Goal: Task Accomplishment & Management: Complete application form

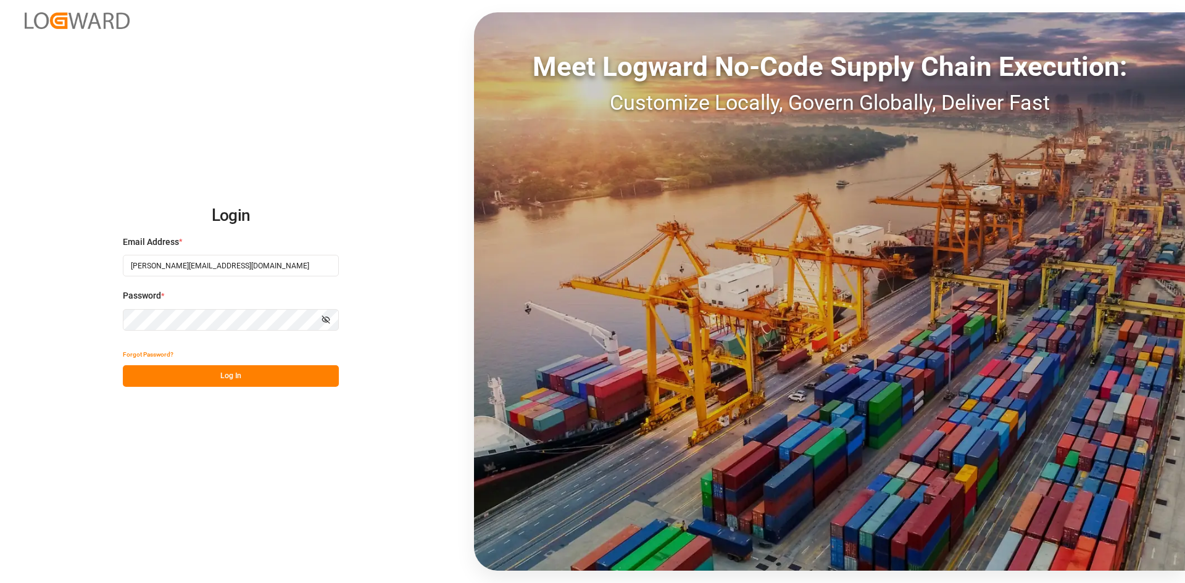
click at [223, 372] on button "Log In" at bounding box center [231, 376] width 216 height 22
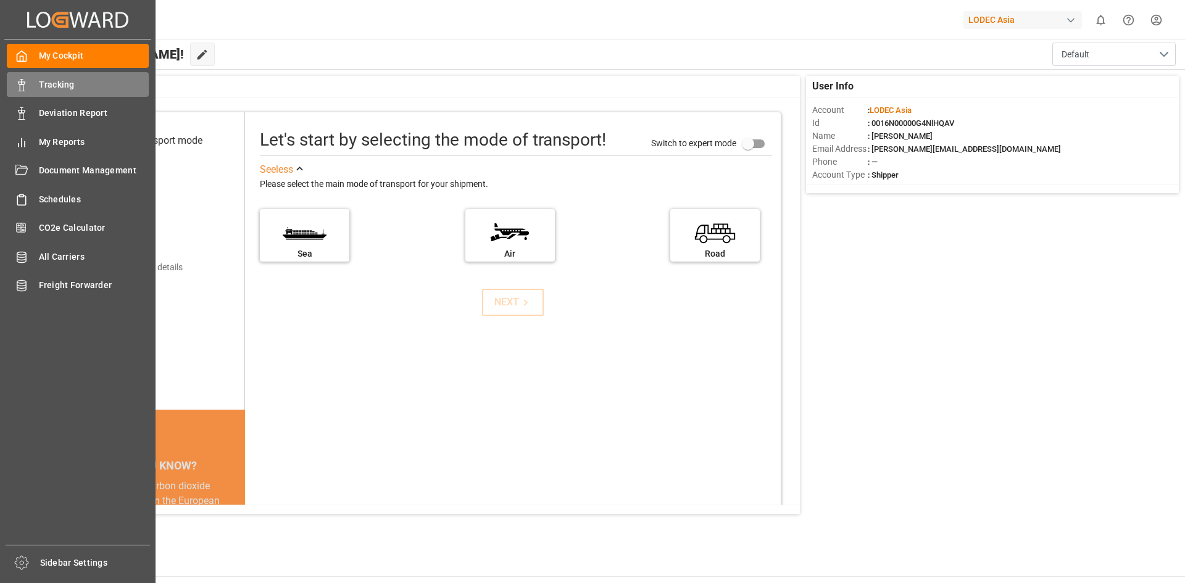
click at [59, 84] on span "Tracking" at bounding box center [94, 84] width 110 height 13
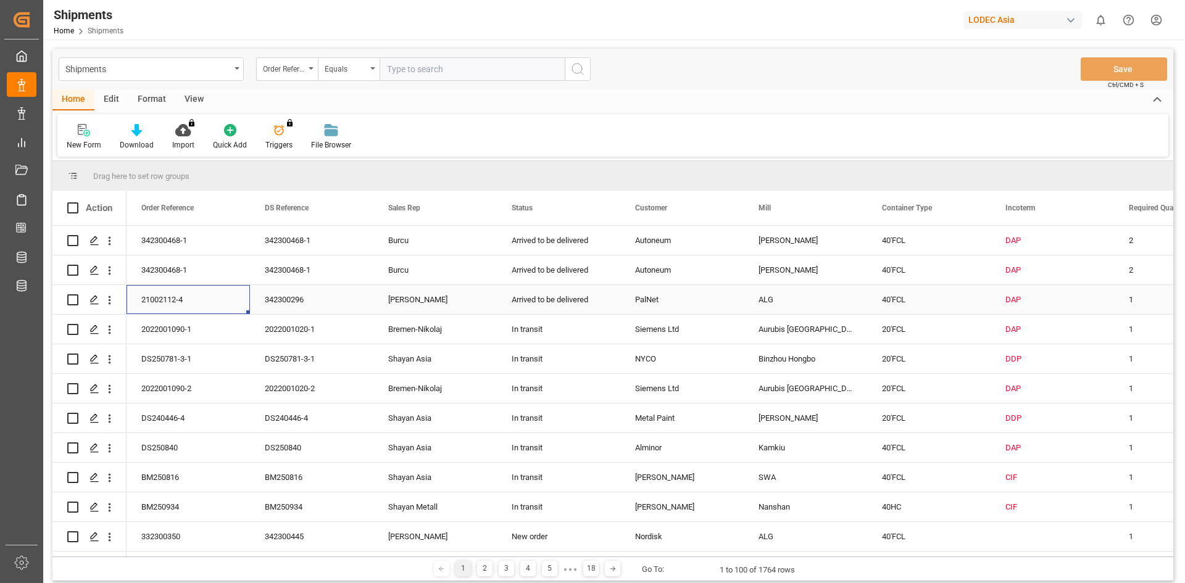
click at [160, 297] on div "21002112-4" at bounding box center [188, 299] width 123 height 29
click at [103, 299] on icon "open menu" at bounding box center [109, 300] width 13 height 13
click at [136, 325] on span "Open in new tab" at bounding box center [191, 326] width 112 height 13
click at [89, 139] on div "New Form" at bounding box center [83, 136] width 53 height 27
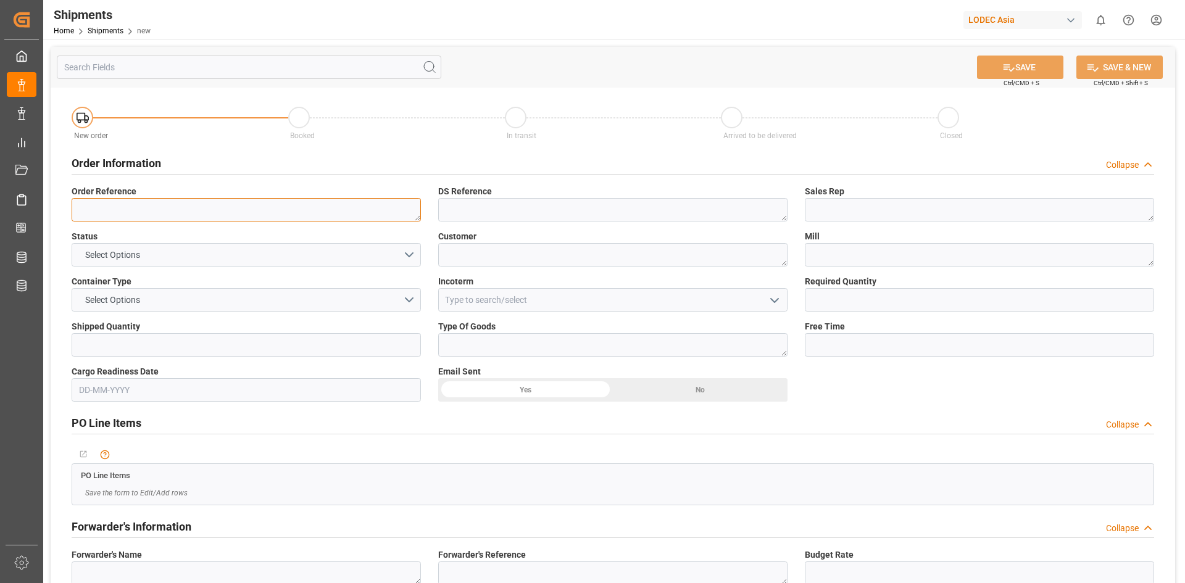
click at [136, 212] on textarea at bounding box center [246, 209] width 349 height 23
click at [122, 203] on textarea at bounding box center [246, 209] width 349 height 23
paste textarea "21002112-4"
type textarea "21002112-4"
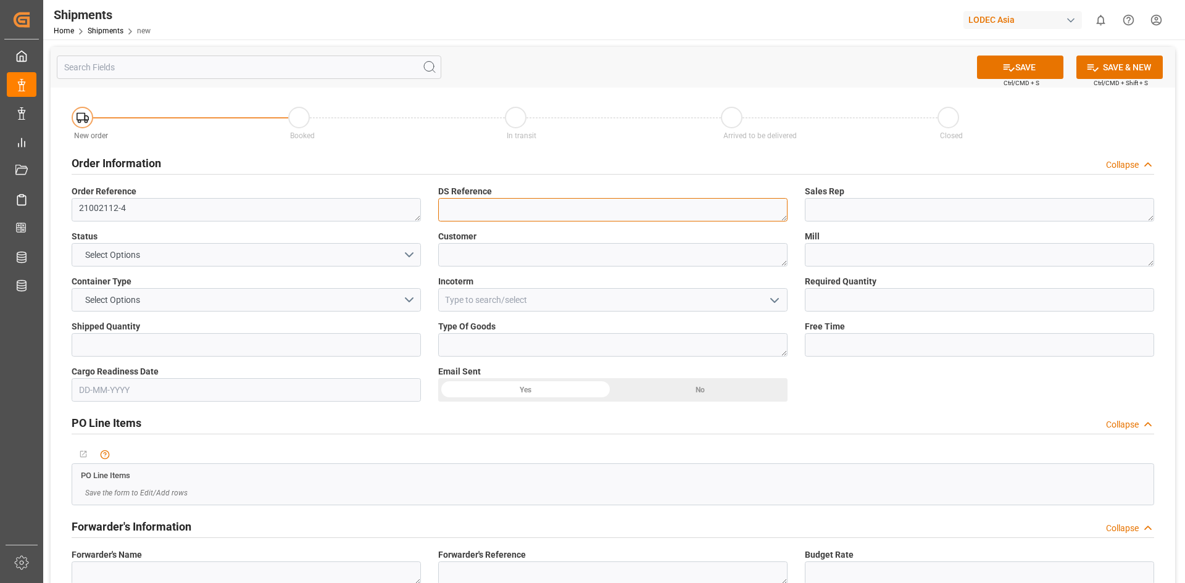
click at [486, 217] on textarea at bounding box center [612, 209] width 349 height 23
paste textarea "342300296"
type textarea "342300296"
click at [841, 211] on textarea at bounding box center [979, 209] width 349 height 23
click at [821, 209] on textarea "VAnessa" at bounding box center [979, 209] width 349 height 23
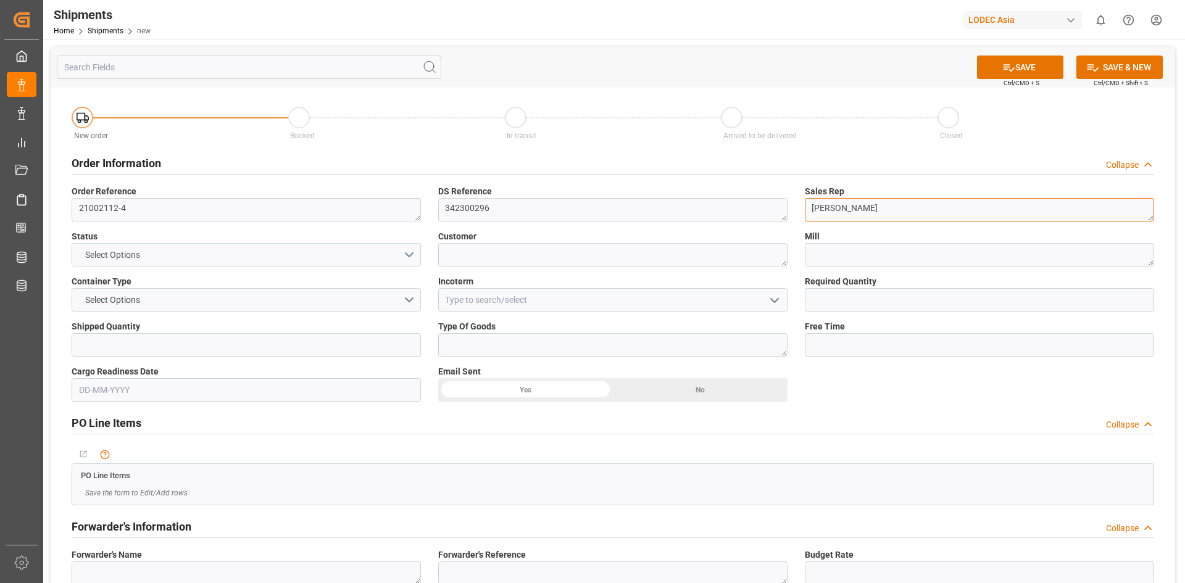
type textarea "[PERSON_NAME]"
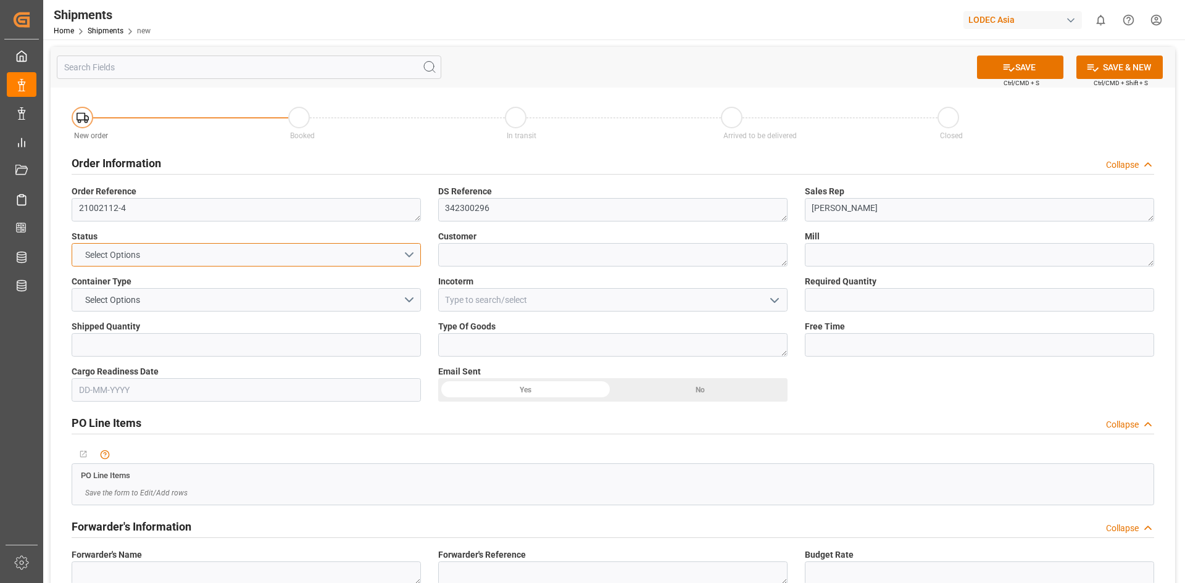
click at [288, 253] on button "Select Options" at bounding box center [246, 254] width 349 height 23
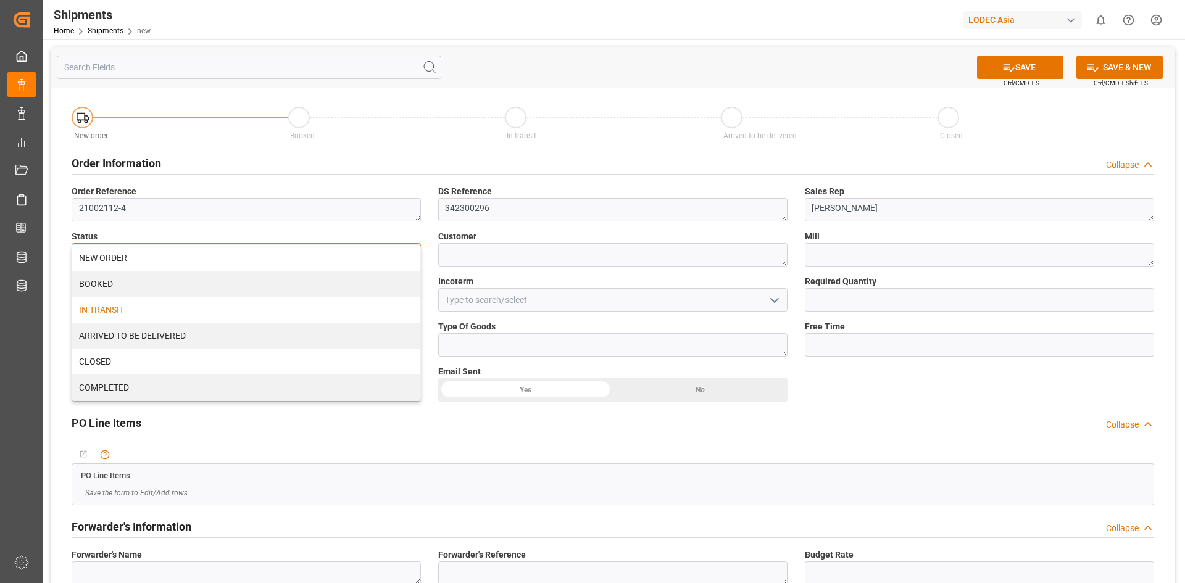
click at [225, 304] on div "IN TRANSIT" at bounding box center [246, 310] width 348 height 26
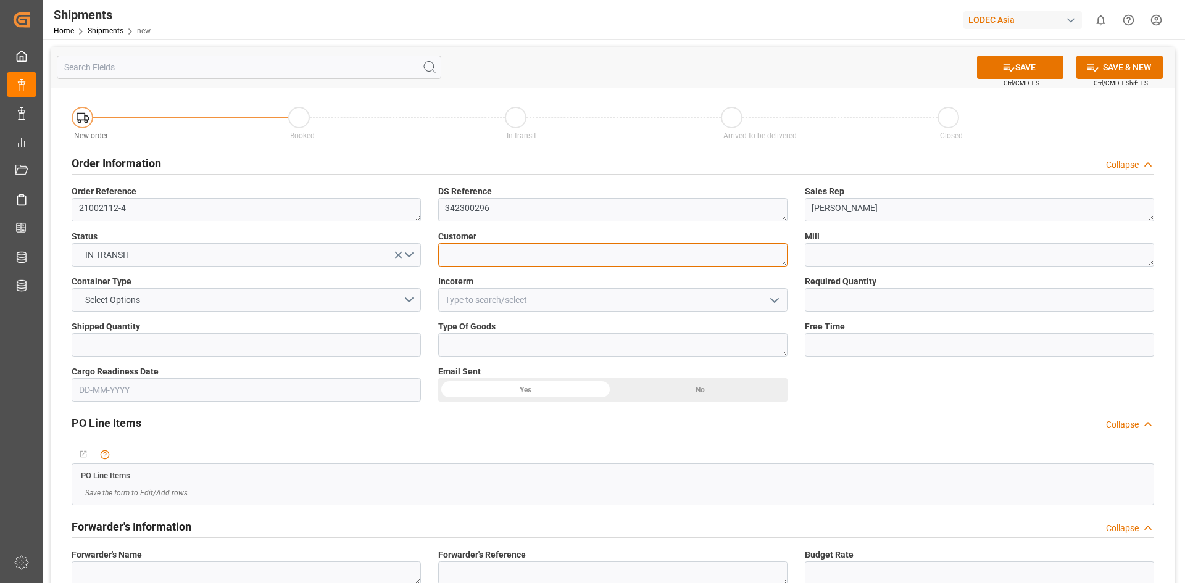
click at [460, 253] on textarea at bounding box center [612, 254] width 349 height 23
type textarea "PalNet"
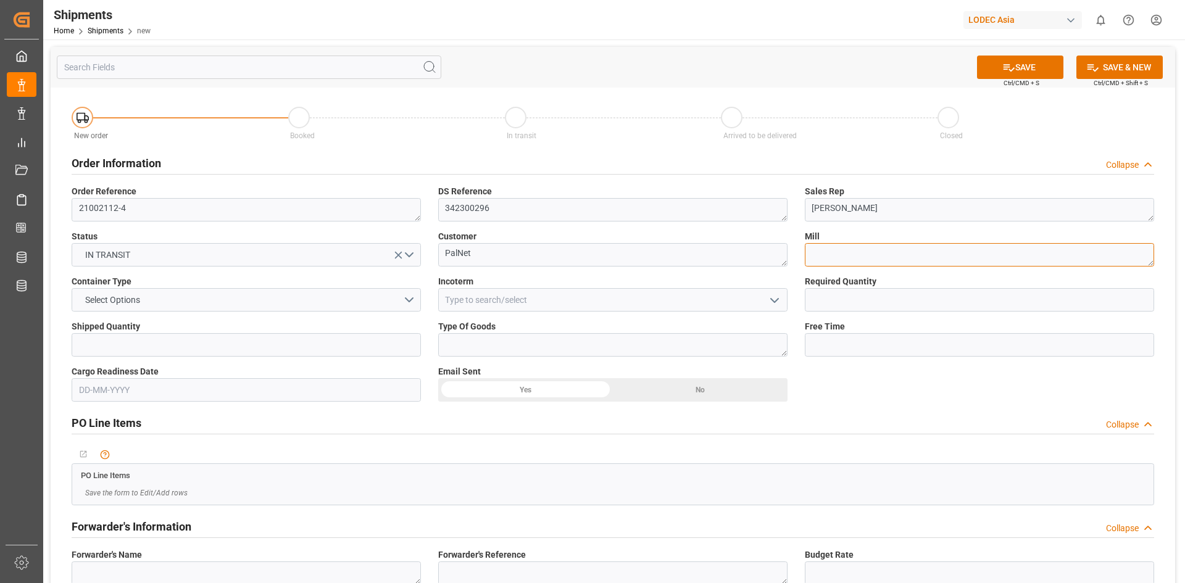
click at [842, 257] on textarea at bounding box center [979, 254] width 349 height 23
type textarea "ALG"
click at [372, 288] on button "Select Options" at bounding box center [246, 299] width 349 height 23
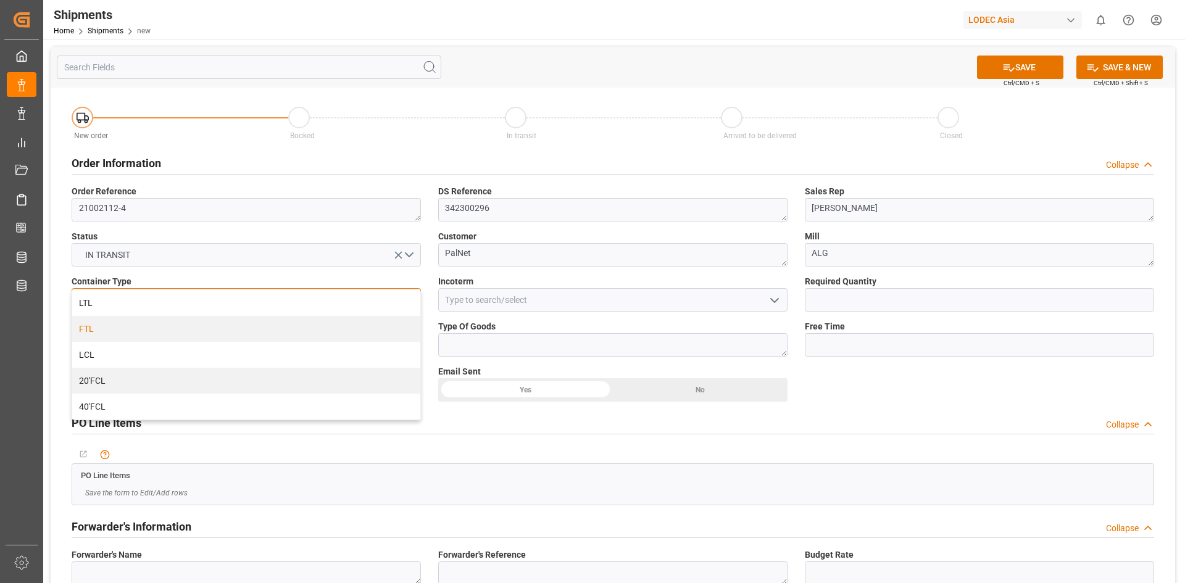
click at [275, 333] on div "FTL" at bounding box center [246, 329] width 348 height 26
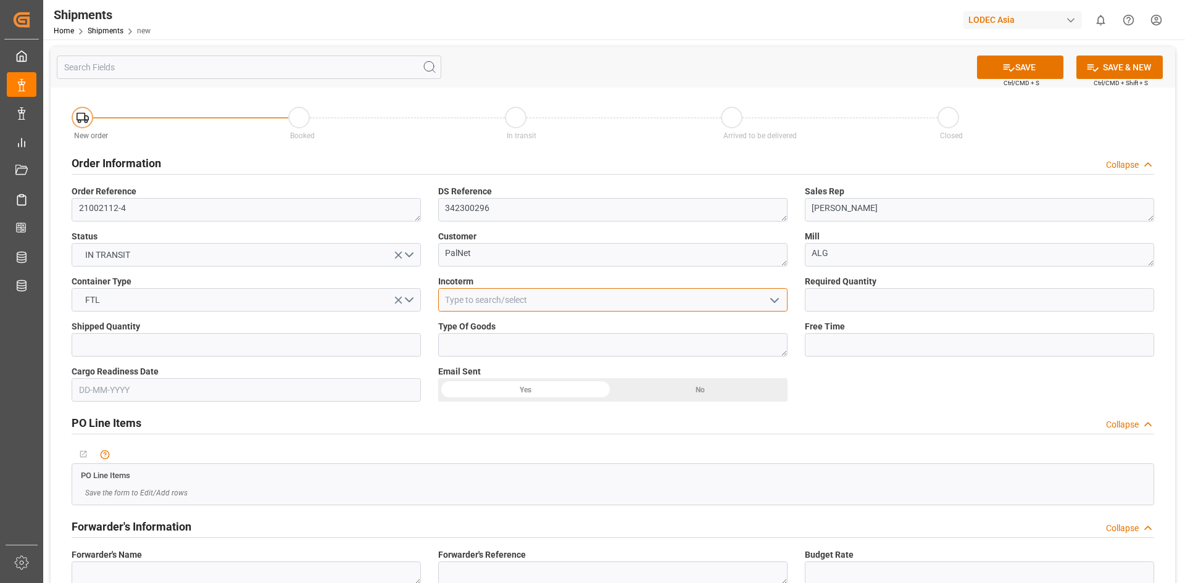
click at [493, 289] on input at bounding box center [612, 299] width 349 height 23
click at [775, 304] on icon "open menu" at bounding box center [774, 300] width 15 height 15
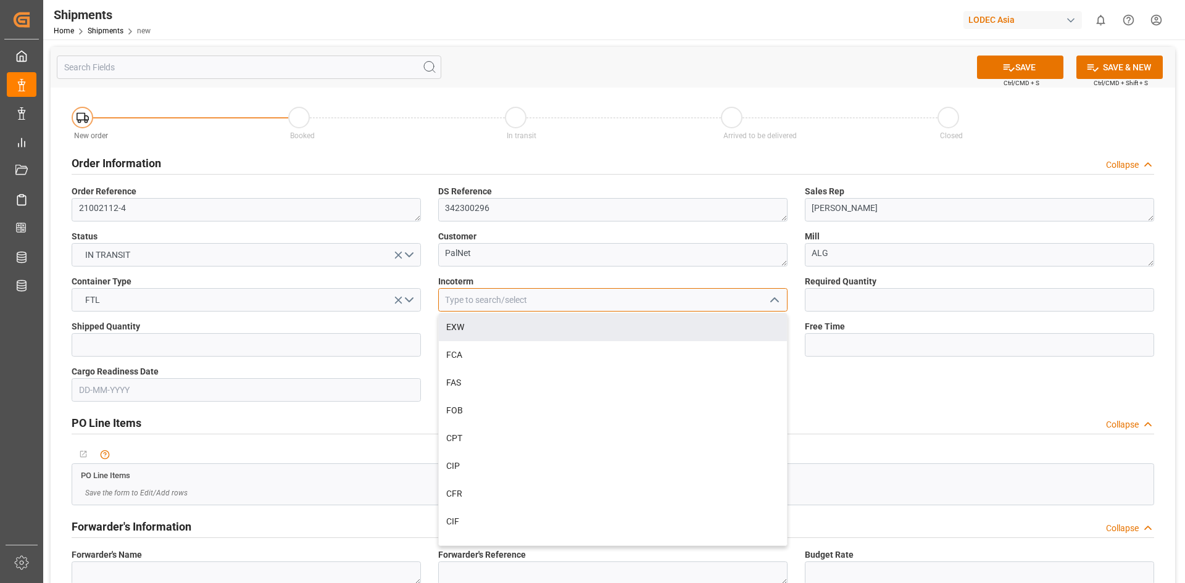
click at [527, 297] on input at bounding box center [612, 299] width 349 height 23
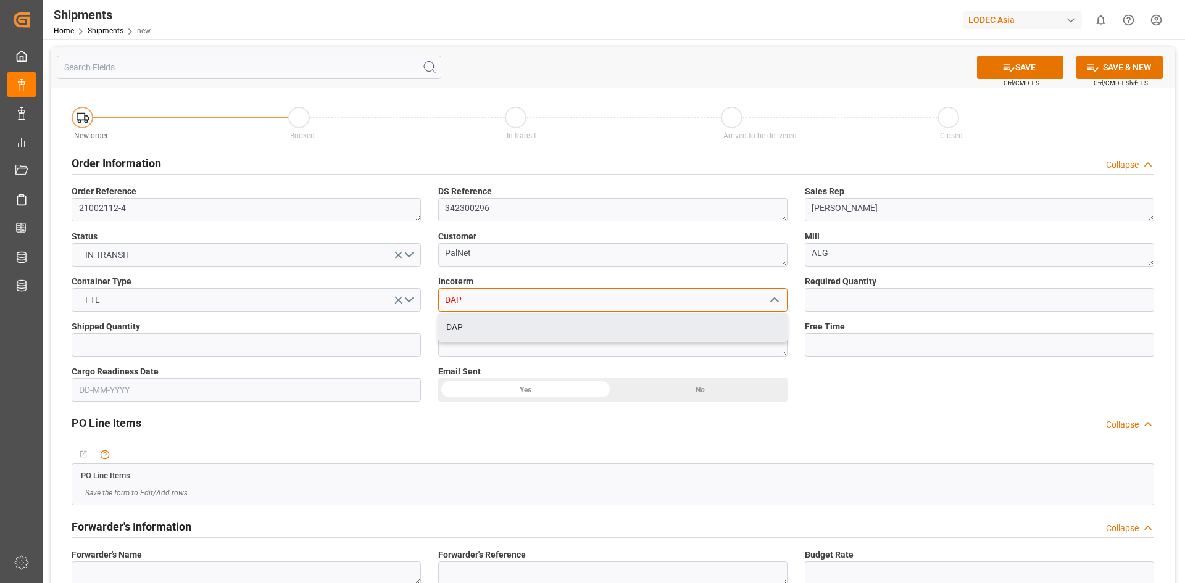
type input "DAP"
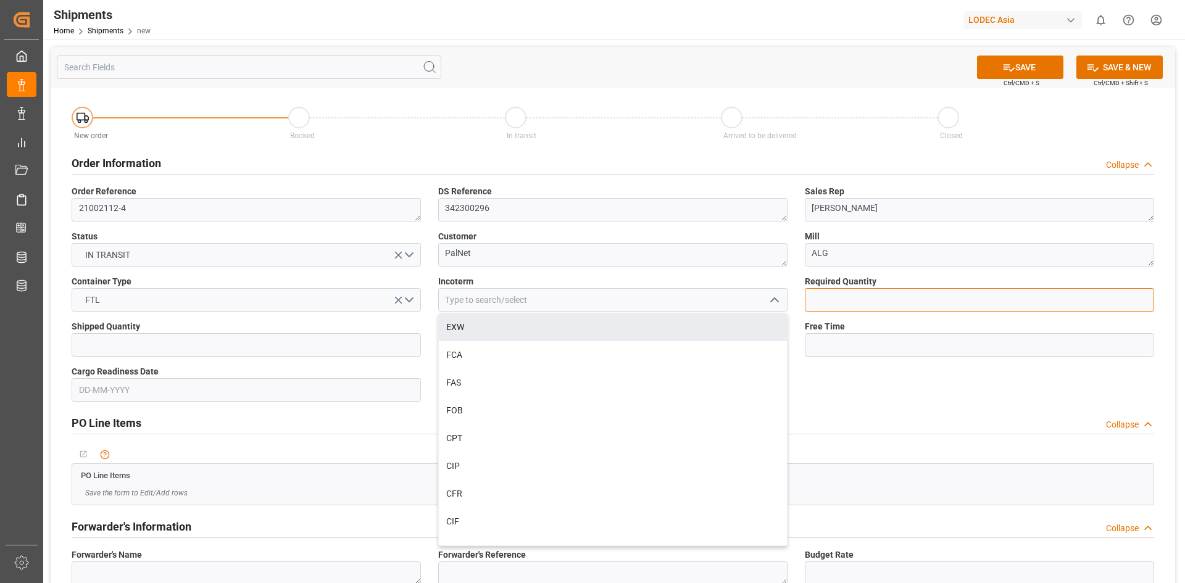
click at [824, 307] on input "text" at bounding box center [979, 299] width 349 height 23
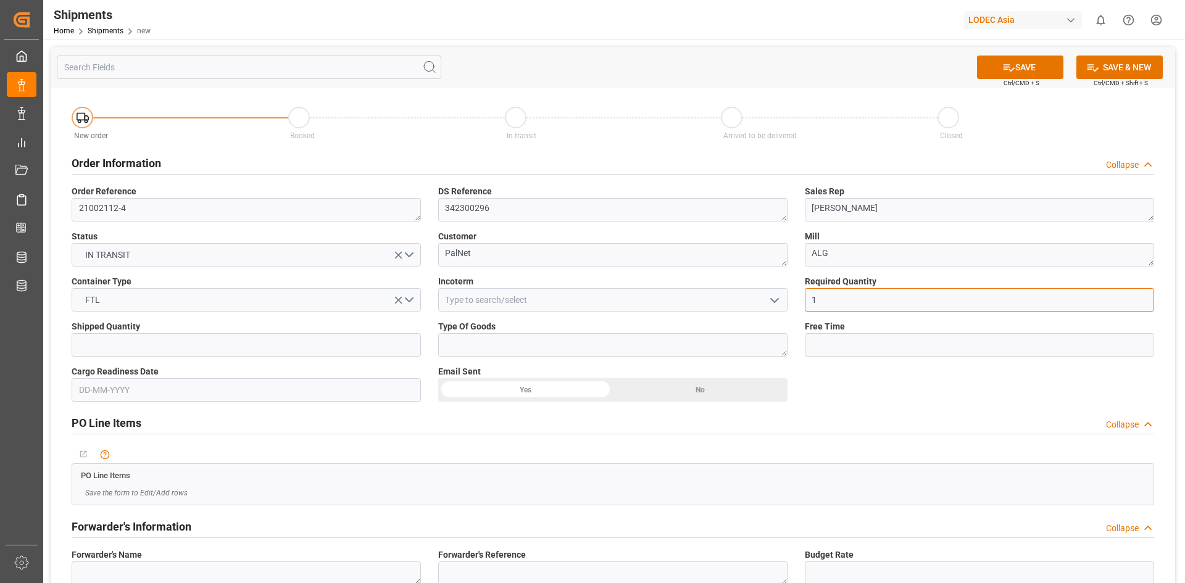
type input "1"
click at [401, 343] on input "text" at bounding box center [246, 344] width 349 height 23
type input "1"
click at [499, 352] on textarea at bounding box center [612, 344] width 349 height 23
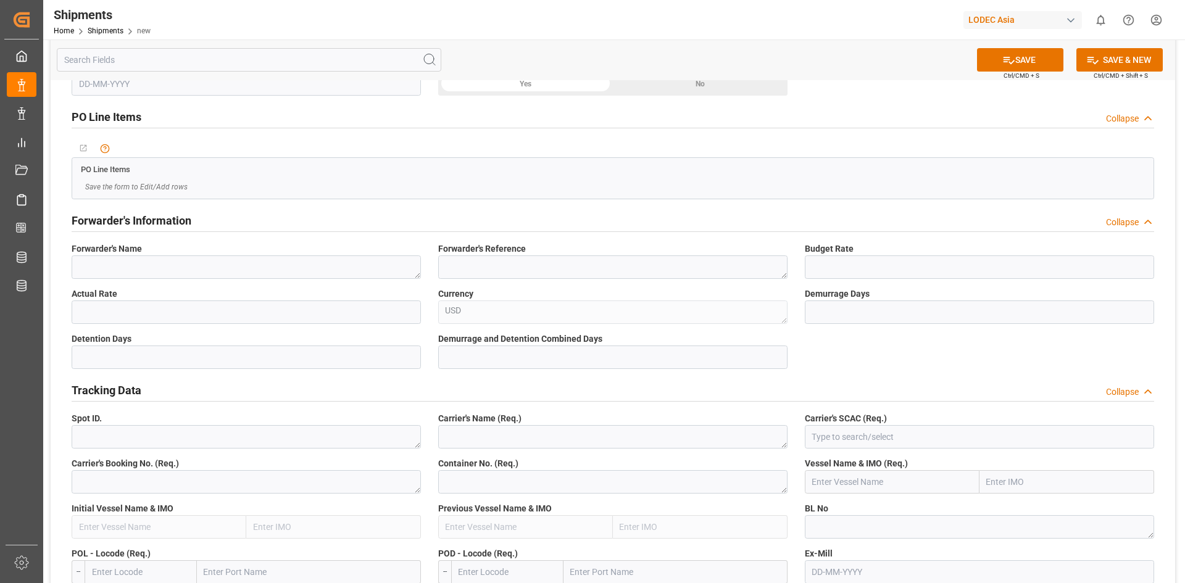
scroll to position [329, 0]
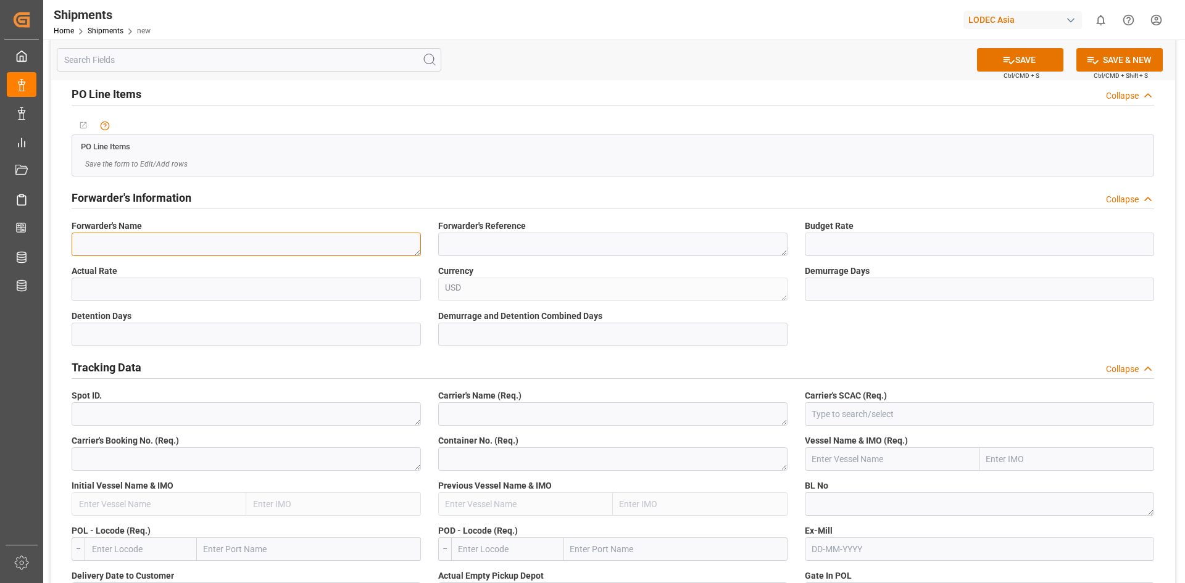
click at [230, 251] on textarea at bounding box center [246, 244] width 349 height 23
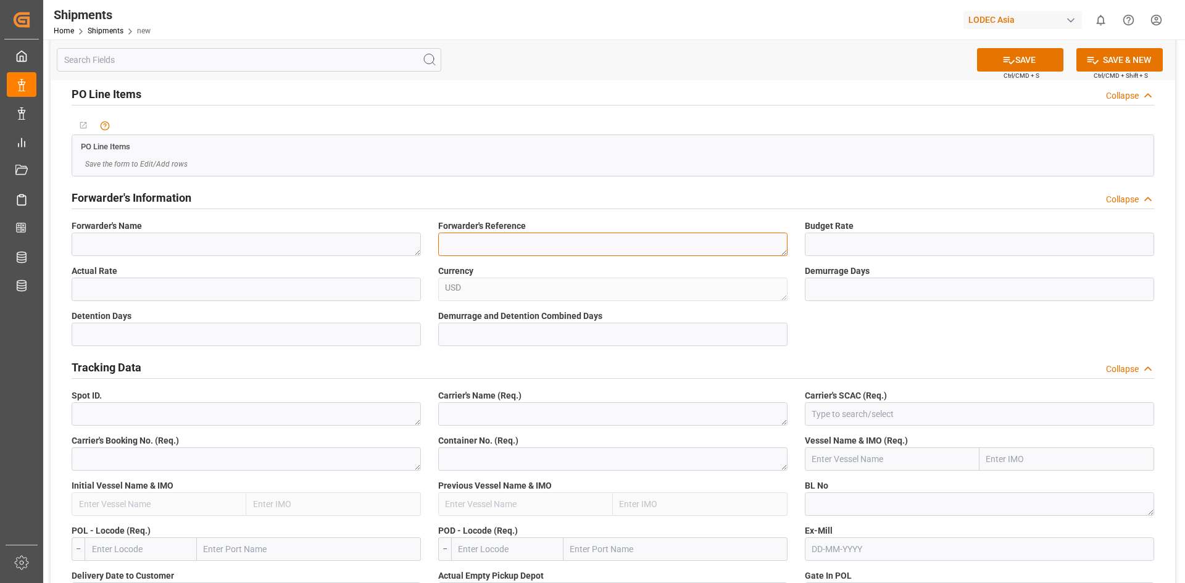
click at [515, 244] on textarea at bounding box center [612, 244] width 349 height 23
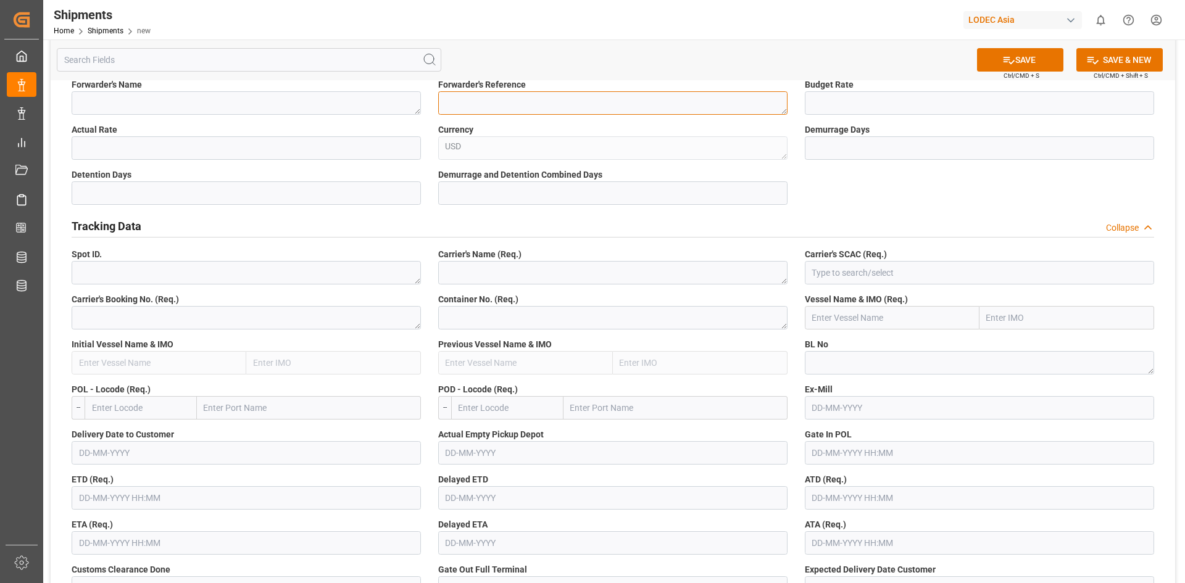
scroll to position [494, 0]
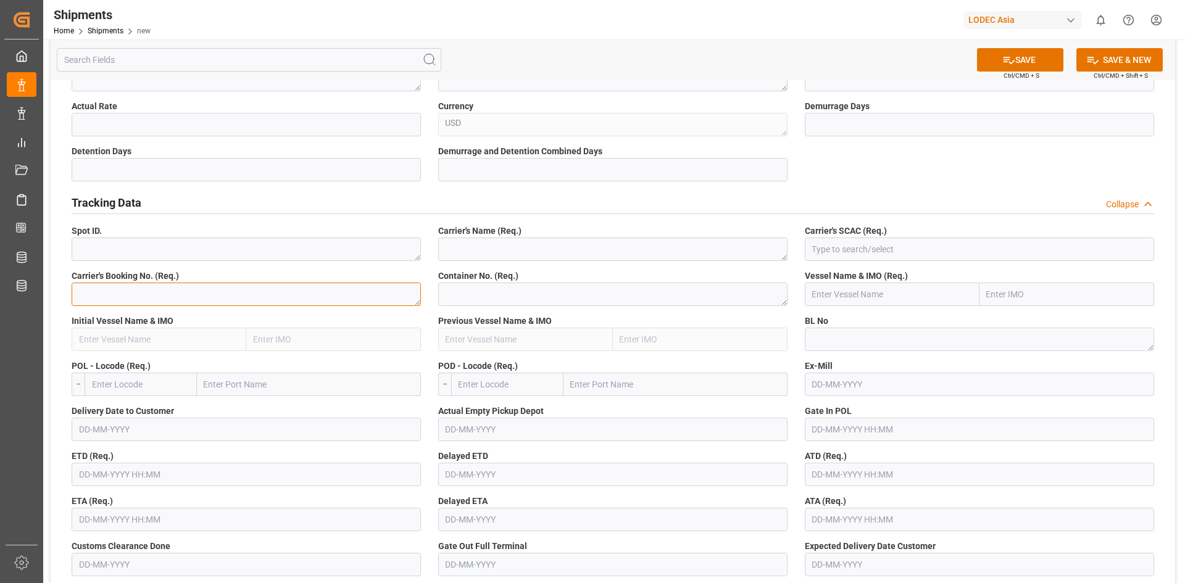
click at [236, 295] on textarea at bounding box center [246, 294] width 349 height 23
click at [134, 285] on textarea at bounding box center [246, 294] width 349 height 23
paste textarea "SZPE89402500"
type textarea "SZPE89402500"
click at [486, 249] on textarea at bounding box center [612, 249] width 349 height 23
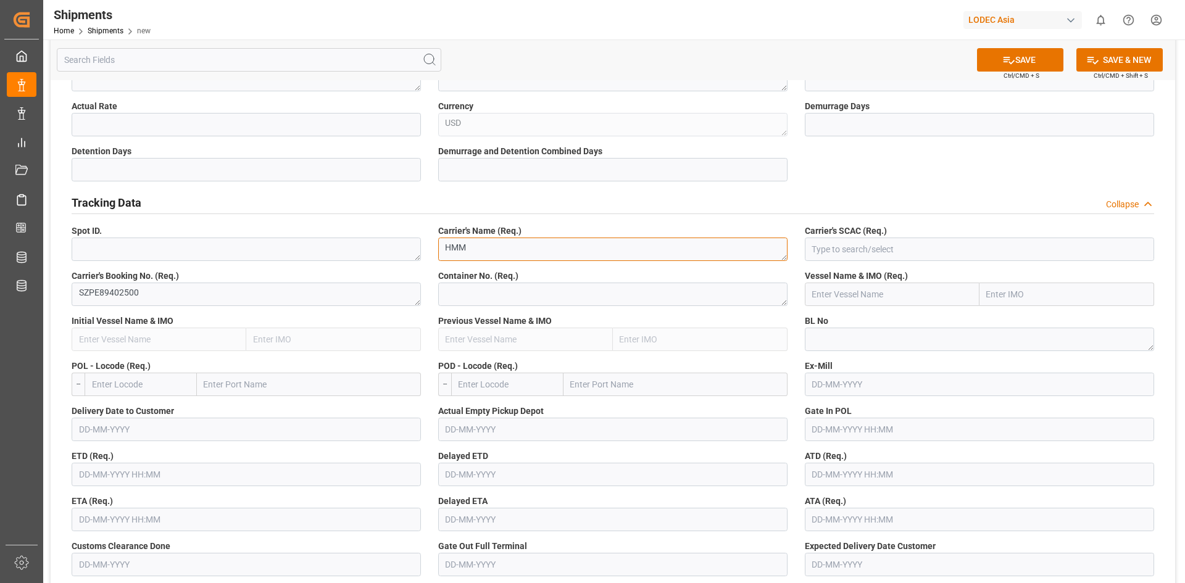
type textarea "HMM"
click at [835, 242] on input at bounding box center [979, 249] width 349 height 23
click at [490, 304] on textarea at bounding box center [612, 294] width 349 height 23
click at [480, 299] on textarea at bounding box center [612, 294] width 349 height 23
paste textarea "HMMU6085113"
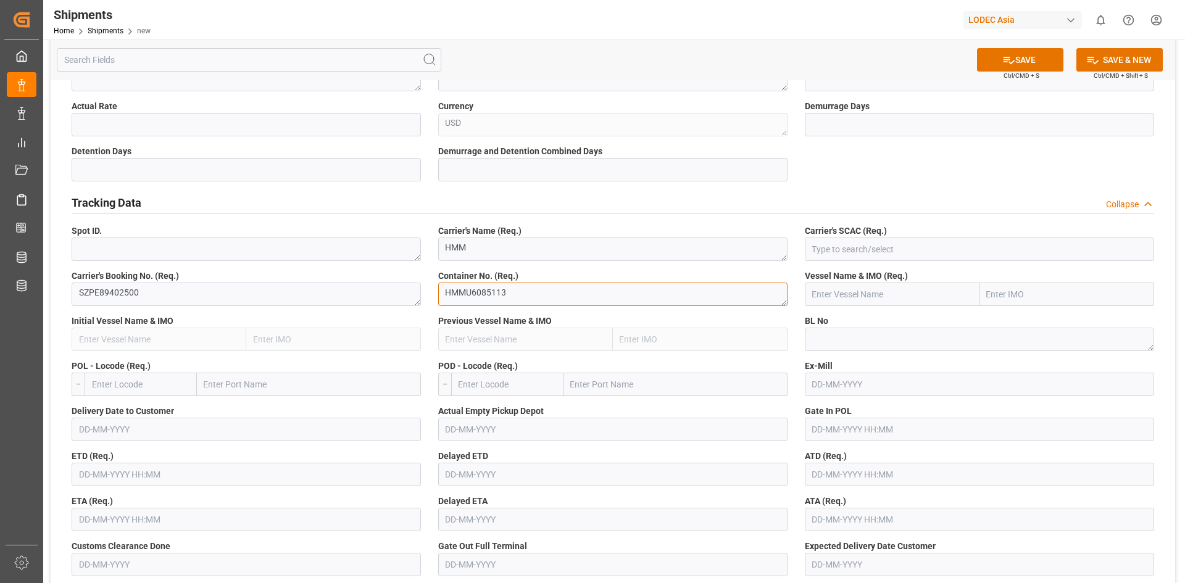
type textarea "HMMU6085113"
click at [857, 293] on input "text" at bounding box center [892, 294] width 175 height 23
click at [869, 290] on input "text" at bounding box center [892, 294] width 175 height 23
paste input "ONE INTEGRITY"
type input "ONE INTEGRITY"
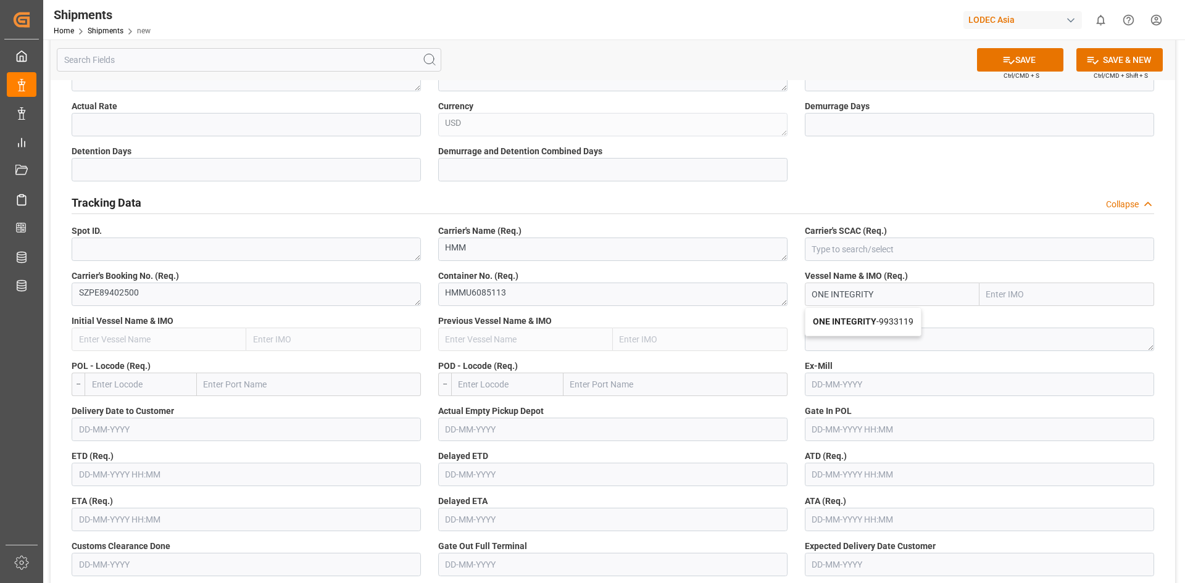
click at [865, 317] on b "ONE INTEGRITY" at bounding box center [845, 322] width 64 height 10
type input "9933119"
type input "ONE INTEGRITY"
click at [878, 254] on input at bounding box center [979, 249] width 349 height 23
drag, startPoint x: 476, startPoint y: 244, endPoint x: 370, endPoint y: 244, distance: 106.2
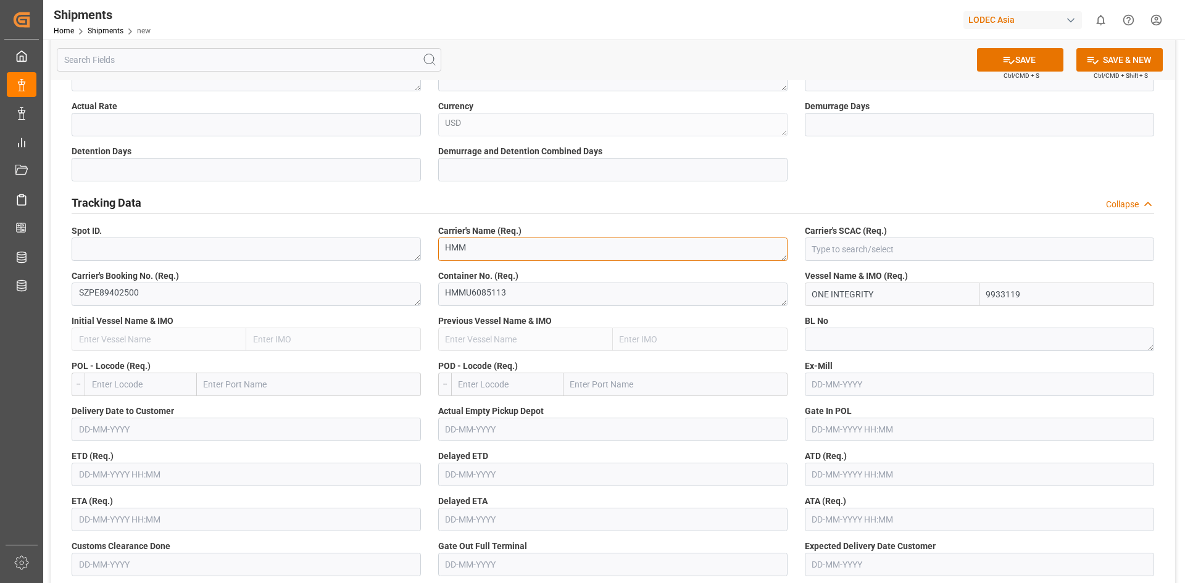
paste textarea "yundai Merchant Marine"
type textarea "Hyundai Merchant Marine"
click at [826, 243] on input at bounding box center [979, 249] width 349 height 23
paste input "HMMU"
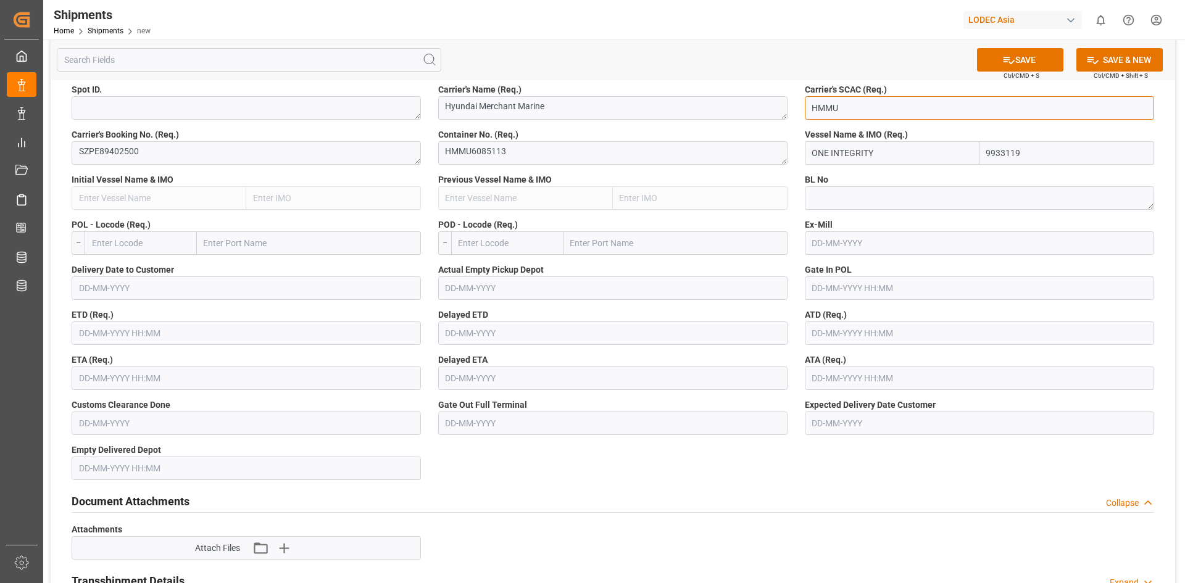
scroll to position [659, 0]
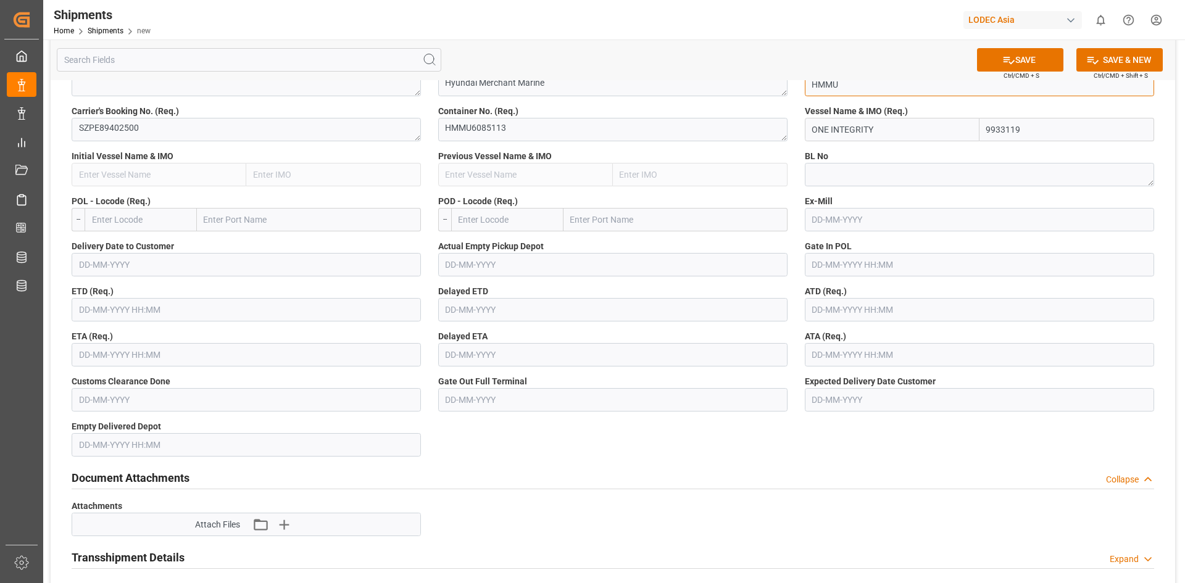
type input "HMMU"
click at [157, 223] on input "text" at bounding box center [141, 219] width 112 height 23
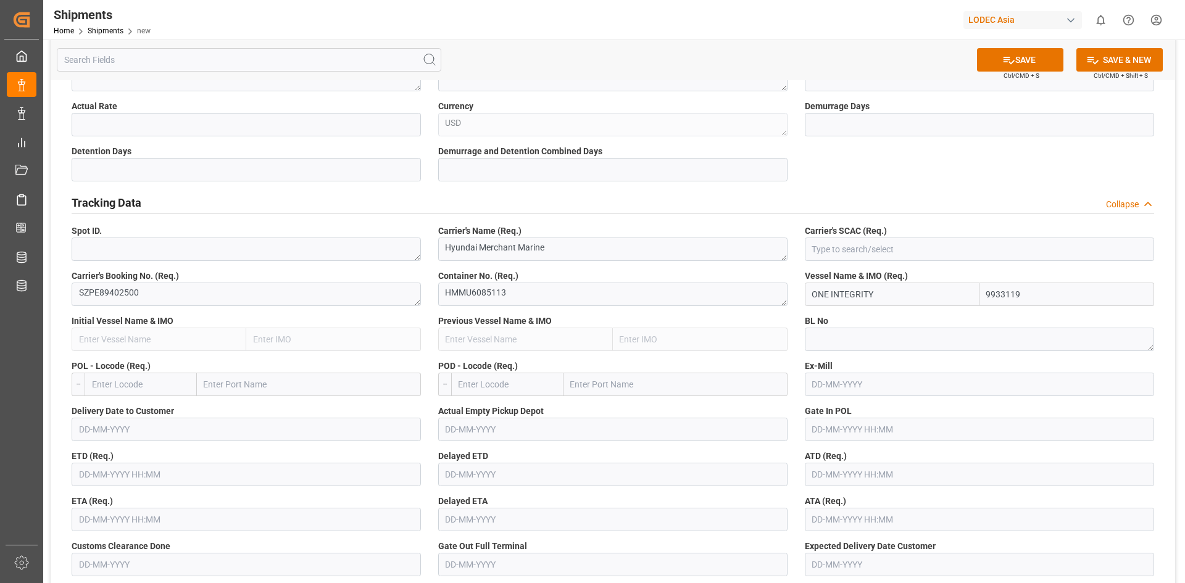
click at [150, 382] on input "text" at bounding box center [141, 384] width 112 height 23
type input "C"
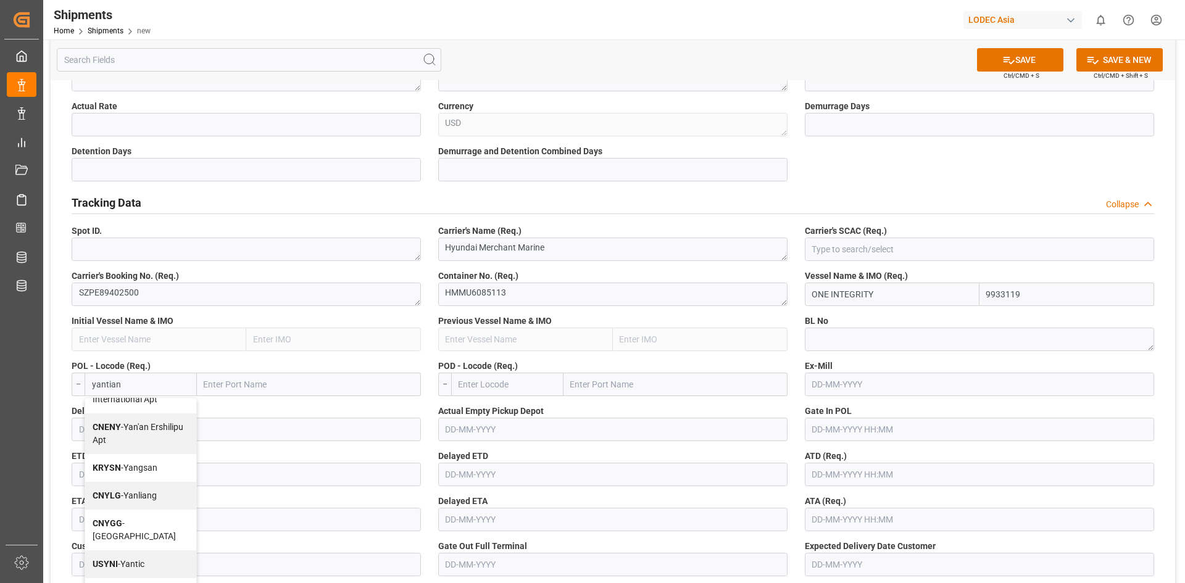
scroll to position [0, 0]
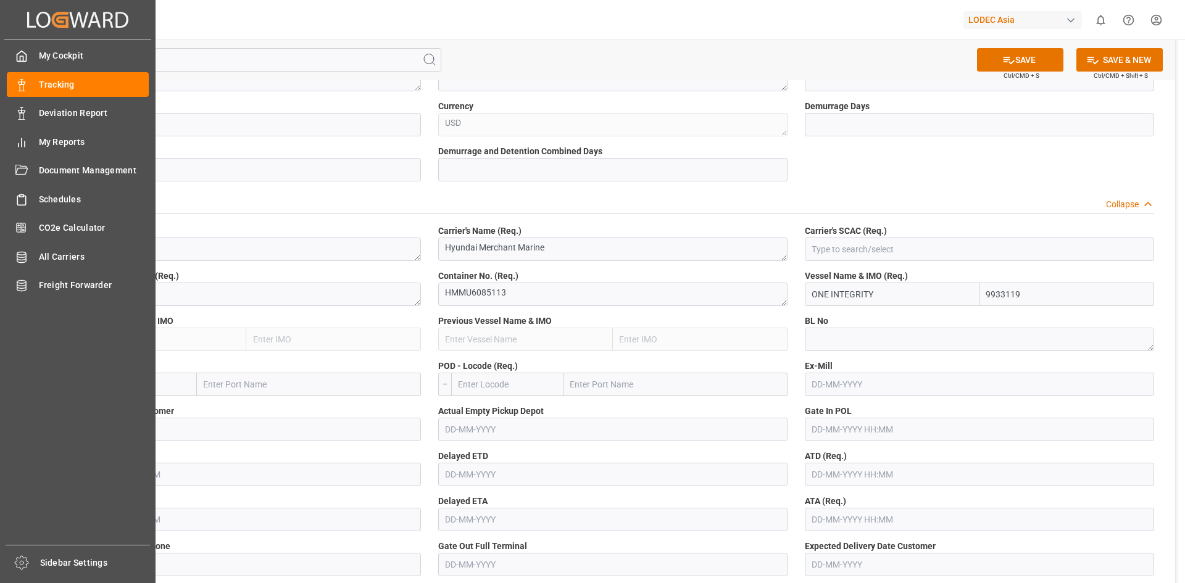
drag, startPoint x: 128, startPoint y: 381, endPoint x: 5, endPoint y: 372, distance: 123.7
click at [5, 372] on div "Created by potrace 1.15, written by Peter Selinger 2001-2017 Created by potrace…" at bounding box center [592, 291] width 1185 height 583
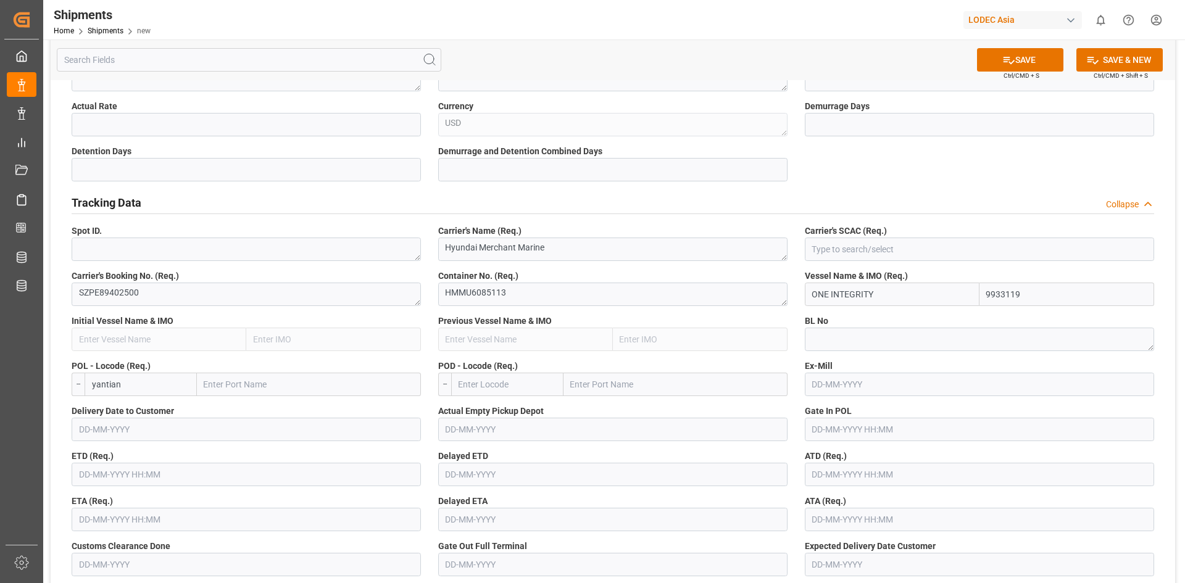
paste input "CNYTN"
type input "CNYTN"
click at [136, 408] on span "CNYTN - Yantian Pt" at bounding box center [129, 412] width 72 height 10
type input "Yantian Pt"
type input "CNYTN"
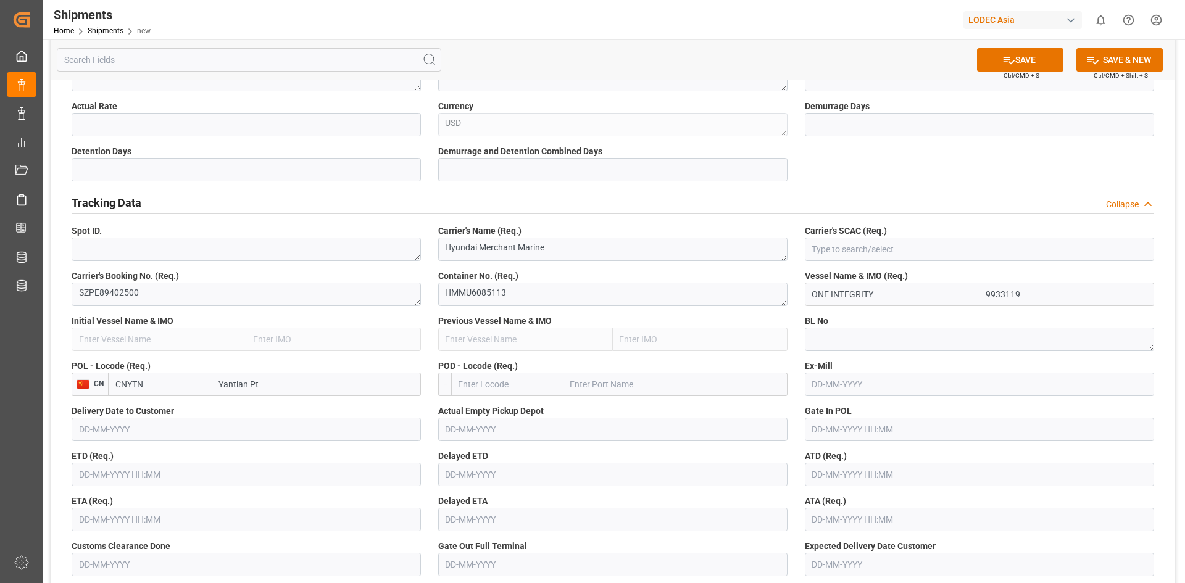
click at [502, 376] on input "text" at bounding box center [507, 384] width 112 height 23
paste input "NLRTM"
type input "NLRTM"
click at [832, 391] on input "text" at bounding box center [979, 384] width 349 height 23
click at [826, 335] on textarea at bounding box center [979, 339] width 349 height 23
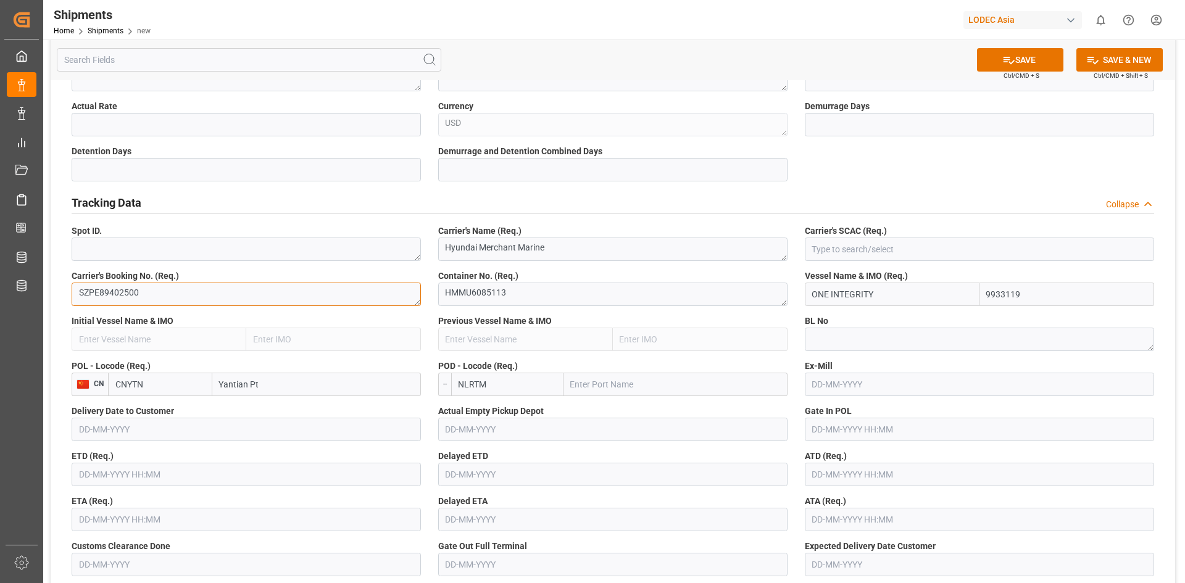
drag, startPoint x: 157, startPoint y: 290, endPoint x: 44, endPoint y: 296, distance: 113.1
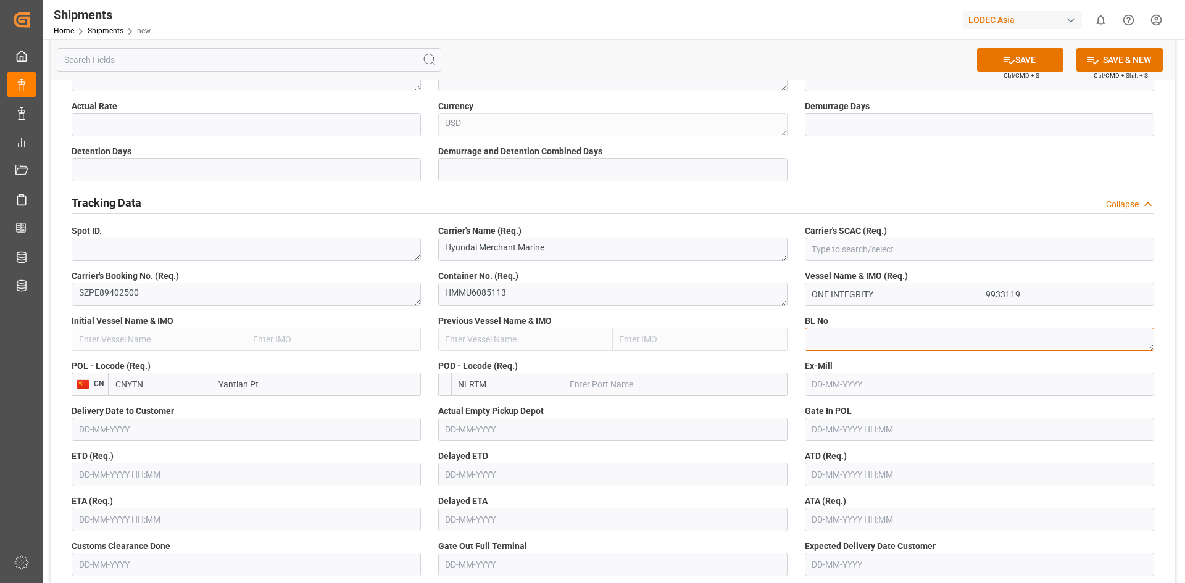
click at [852, 339] on textarea at bounding box center [979, 339] width 349 height 23
paste textarea "SZPE89402500"
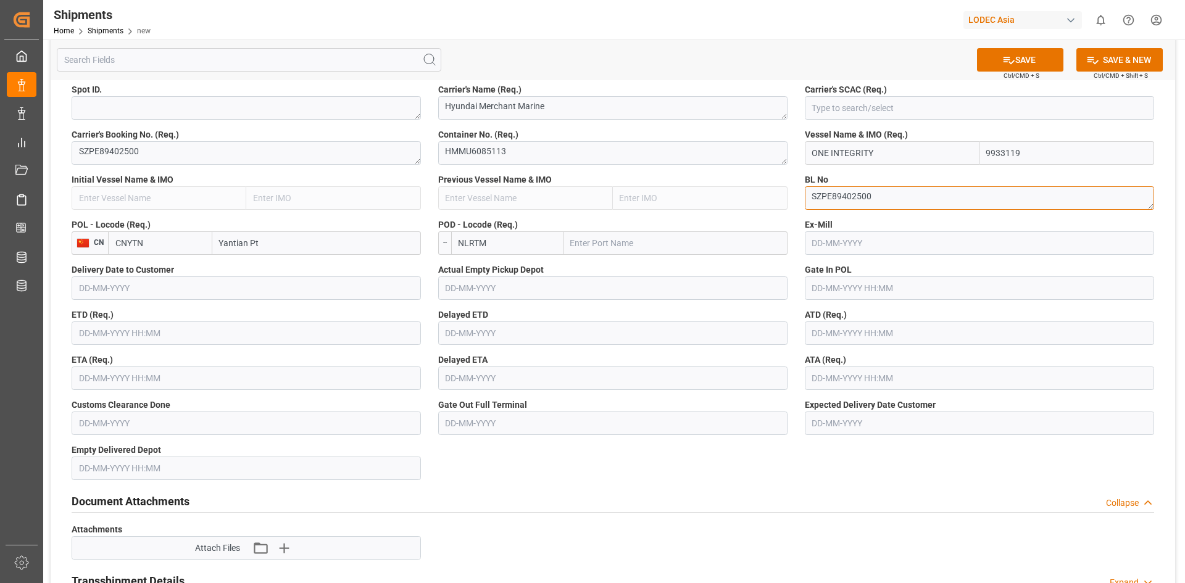
scroll to position [659, 0]
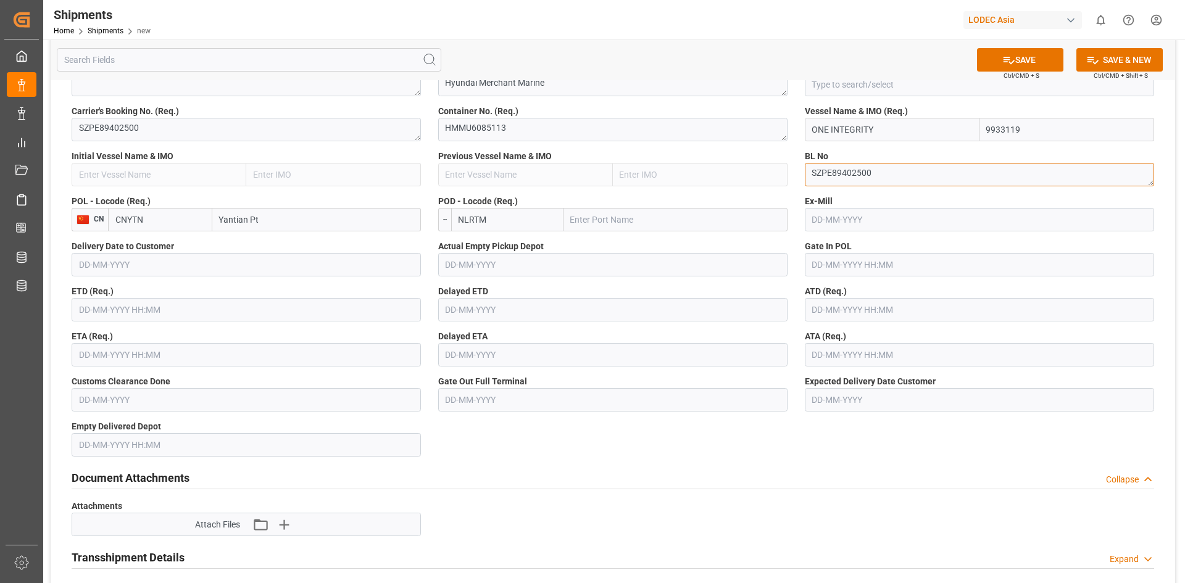
type textarea "SZPE89402500"
click at [157, 254] on input "text" at bounding box center [246, 264] width 349 height 23
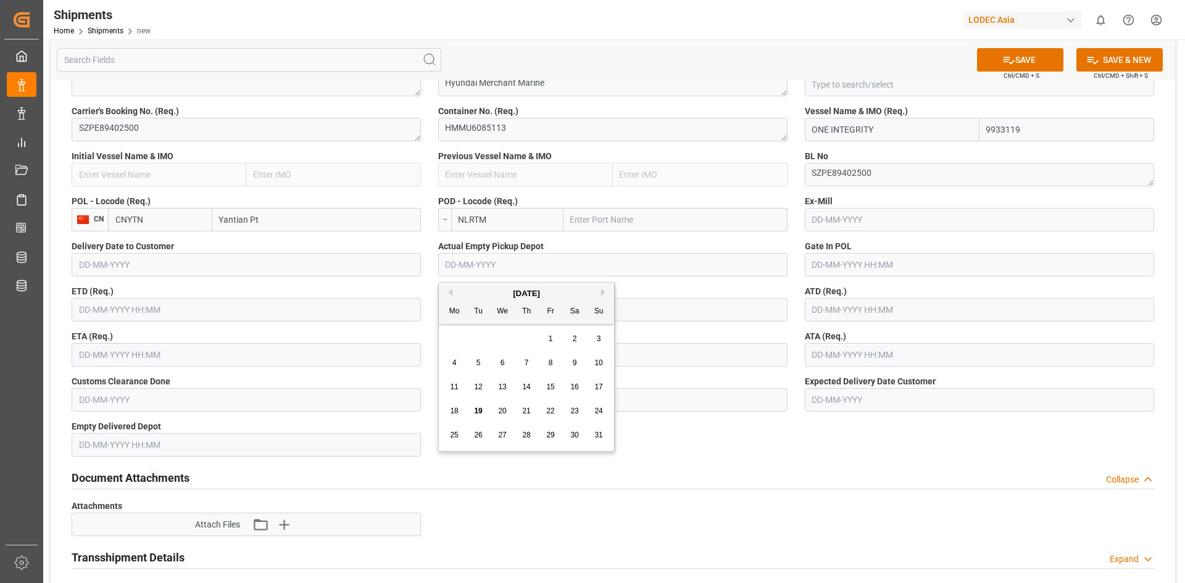
click at [509, 266] on input "text" at bounding box center [612, 264] width 349 height 23
click at [171, 304] on input "text" at bounding box center [246, 309] width 349 height 23
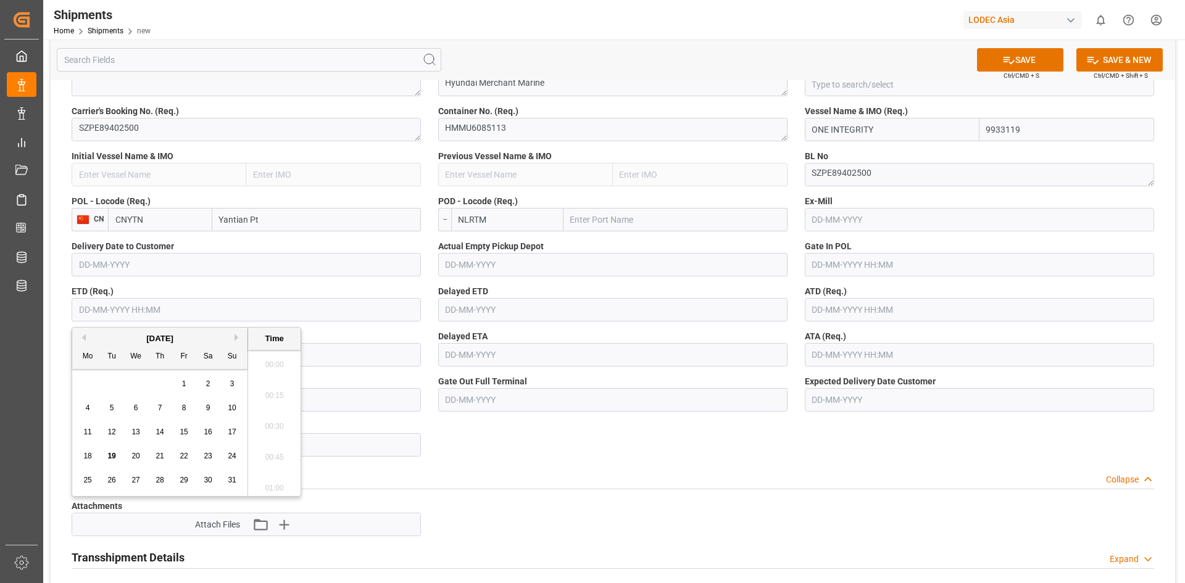
scroll to position [1331, 0]
click at [82, 339] on button "Previous Month" at bounding box center [81, 337] width 7 height 7
click at [156, 481] on span "31" at bounding box center [160, 480] width 8 height 9
type input "31-07-2025 00:00"
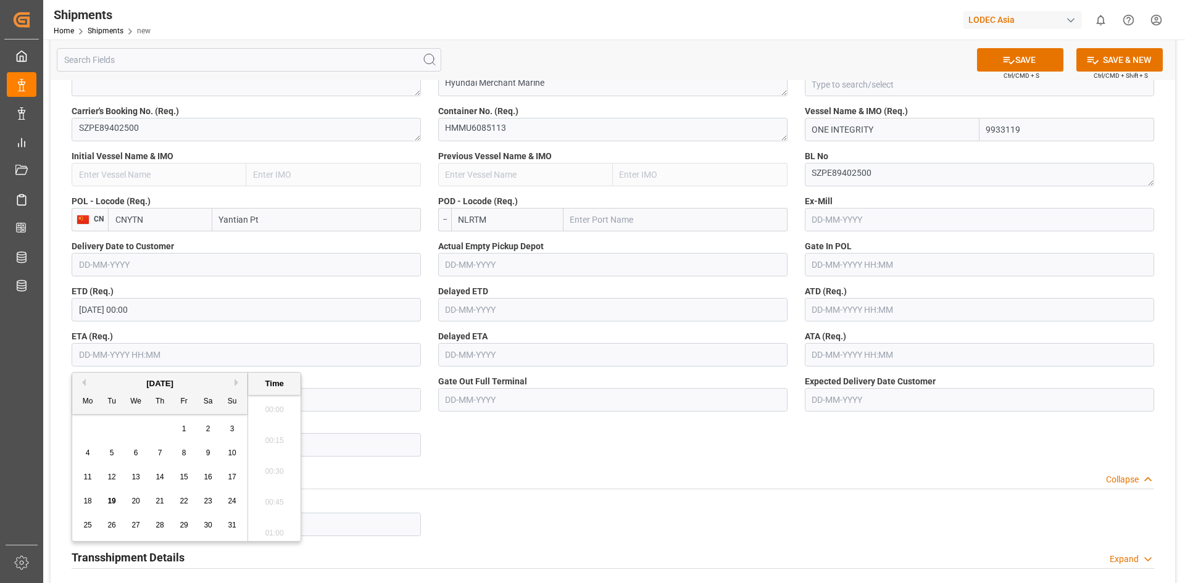
click at [338, 353] on input "text" at bounding box center [246, 354] width 349 height 23
click at [238, 383] on button "Next Month" at bounding box center [238, 382] width 7 height 7
click at [204, 454] on span "13" at bounding box center [208, 453] width 8 height 9
type input "13-09-2025 00:00"
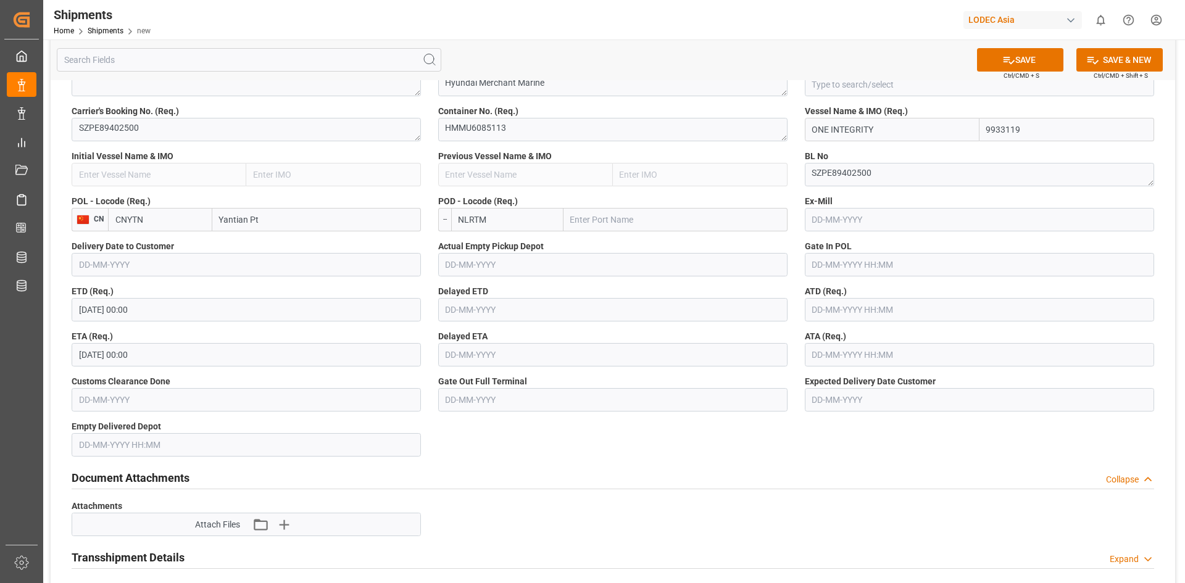
click at [683, 481] on div "Document Attachments Collapse" at bounding box center [613, 476] width 1083 height 23
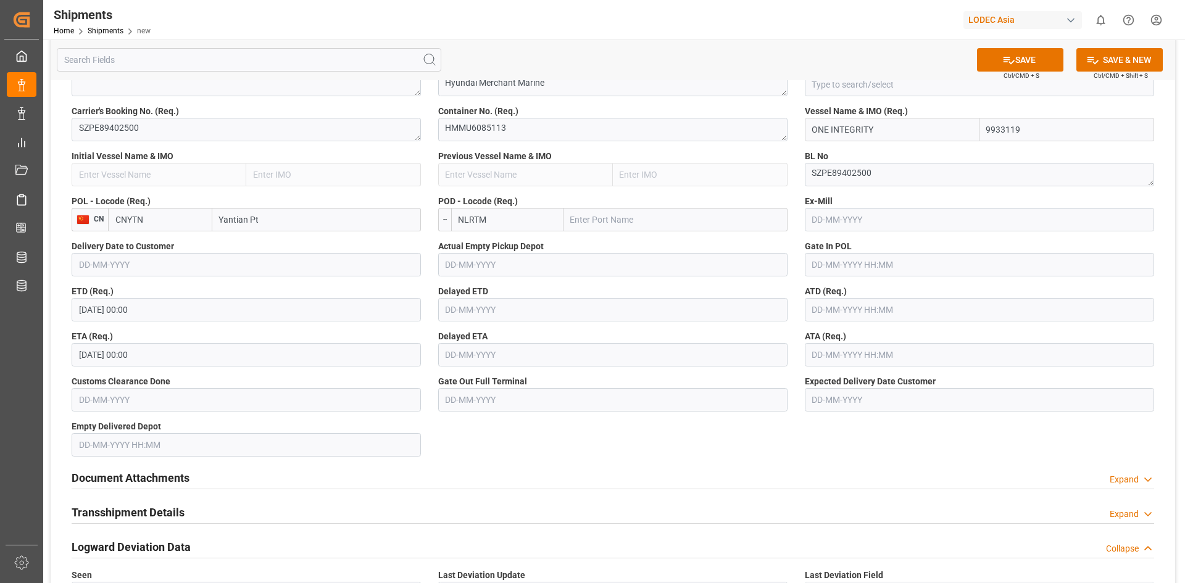
click at [842, 307] on input "text" at bounding box center [979, 309] width 349 height 23
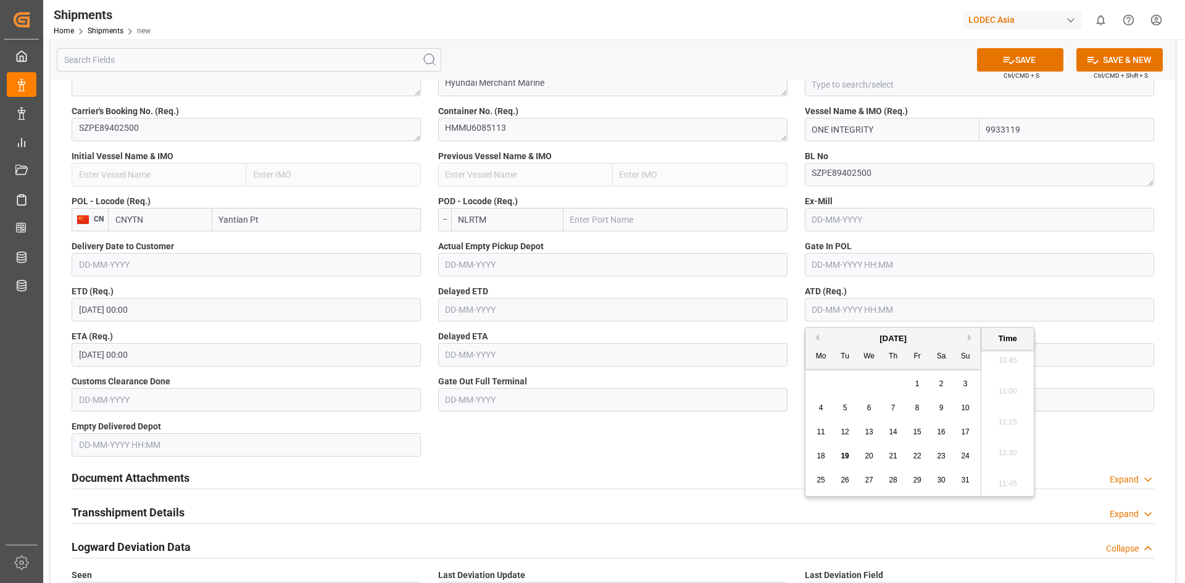
click at [822, 339] on div "August 2025" at bounding box center [892, 339] width 175 height 12
click at [820, 339] on div "August 2025" at bounding box center [892, 339] width 175 height 12
click at [813, 338] on button "Previous Month" at bounding box center [815, 337] width 7 height 7
click at [892, 482] on span "31" at bounding box center [893, 480] width 8 height 9
type input "31-07-2025 00:00"
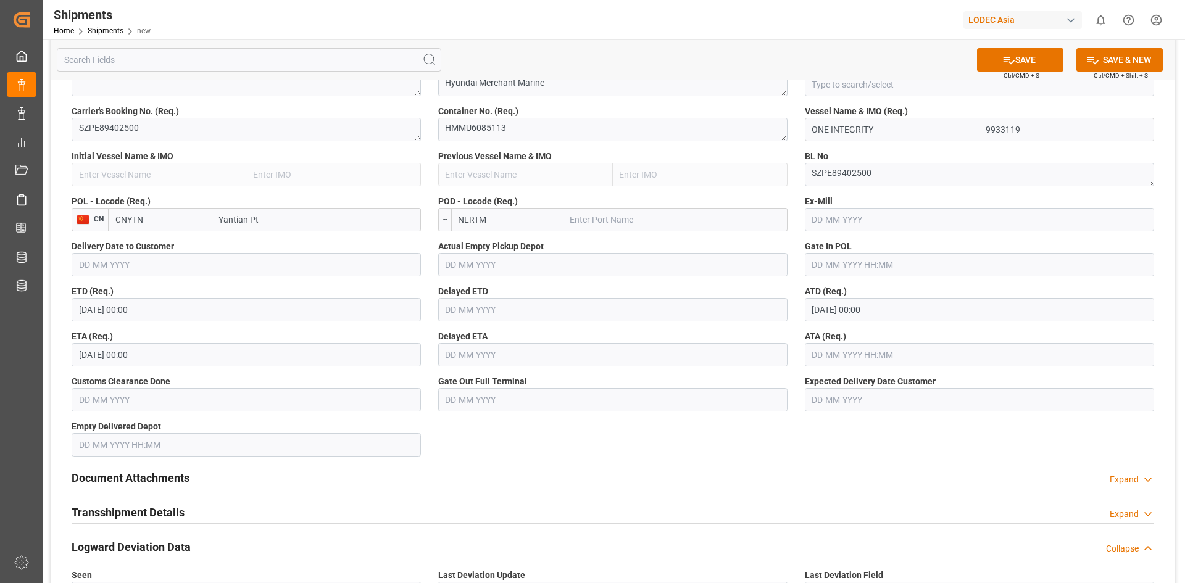
click at [152, 306] on input "31-07-2025 00:00" at bounding box center [246, 309] width 349 height 23
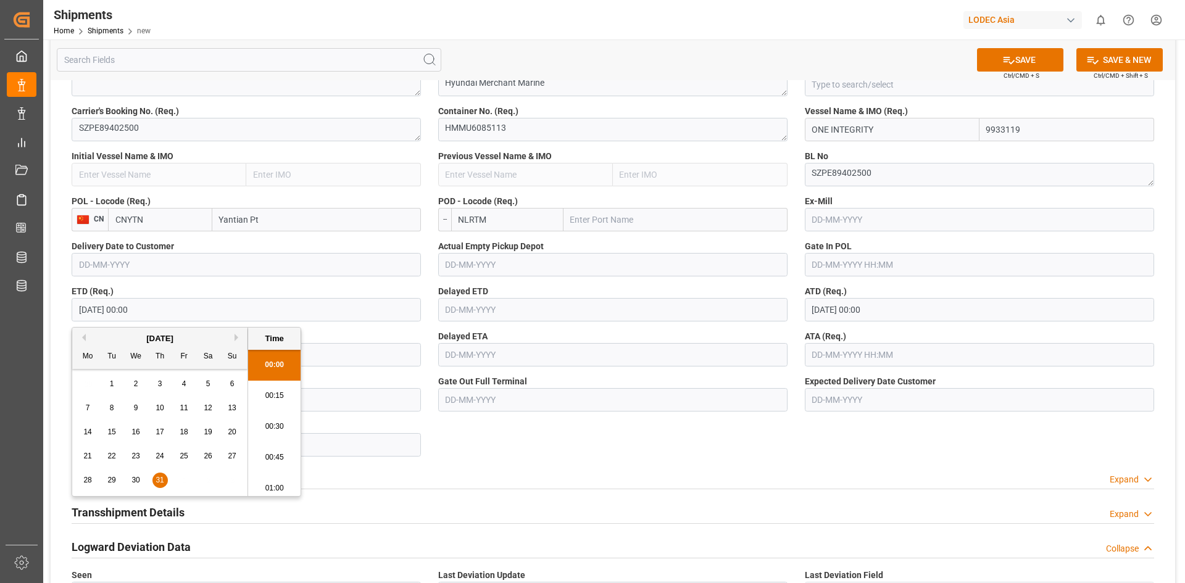
click at [89, 336] on div "July 2025" at bounding box center [159, 339] width 175 height 12
click at [83, 341] on div "July 2025" at bounding box center [159, 339] width 175 height 12
click at [93, 478] on div "28" at bounding box center [87, 480] width 15 height 15
type input "28-07-2025 00:00"
click at [502, 499] on div "Transshipment Details Expand" at bounding box center [613, 513] width 1100 height 35
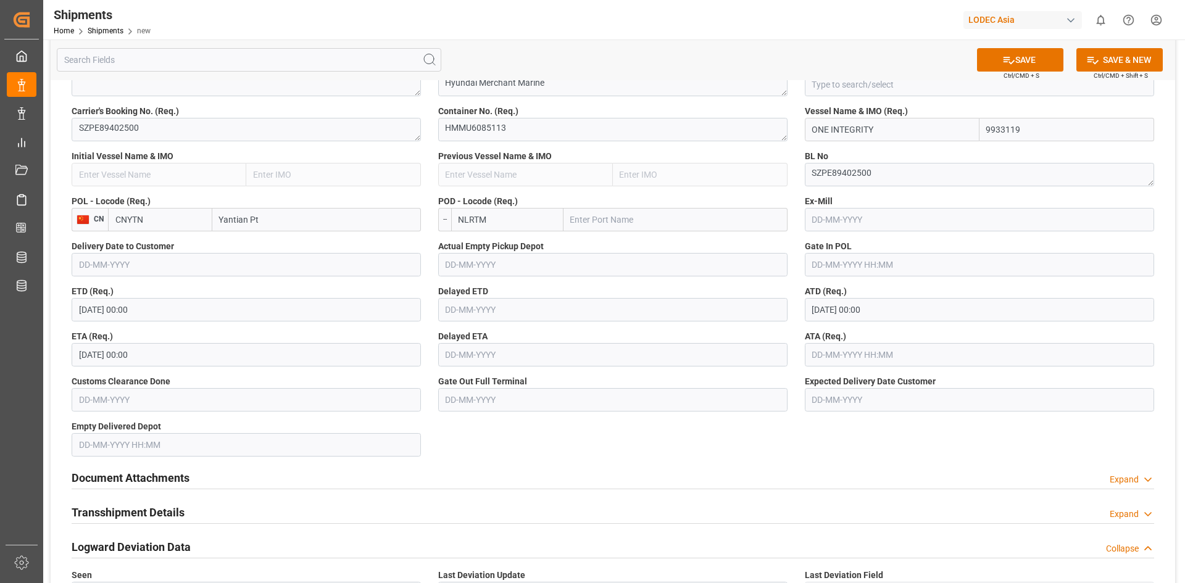
click at [276, 462] on div "Document Attachments Expand" at bounding box center [613, 478] width 1100 height 35
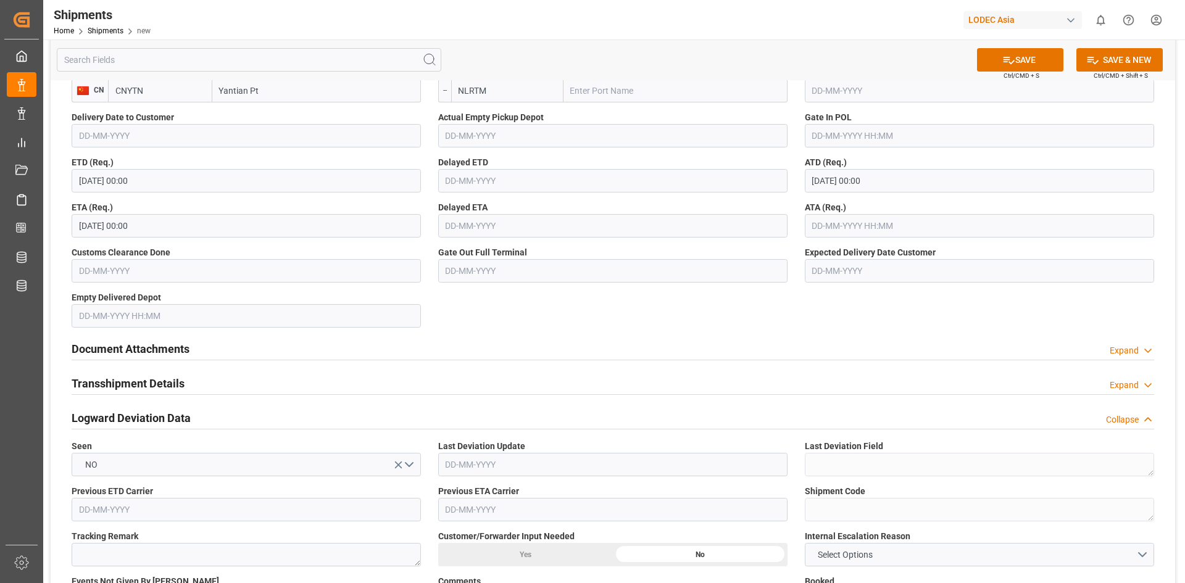
scroll to position [823, 0]
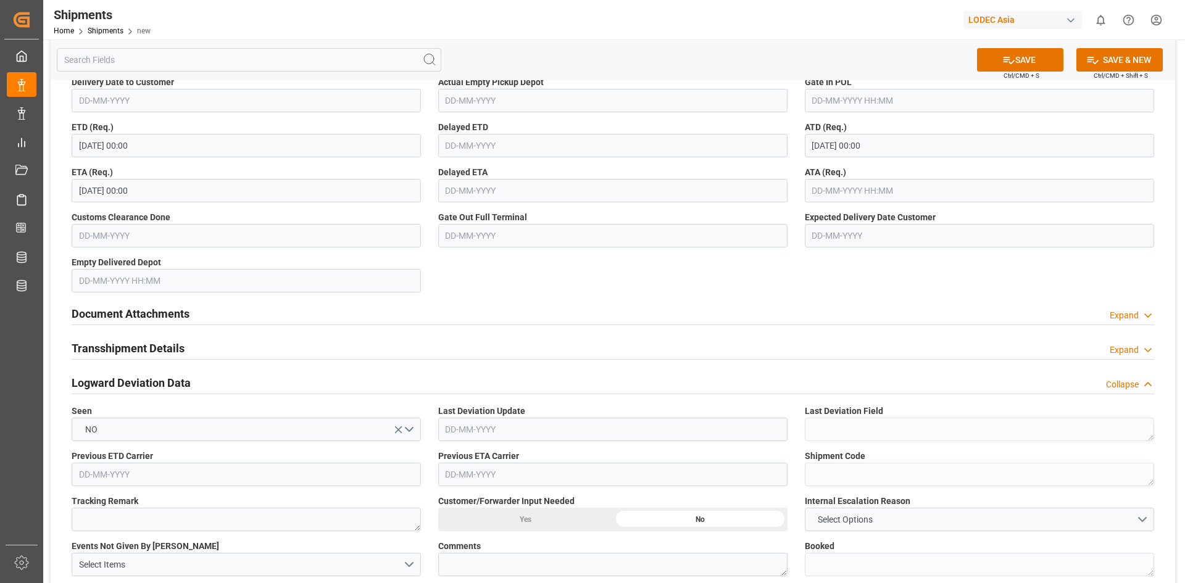
click at [357, 193] on input "13-09-2025 00:00" at bounding box center [246, 190] width 349 height 23
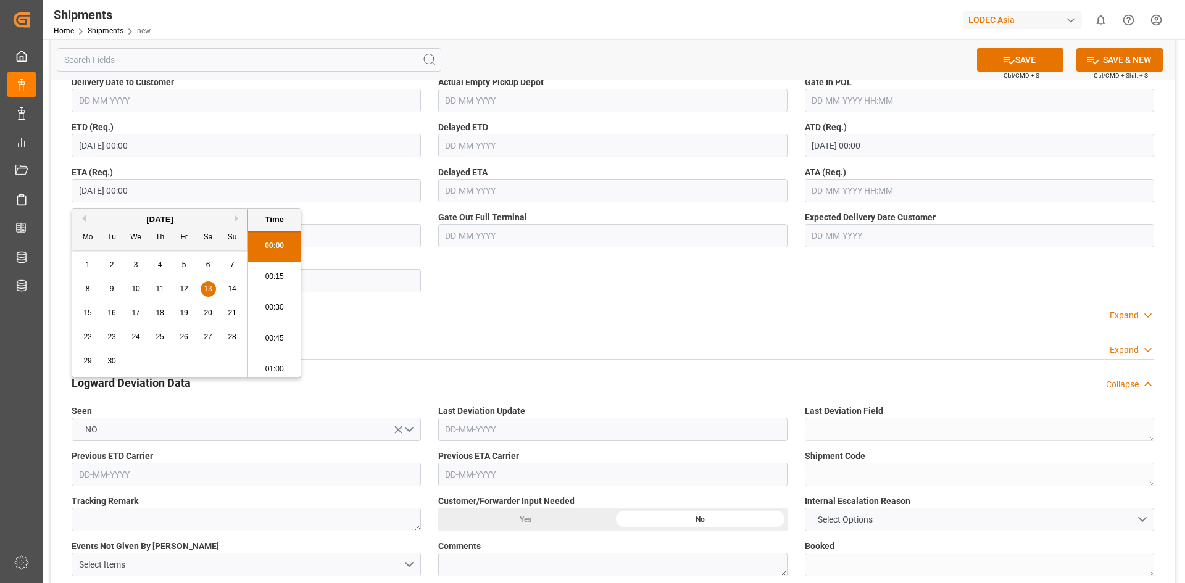
click at [515, 396] on div "Logward Deviation Data Collapse" at bounding box center [613, 383] width 1100 height 35
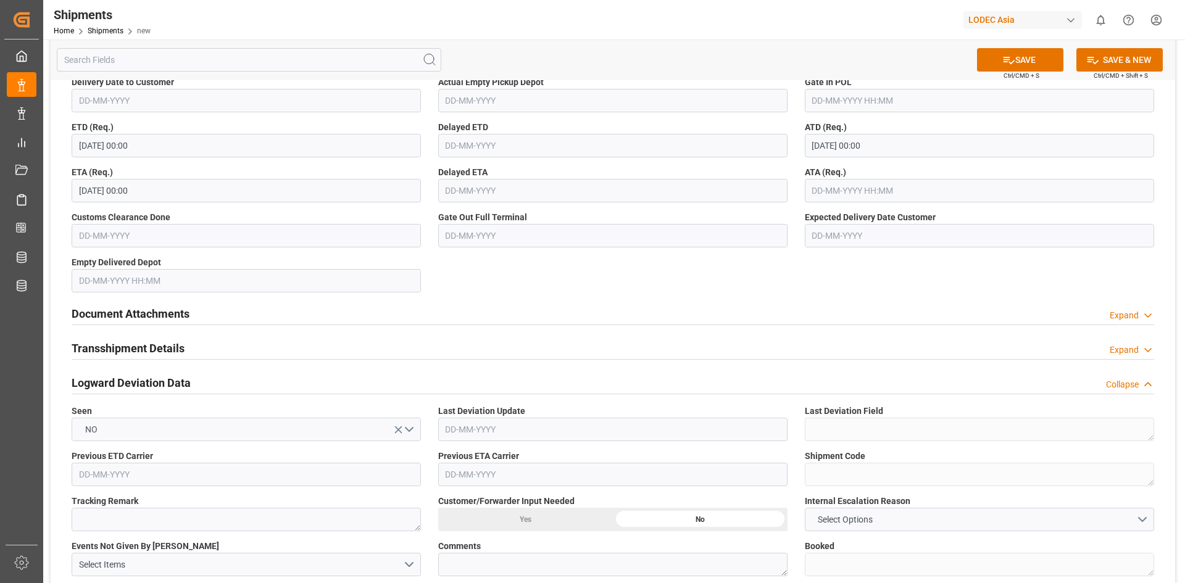
click at [402, 423] on icon "open menu" at bounding box center [398, 429] width 13 height 13
click at [402, 423] on button "Select Options" at bounding box center [246, 429] width 349 height 23
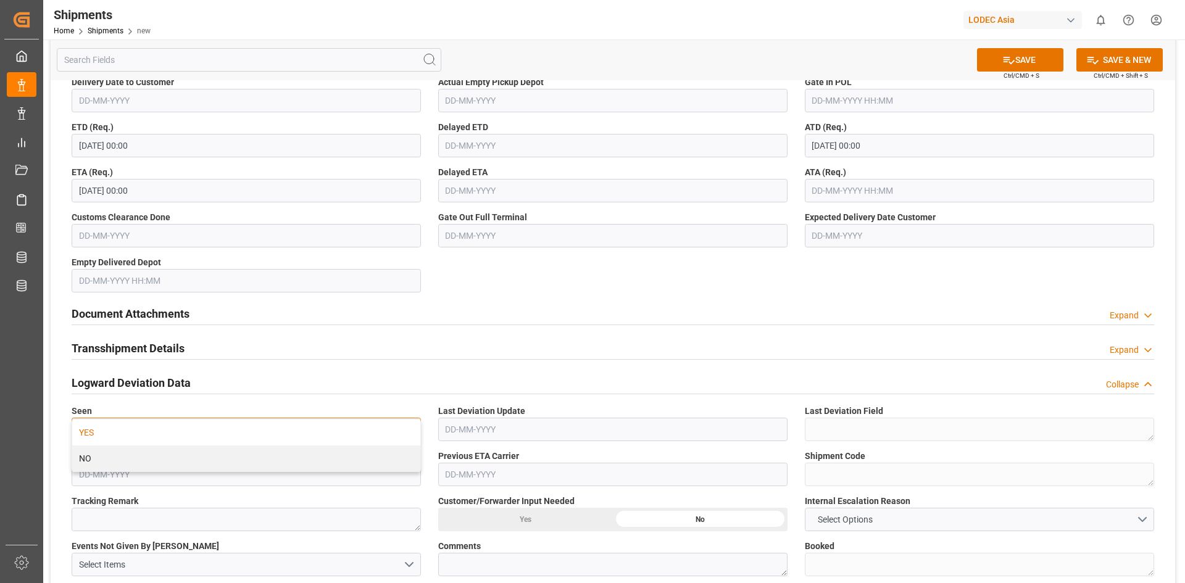
click at [358, 437] on div "YES" at bounding box center [246, 433] width 348 height 26
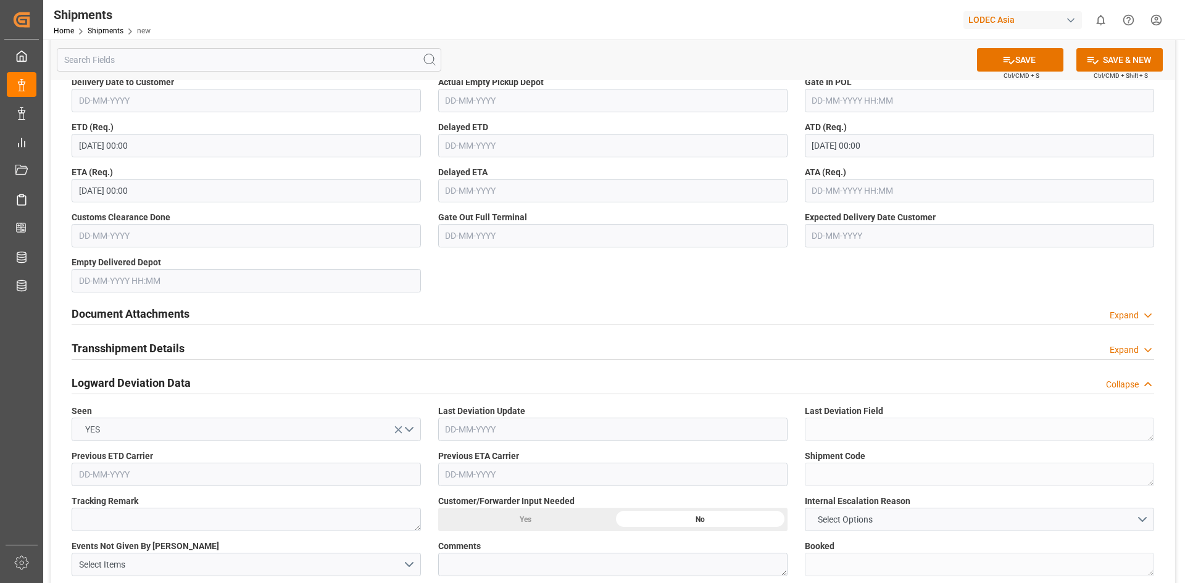
click at [671, 325] on div "Document Attachments Expand" at bounding box center [613, 314] width 1100 height 35
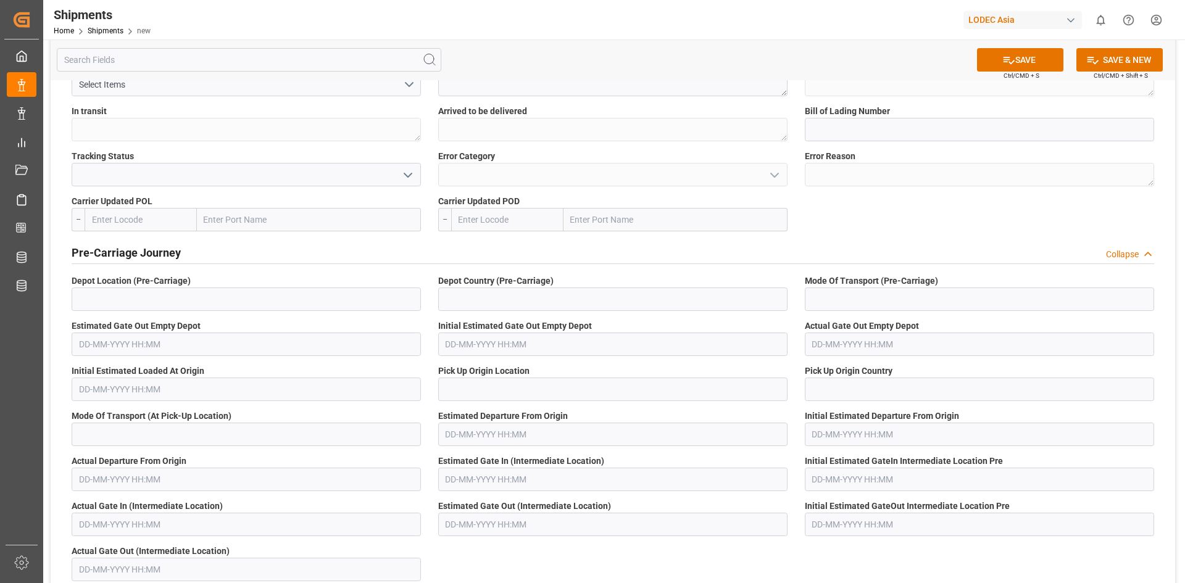
scroll to position [1316, 0]
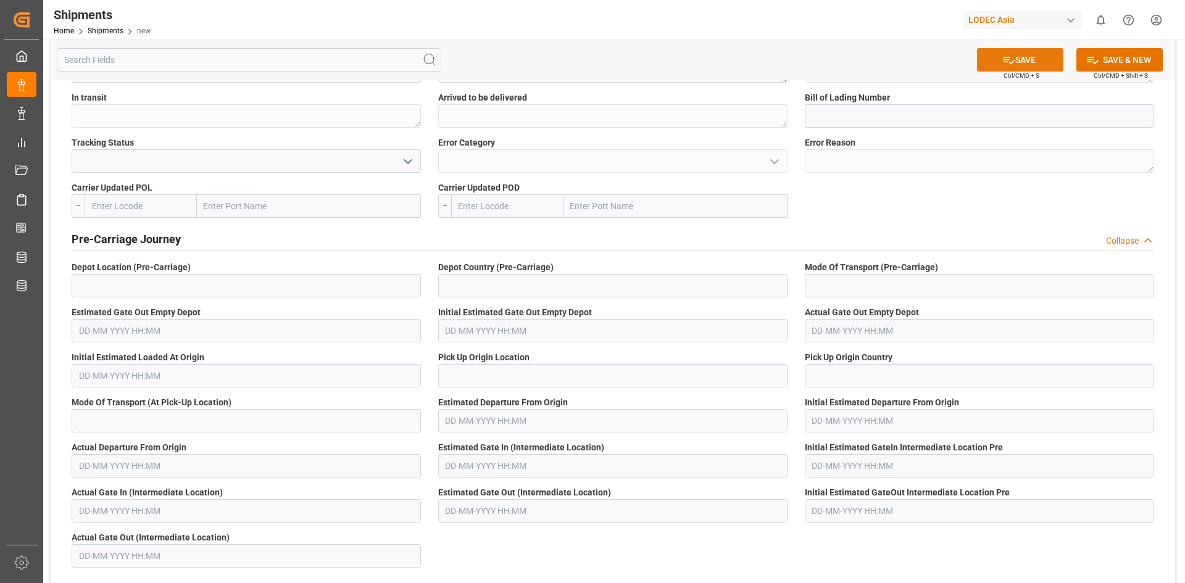
click at [1008, 61] on icon at bounding box center [1008, 60] width 13 height 13
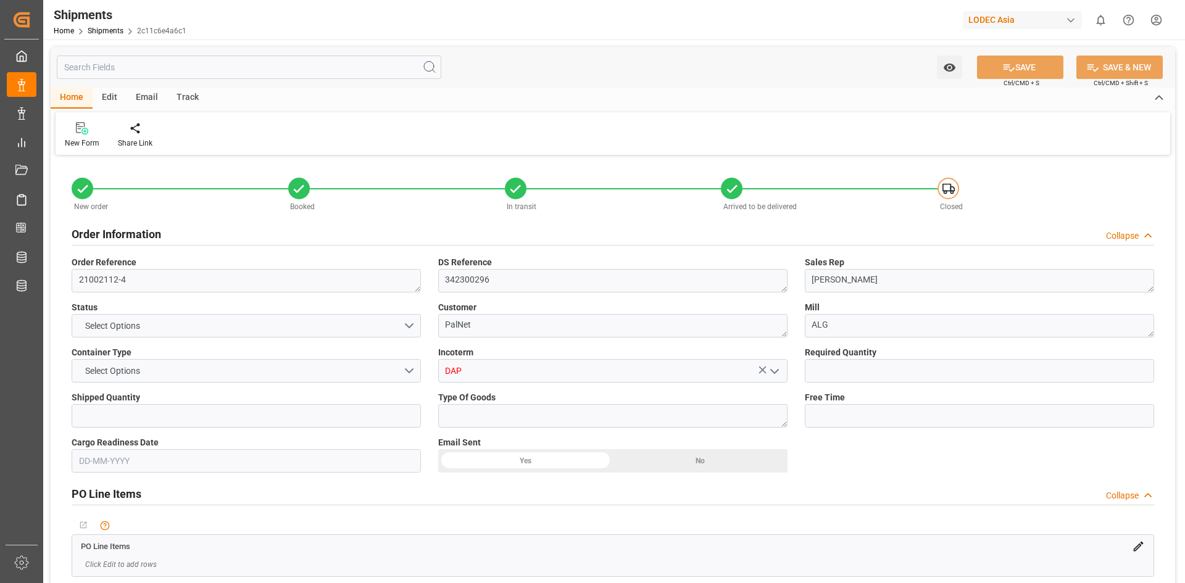
type input "1"
type input "9933121"
type input "CNYTN"
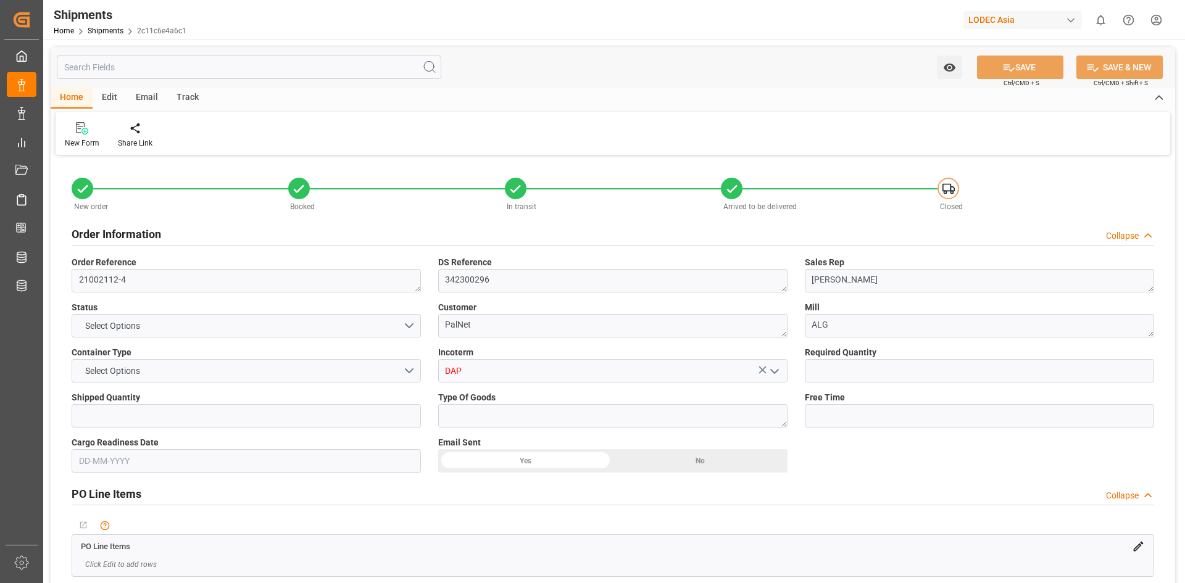
type input "NLRTM"
type input "CNYTN"
type input "NLRTM"
type input "9933121"
type input "07-06-2025"
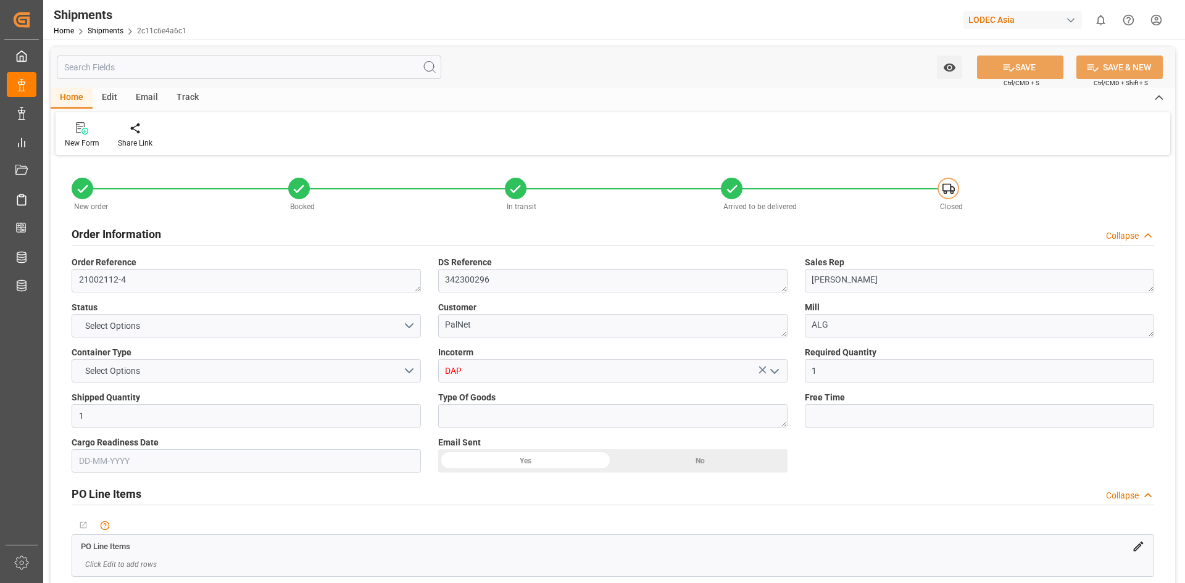
type input "11-06-2025 07:56"
type input "21-06-2025 00:00"
type input "21-06-2025"
type input "21-06-2025 12:34"
type input "10-08-2025 17:00"
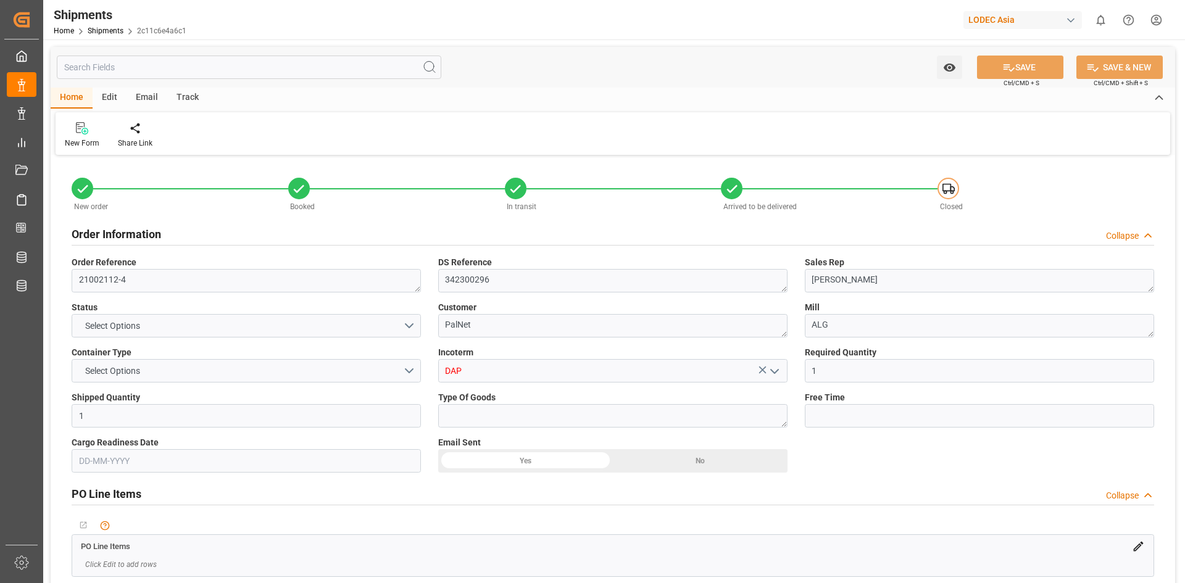
type input "11-08-2025 01:55"
type input "15-08-2025"
type input "07-06-2025 19:53"
type input "20-06-2025 18:03"
type input "21-06-2025 12:36"
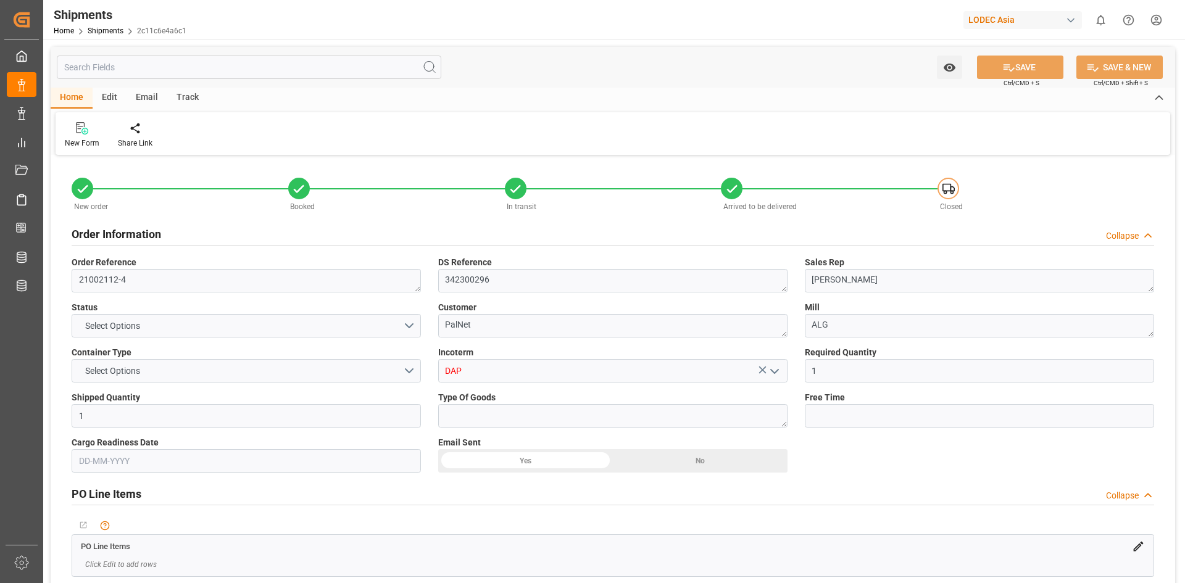
type input "10-08-2025 08:30"
type input "11-08-2025 01:01"
type input "12-08-2025 00:44"
type input "10-08-2025 18:30"
type input "08-08-2025 15:30"
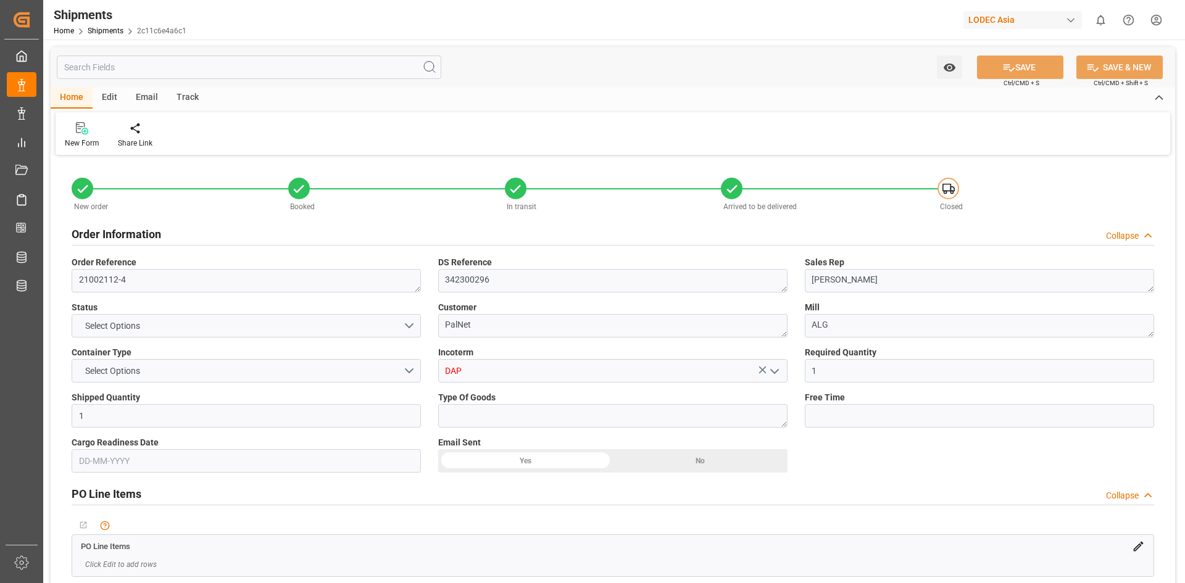
type input "13-08-2025 03:17"
type input "13-08-2025 07:47"
type input "08-08-2025 20:00"
type input "17-08-2025 03:17"
type input "15-08-2025 14:32"
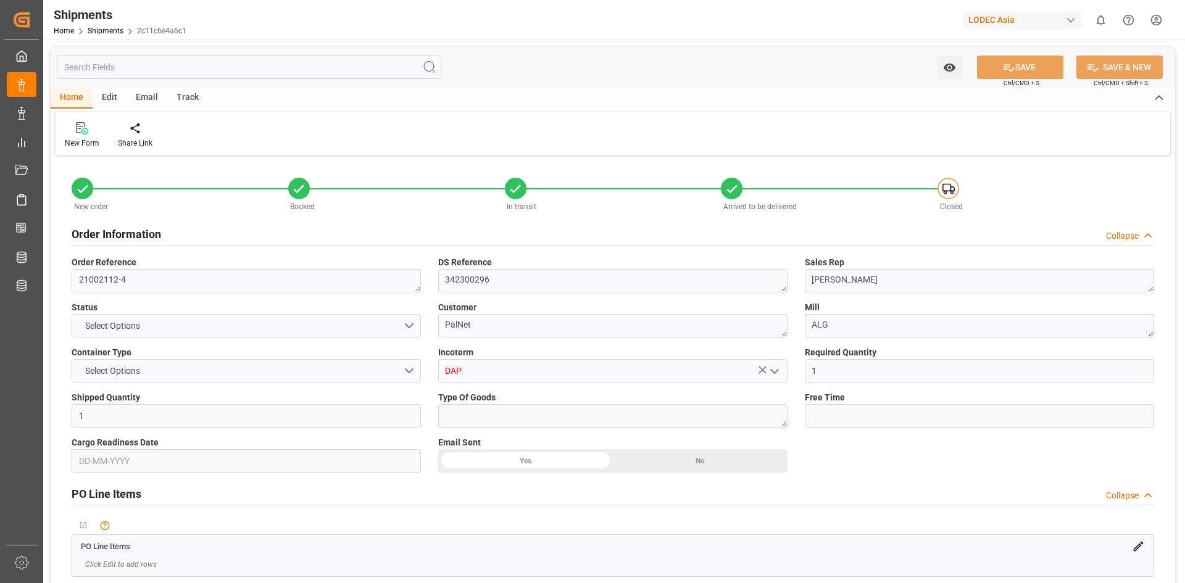
type input "09-08-2025 00:00"
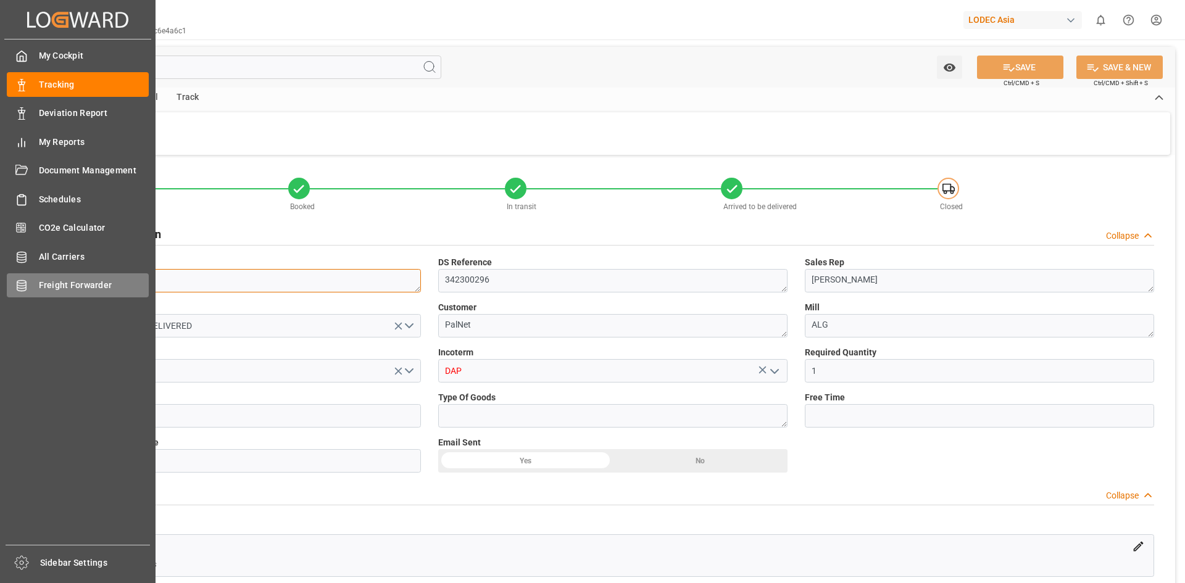
drag, startPoint x: 131, startPoint y: 275, endPoint x: 38, endPoint y: 275, distance: 93.8
click at [38, 275] on div "Created by potrace 1.15, written by Peter Selinger 2001-2017 Created by potrace…" at bounding box center [592, 291] width 1185 height 583
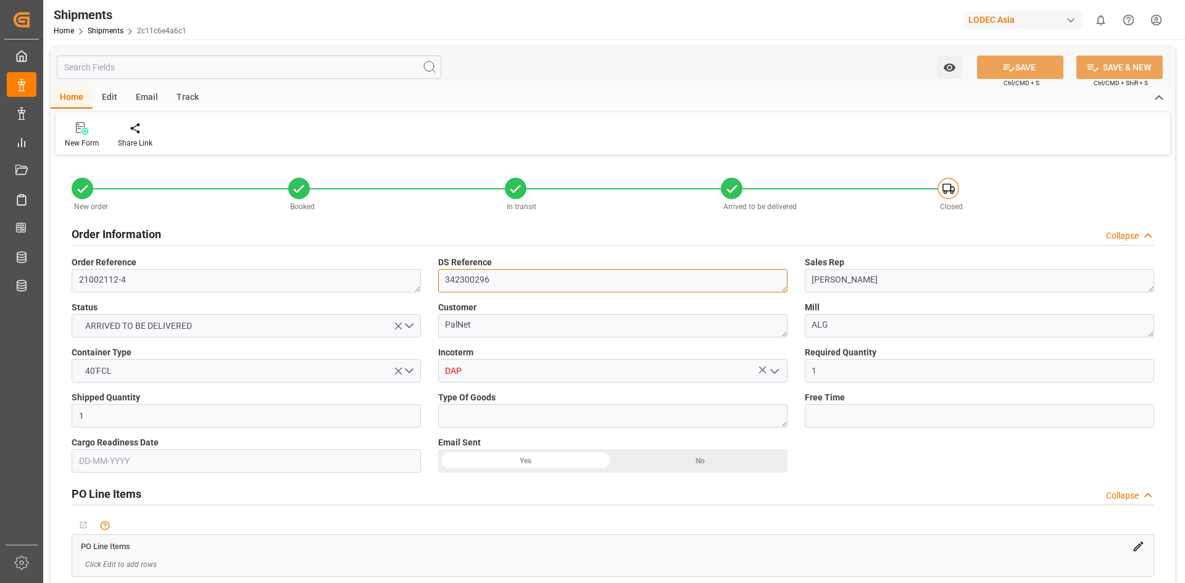
drag, startPoint x: 507, startPoint y: 280, endPoint x: 426, endPoint y: 276, distance: 80.9
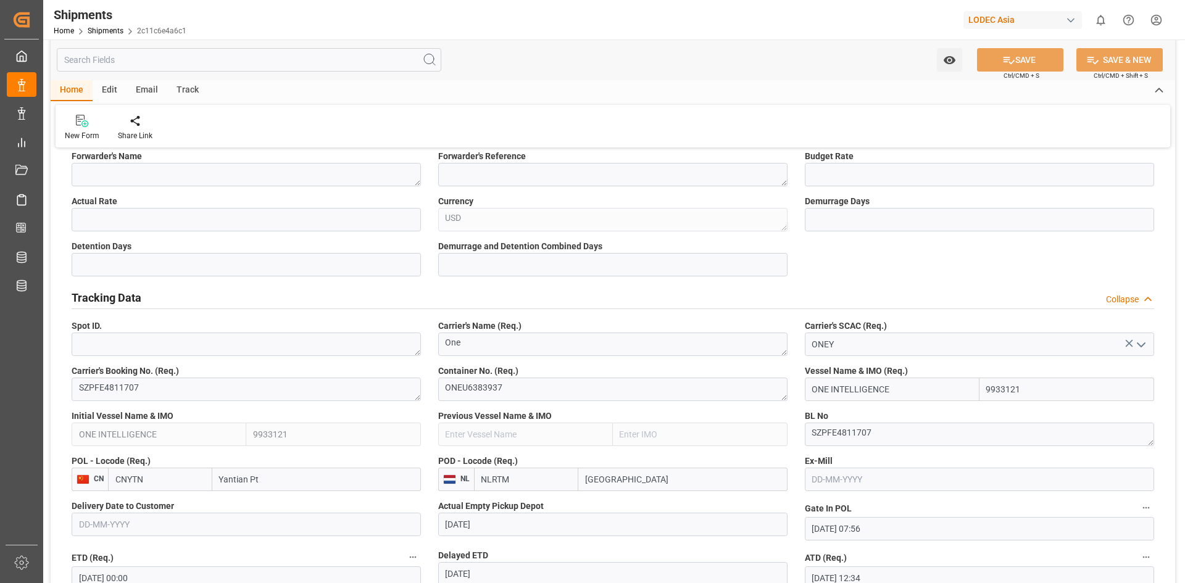
scroll to position [494, 0]
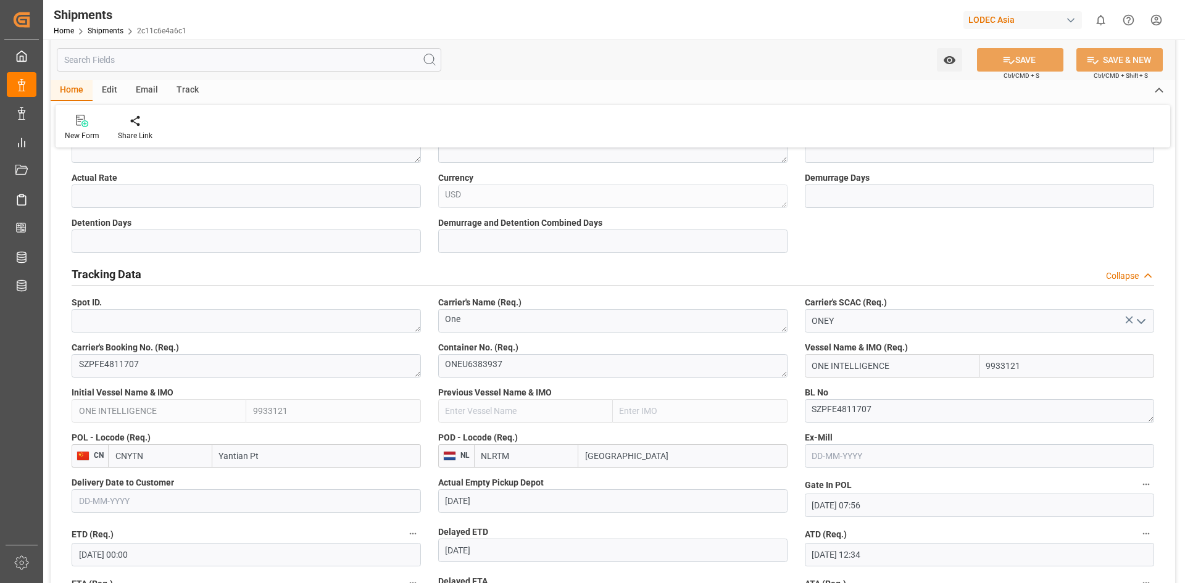
drag, startPoint x: 145, startPoint y: 457, endPoint x: 110, endPoint y: 457, distance: 34.6
click at [110, 457] on input "CNYTN" at bounding box center [160, 455] width 104 height 23
drag, startPoint x: 497, startPoint y: 460, endPoint x: 480, endPoint y: 460, distance: 17.3
click at [480, 460] on input "NLRTM" at bounding box center [526, 455] width 104 height 23
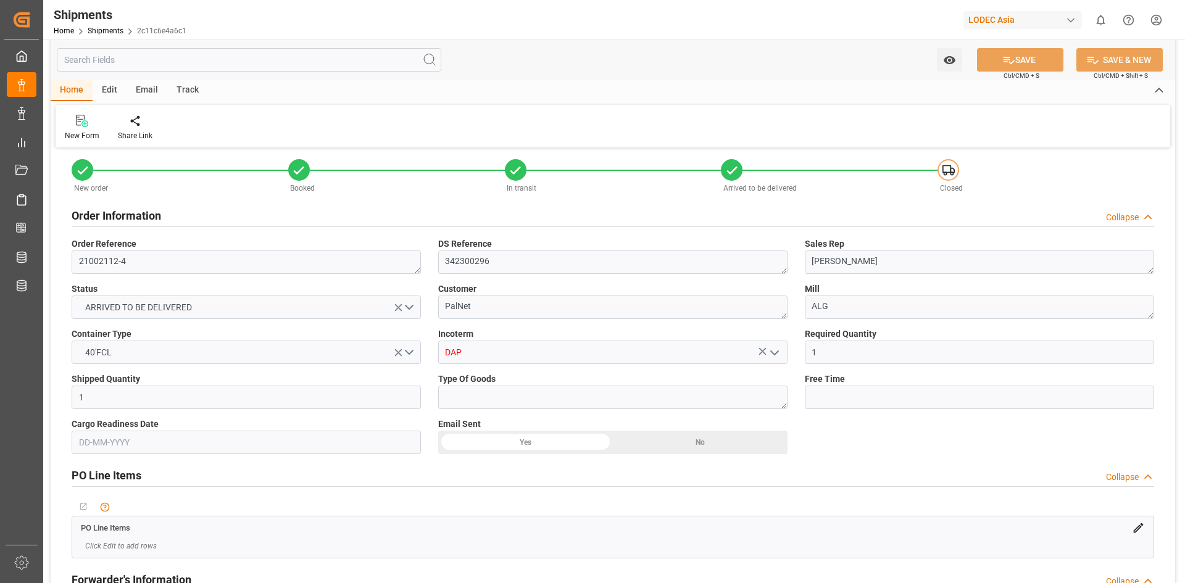
scroll to position [0, 0]
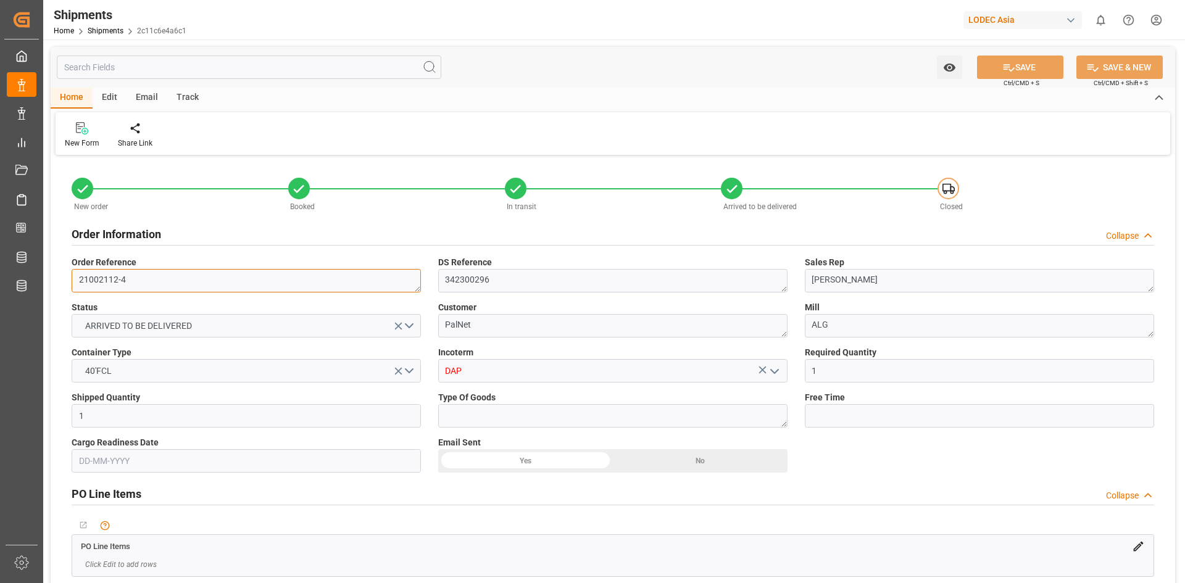
drag, startPoint x: 98, startPoint y: 275, endPoint x: 76, endPoint y: 274, distance: 21.6
click at [76, 274] on textarea "21002112-4" at bounding box center [246, 280] width 349 height 23
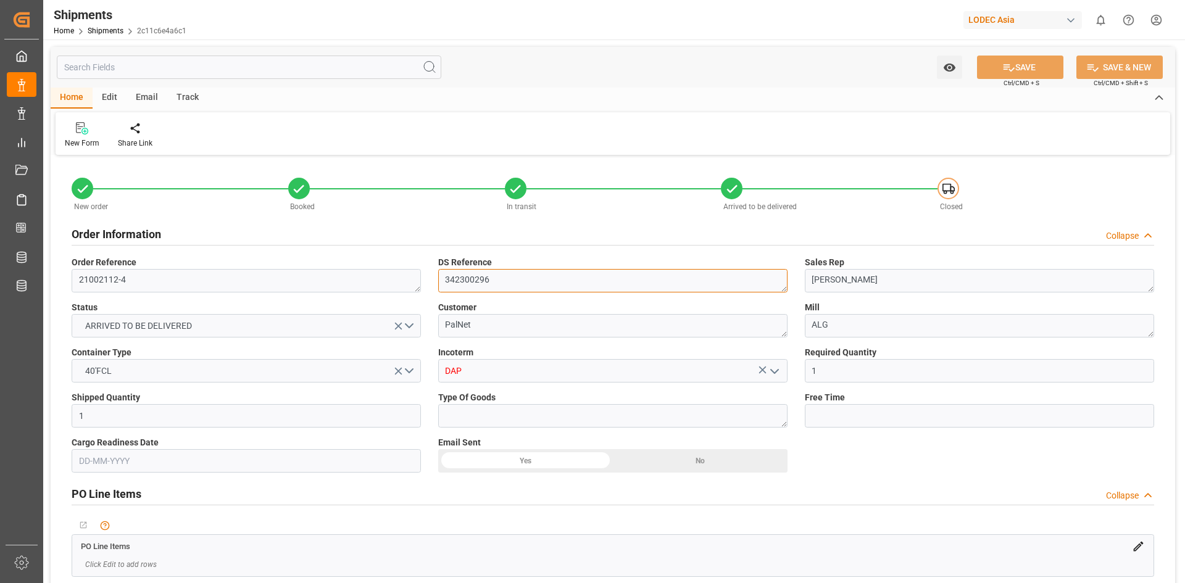
drag, startPoint x: 499, startPoint y: 282, endPoint x: 387, endPoint y: 281, distance: 111.7
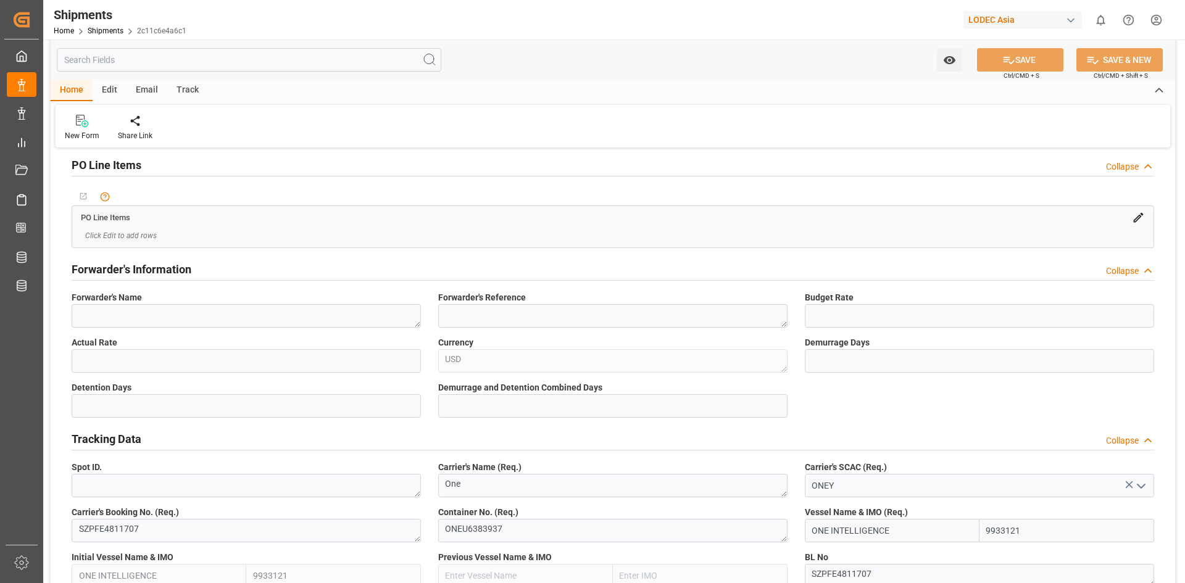
scroll to position [494, 0]
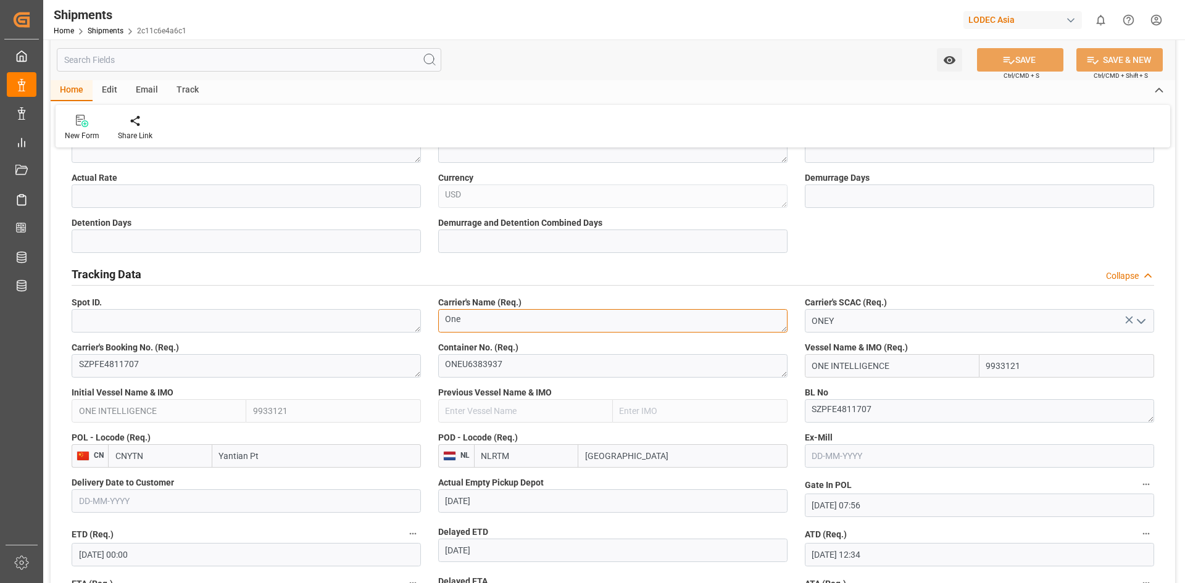
drag, startPoint x: 488, startPoint y: 330, endPoint x: 431, endPoint y: 324, distance: 57.1
click at [431, 324] on div "Carrier's Name (Req.) One" at bounding box center [613, 314] width 367 height 45
drag, startPoint x: 831, startPoint y: 315, endPoint x: 804, endPoint y: 316, distance: 27.8
click at [804, 316] on div "ONEY" at bounding box center [980, 320] width 368 height 23
drag, startPoint x: 154, startPoint y: 460, endPoint x: 100, endPoint y: 460, distance: 54.3
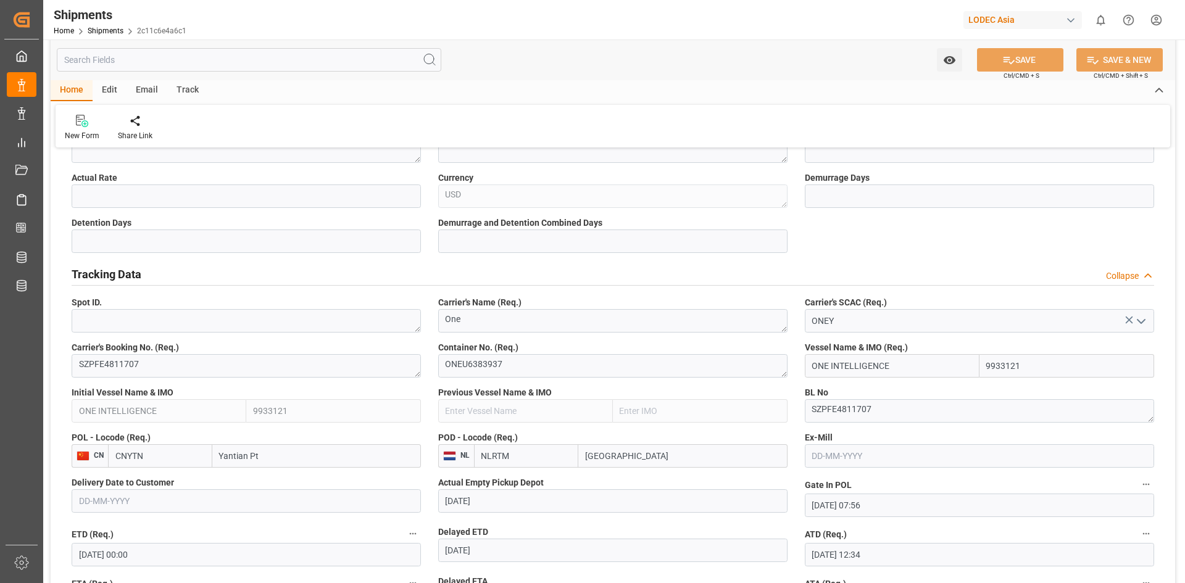
click at [100, 460] on div "CN CNYTN Yantian Pt" at bounding box center [246, 455] width 349 height 23
drag, startPoint x: 521, startPoint y: 459, endPoint x: 475, endPoint y: 459, distance: 45.7
click at [475, 459] on input "NLRTM" at bounding box center [526, 455] width 104 height 23
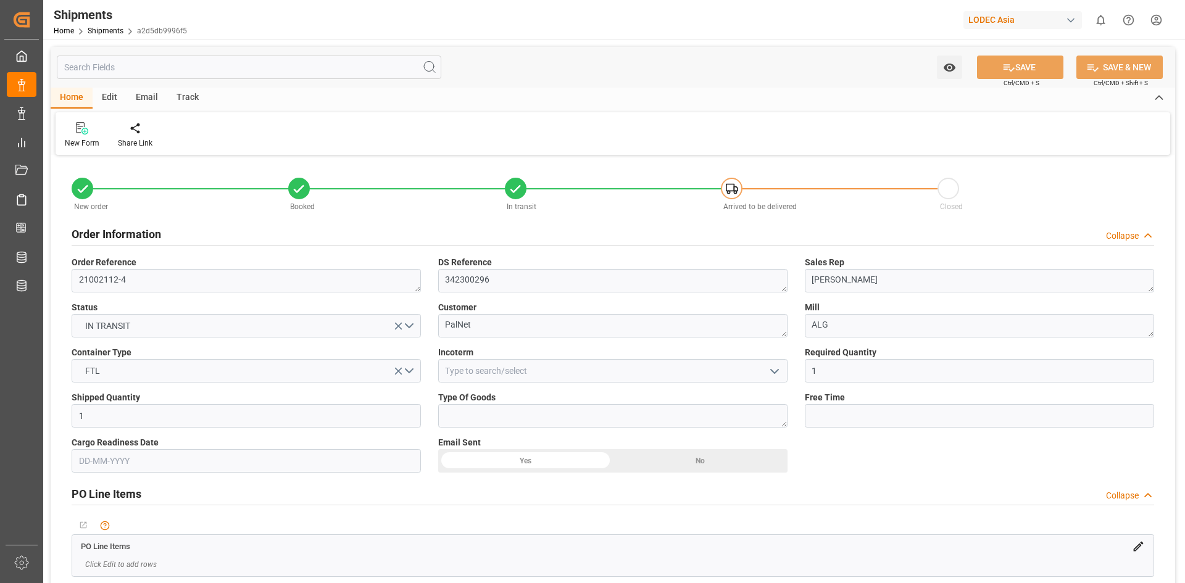
type input "1"
type input "9933119"
type input "CNYTN"
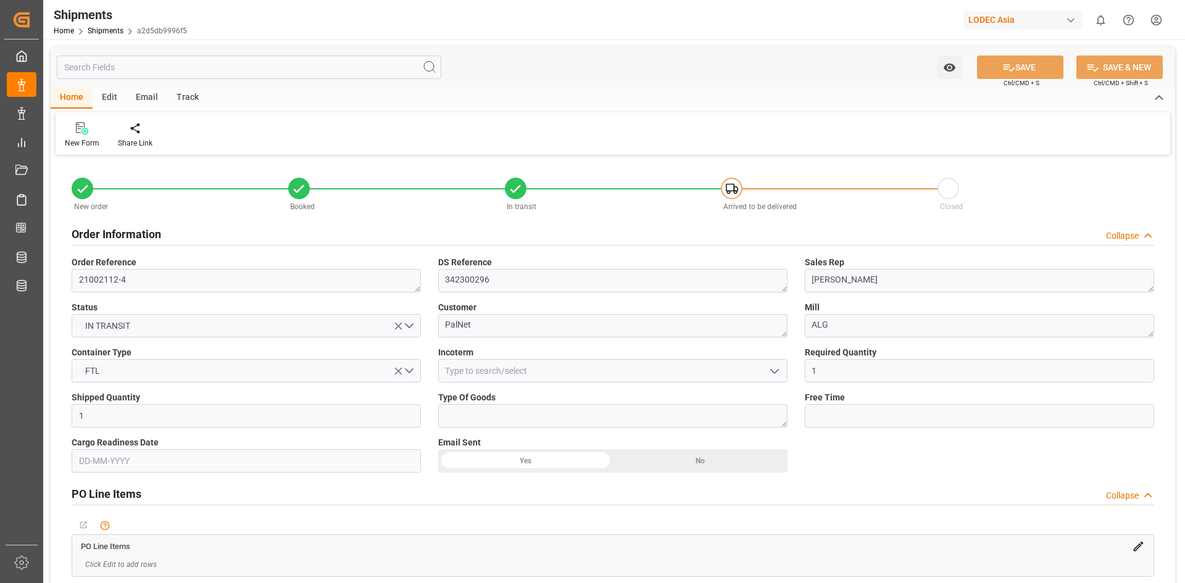
type input "[DATE] 00:00"
drag, startPoint x: 126, startPoint y: 278, endPoint x: 139, endPoint y: 278, distance: 13.0
click at [126, 278] on textarea "21002112-4" at bounding box center [246, 280] width 349 height 23
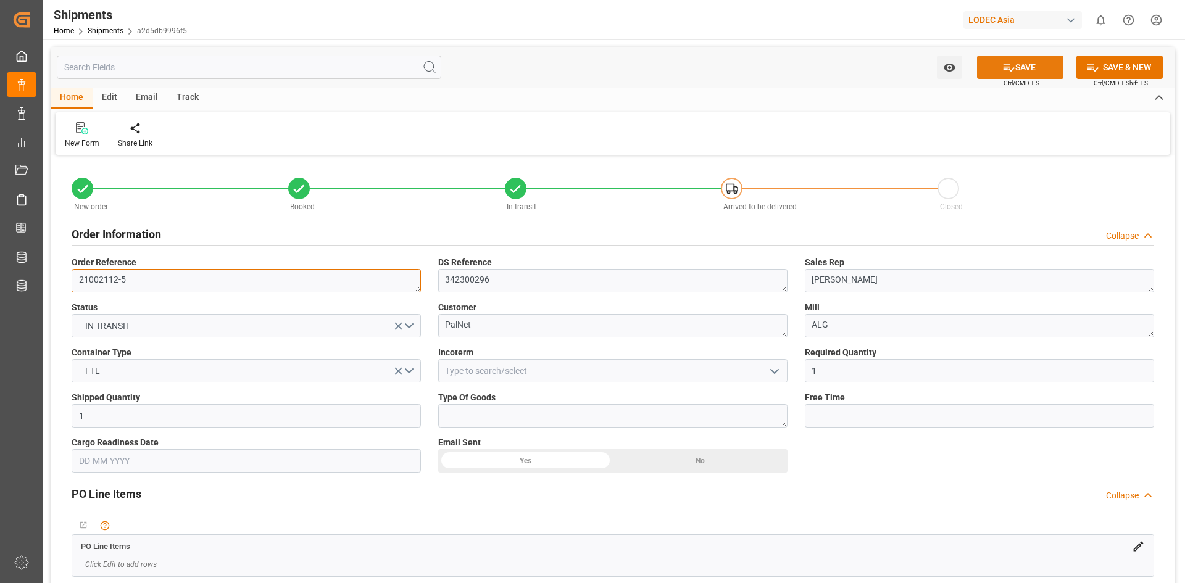
type textarea "21002112-5"
click at [1028, 63] on button "SAVE" at bounding box center [1020, 67] width 86 height 23
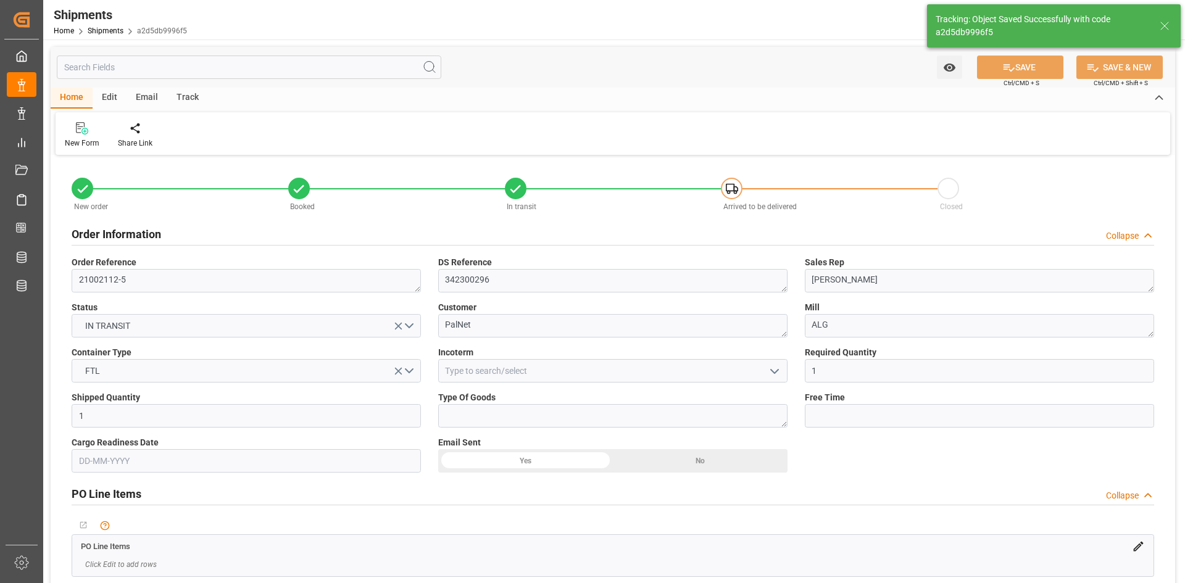
click at [188, 100] on div "Track" at bounding box center [187, 98] width 41 height 21
click at [73, 133] on icon at bounding box center [79, 131] width 12 height 9
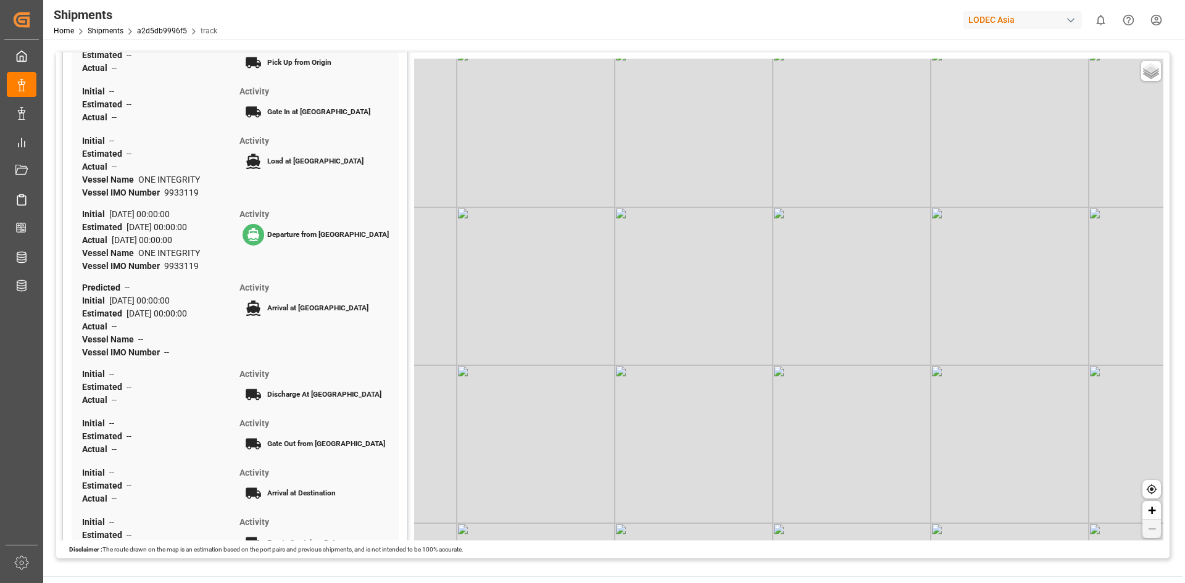
scroll to position [329, 0]
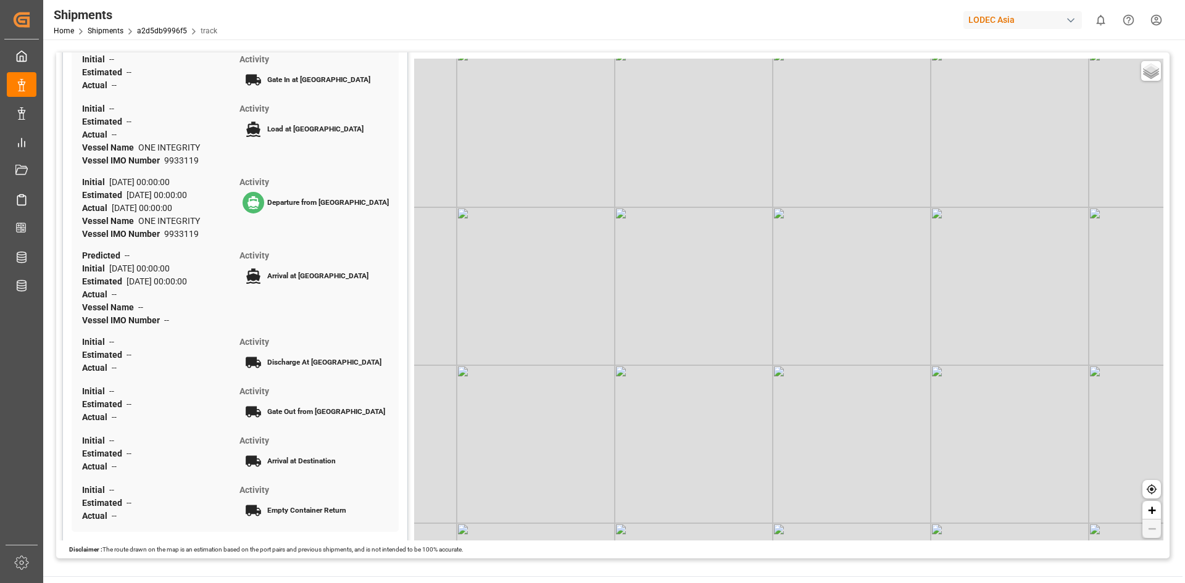
click at [802, 232] on div "Basic Grayscale Streets Dark + −" at bounding box center [788, 300] width 749 height 482
click at [675, 110] on div "Basic Grayscale Streets Dark + −" at bounding box center [788, 300] width 749 height 482
click at [201, 31] on span "track" at bounding box center [209, 31] width 17 height 9
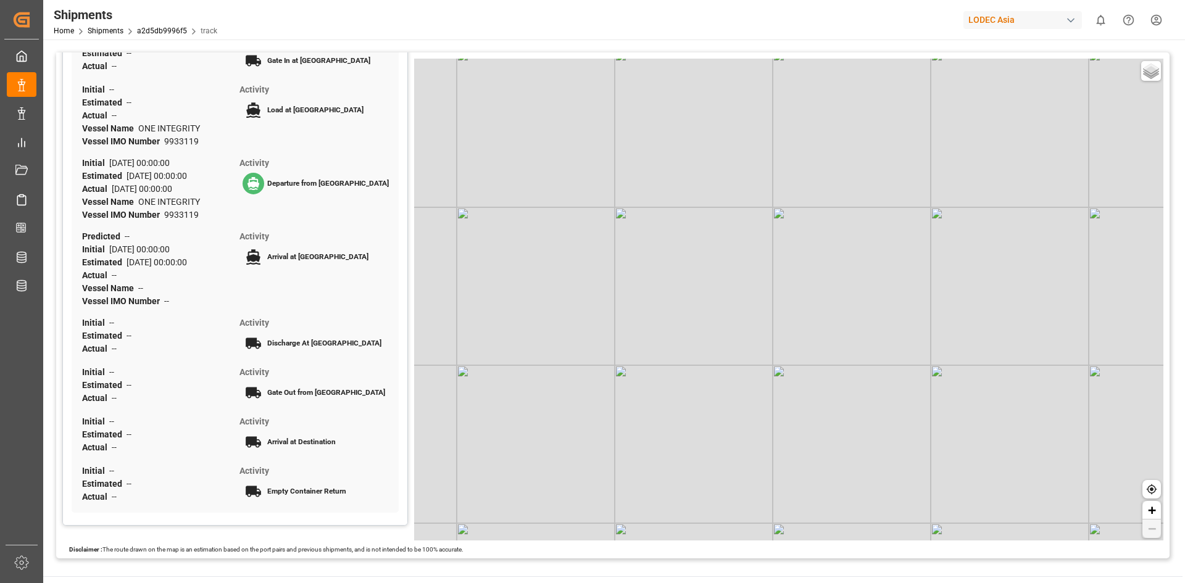
scroll to position [0, 0]
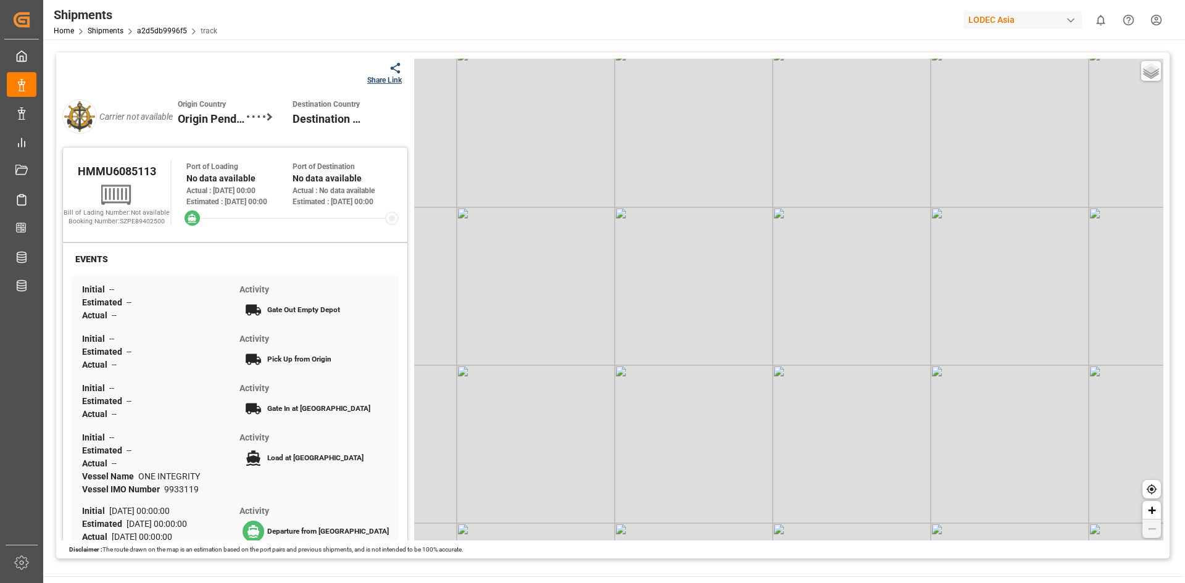
click at [375, 81] on div "Share Link" at bounding box center [384, 80] width 35 height 11
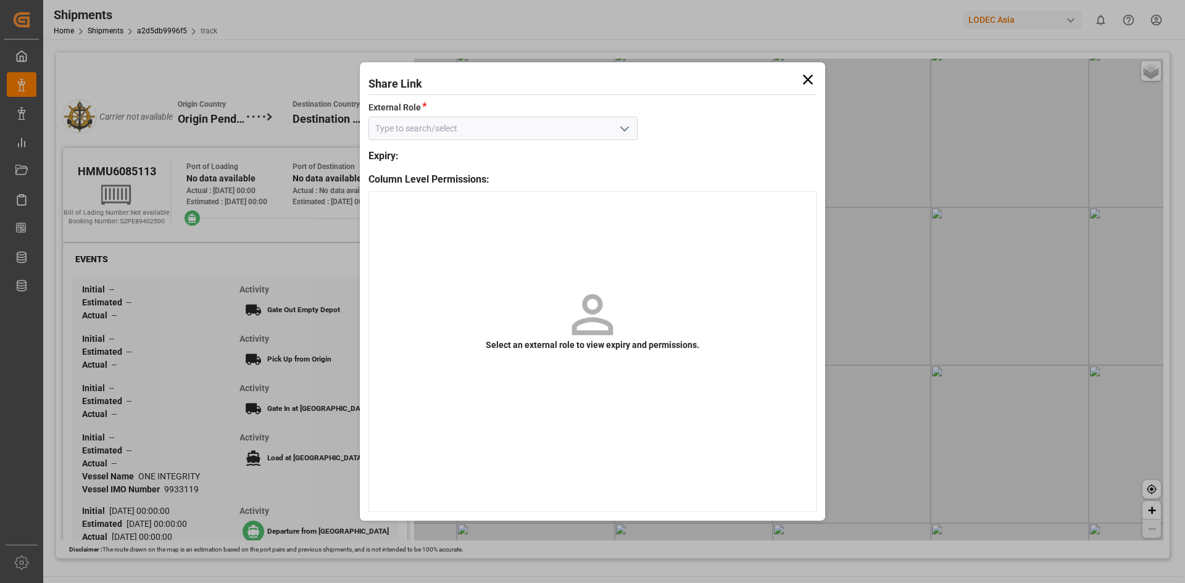
click at [588, 125] on input at bounding box center [502, 128] width 269 height 23
click at [630, 130] on icon "open menu" at bounding box center [624, 129] width 15 height 15
click at [493, 160] on div "Default tracking role" at bounding box center [503, 156] width 268 height 28
type input "Default tracking role"
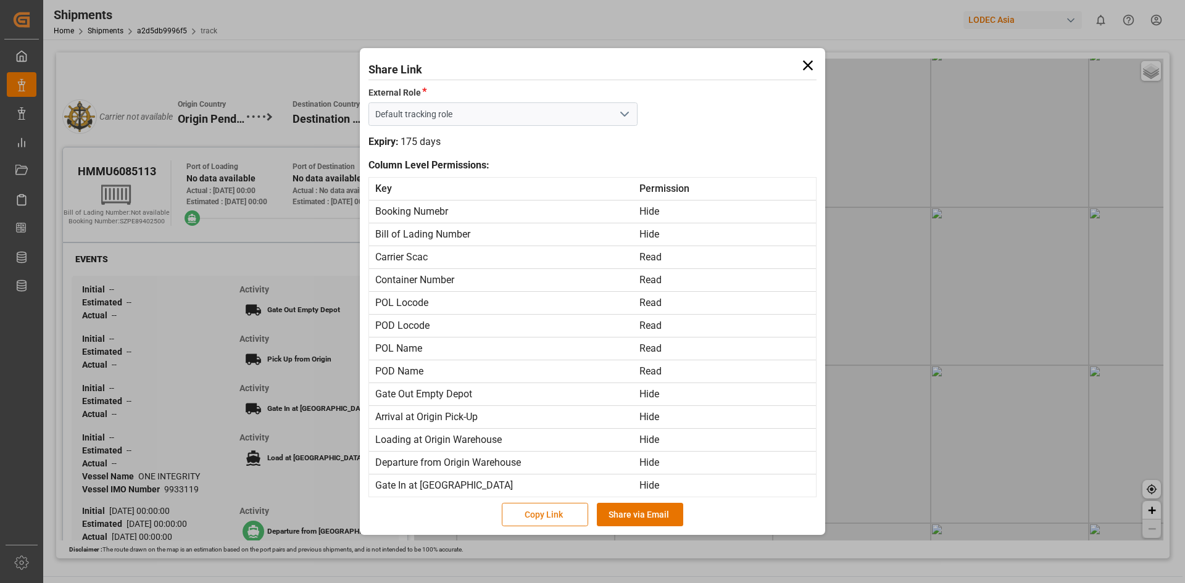
click at [559, 517] on button "Copy Link" at bounding box center [545, 514] width 86 height 23
click at [812, 66] on icon at bounding box center [807, 65] width 17 height 17
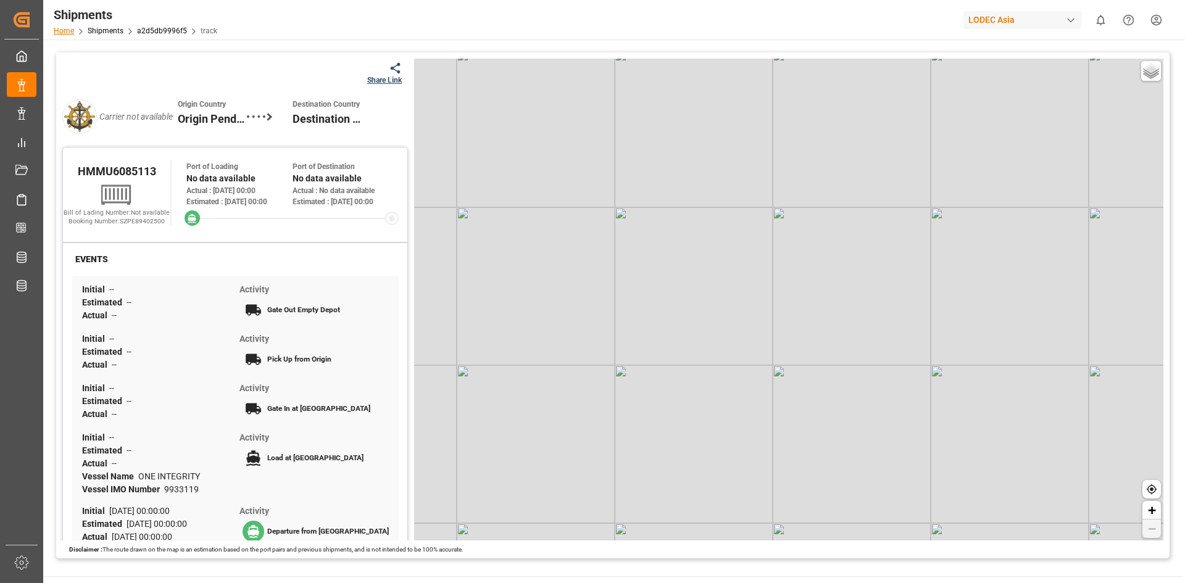
click at [65, 28] on link "Home" at bounding box center [64, 31] width 20 height 9
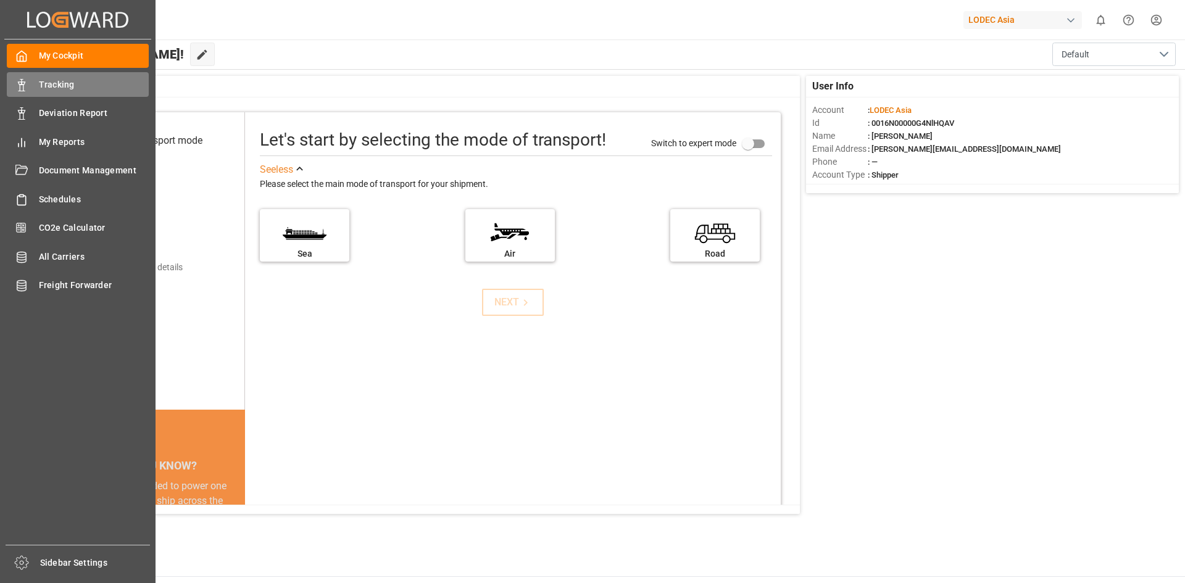
click at [65, 83] on span "Tracking" at bounding box center [94, 84] width 110 height 13
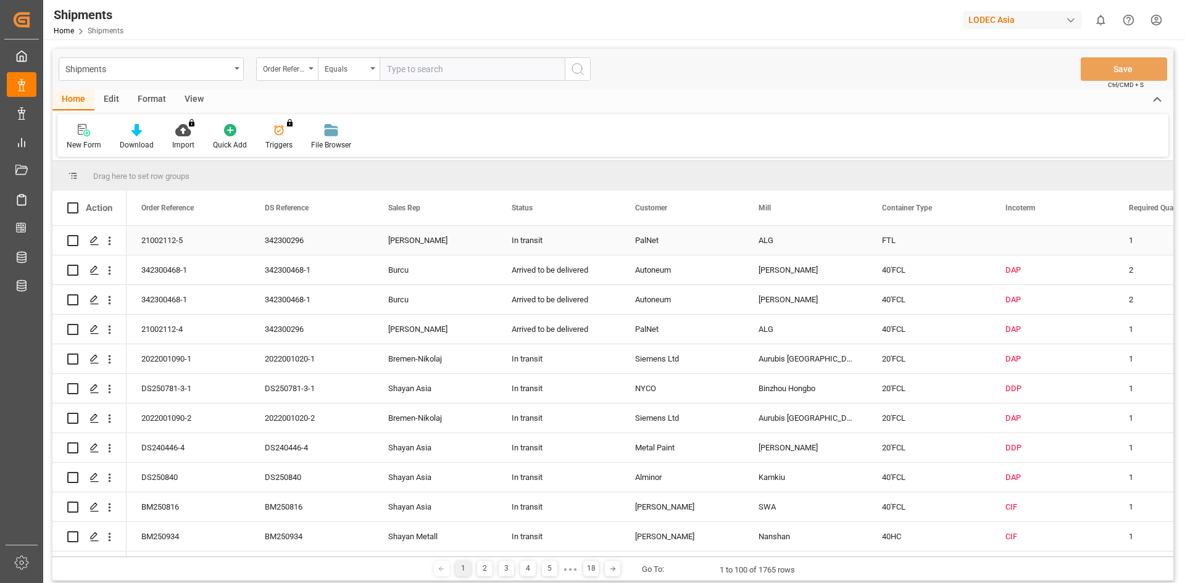
click at [161, 238] on div "21002112-5" at bounding box center [188, 240] width 123 height 29
click at [112, 240] on icon "open menu" at bounding box center [109, 241] width 13 height 13
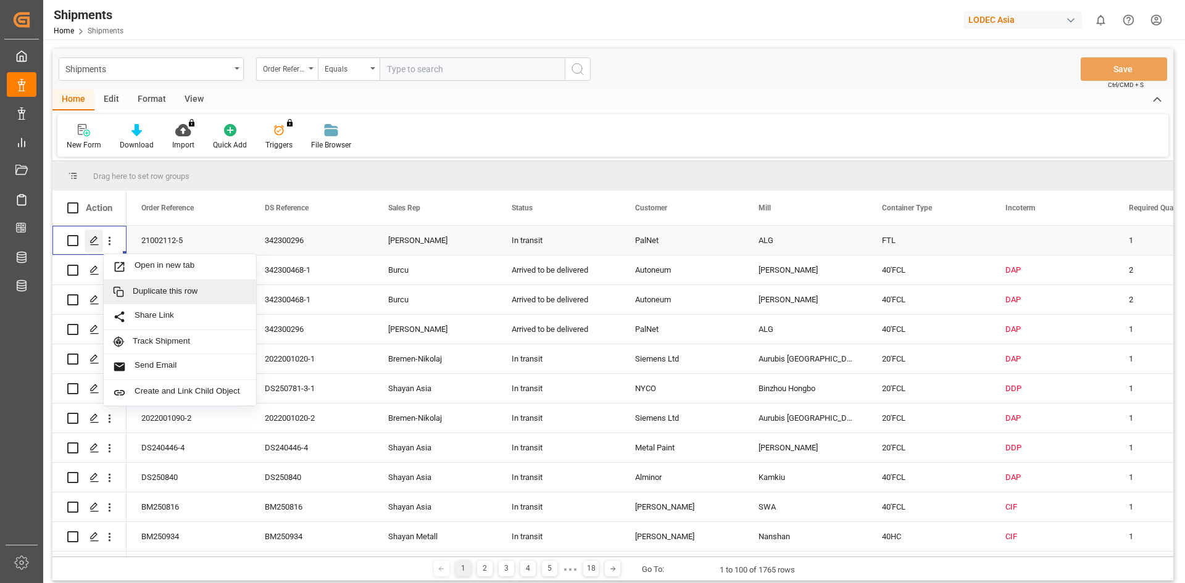
click at [91, 237] on icon "Press SPACE to select this row." at bounding box center [94, 241] width 10 height 10
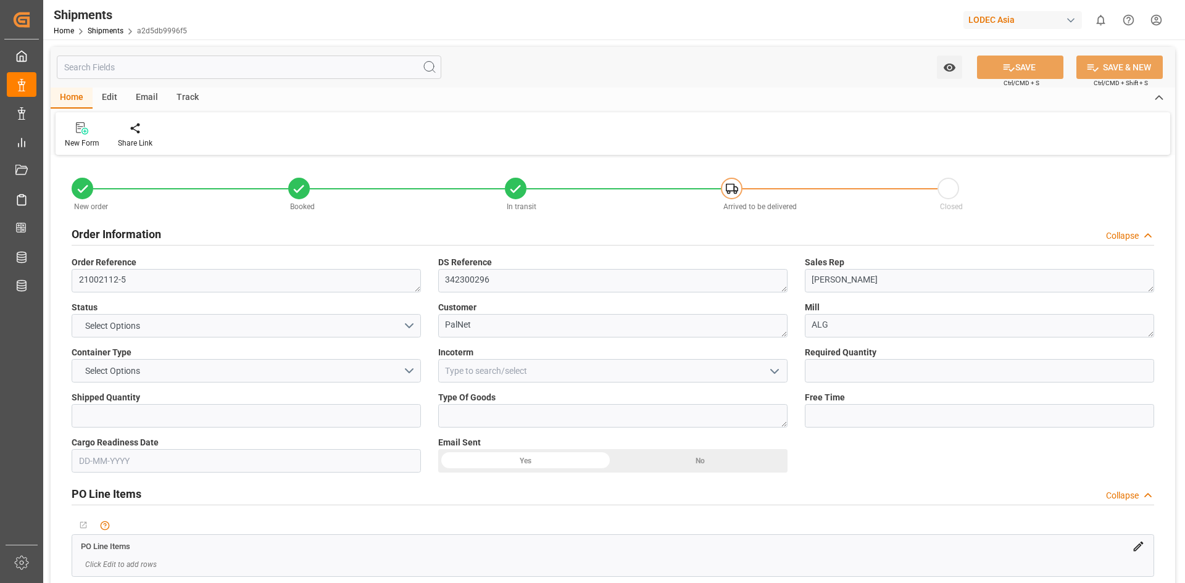
type input "1"
type input "9933119"
type input "CNYTN"
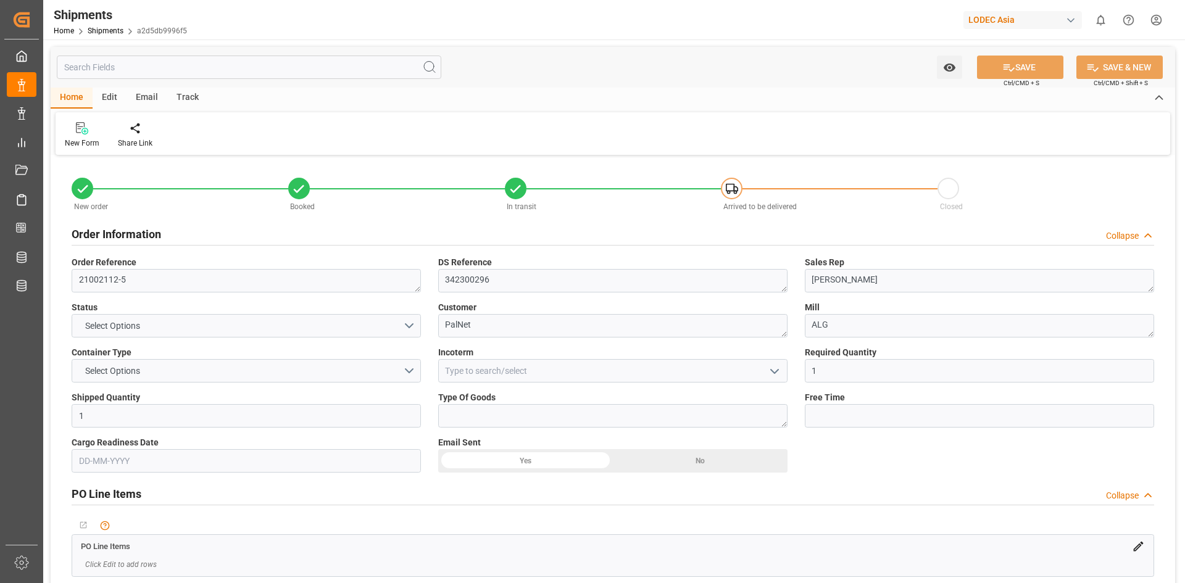
type input "28-07-2025 00:00"
type input "31-07-2025 00:00"
type input "13-09-2025 00:00"
click at [508, 368] on input at bounding box center [612, 370] width 349 height 23
click at [774, 372] on polyline "open menu" at bounding box center [774, 372] width 7 height 4
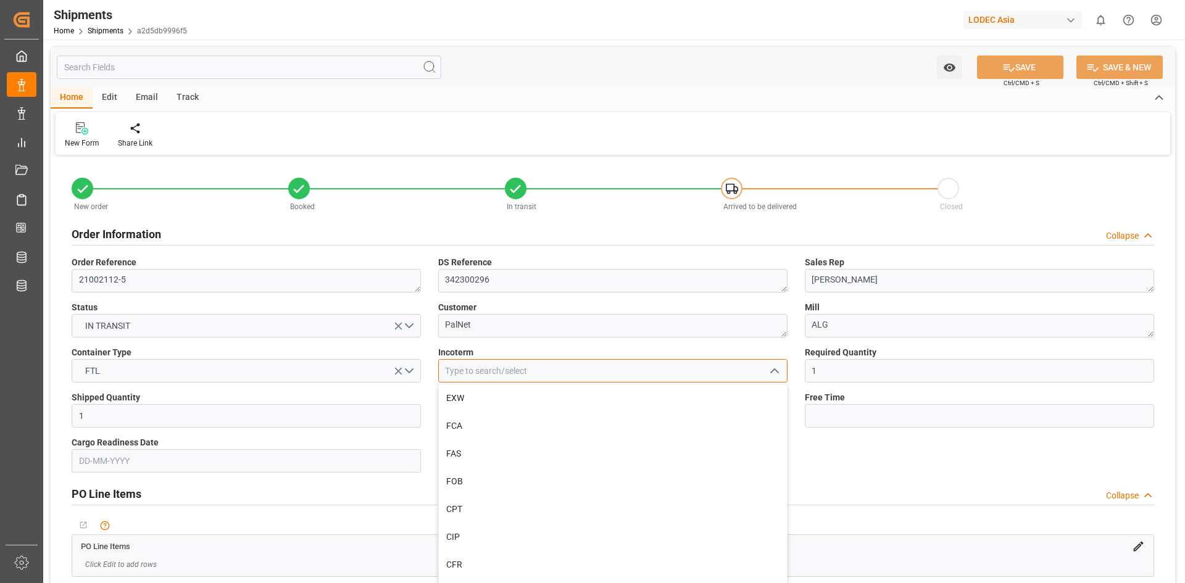
click at [693, 373] on input at bounding box center [612, 370] width 349 height 23
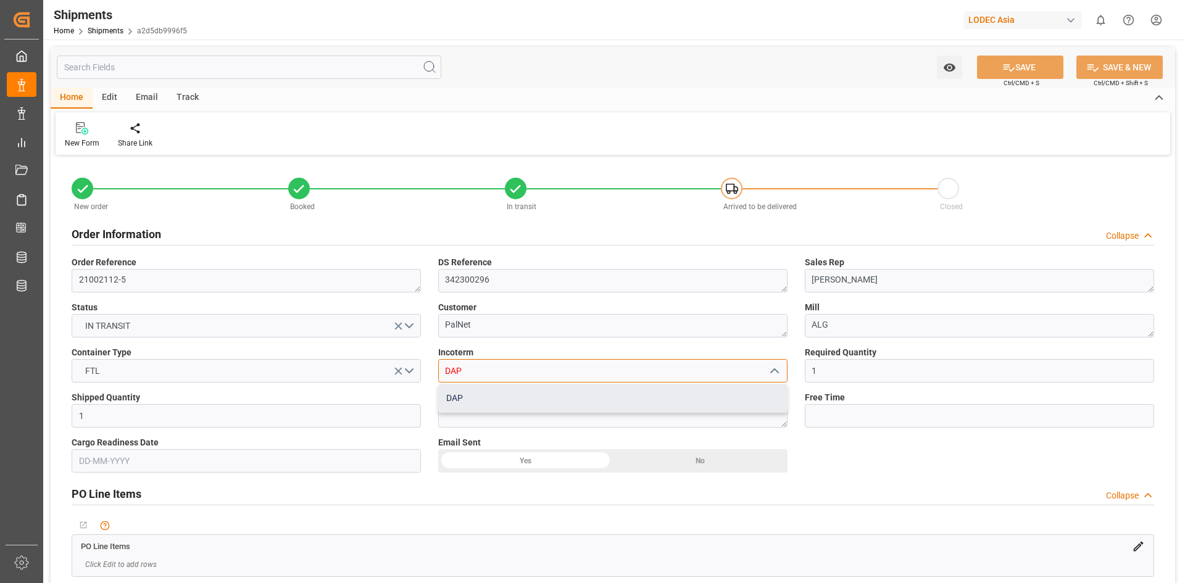
click at [699, 400] on div "DAP" at bounding box center [613, 399] width 348 height 28
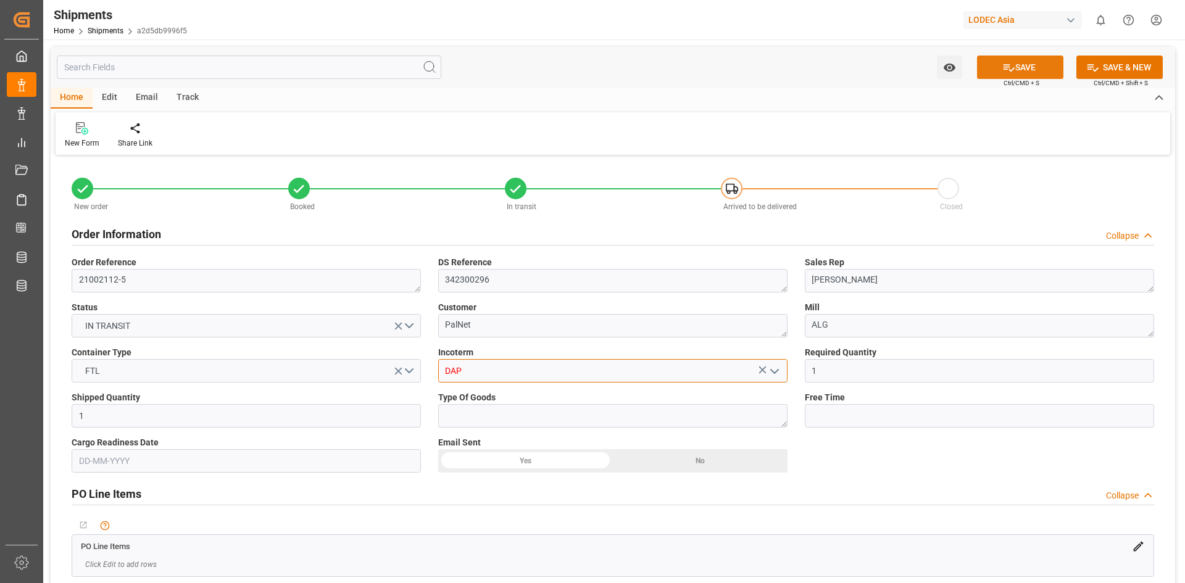
type input "DAP"
click at [1023, 70] on button "SAVE" at bounding box center [1020, 67] width 86 height 23
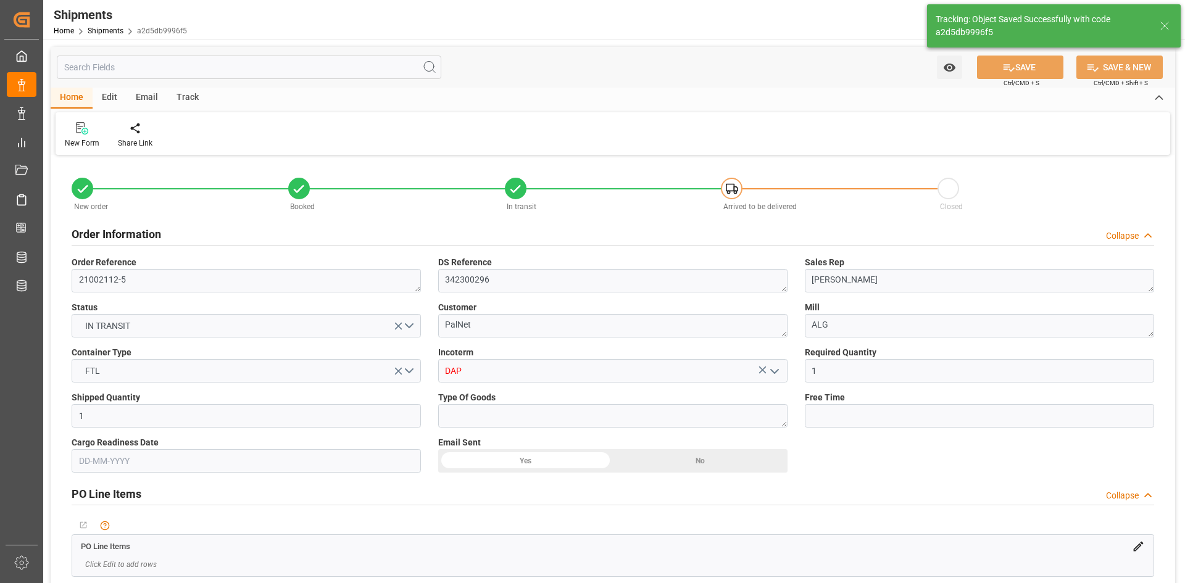
click at [191, 93] on div "Track" at bounding box center [187, 98] width 41 height 21
click at [79, 130] on icon at bounding box center [79, 131] width 12 height 9
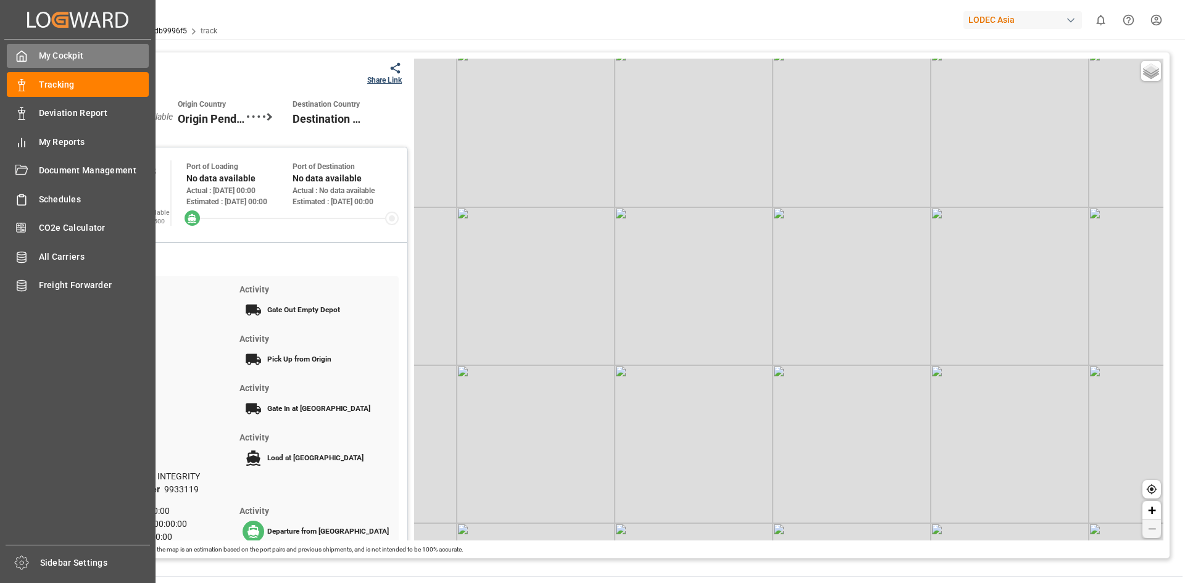
click at [15, 64] on div "My Cockpit My Cockpit" at bounding box center [78, 56] width 142 height 24
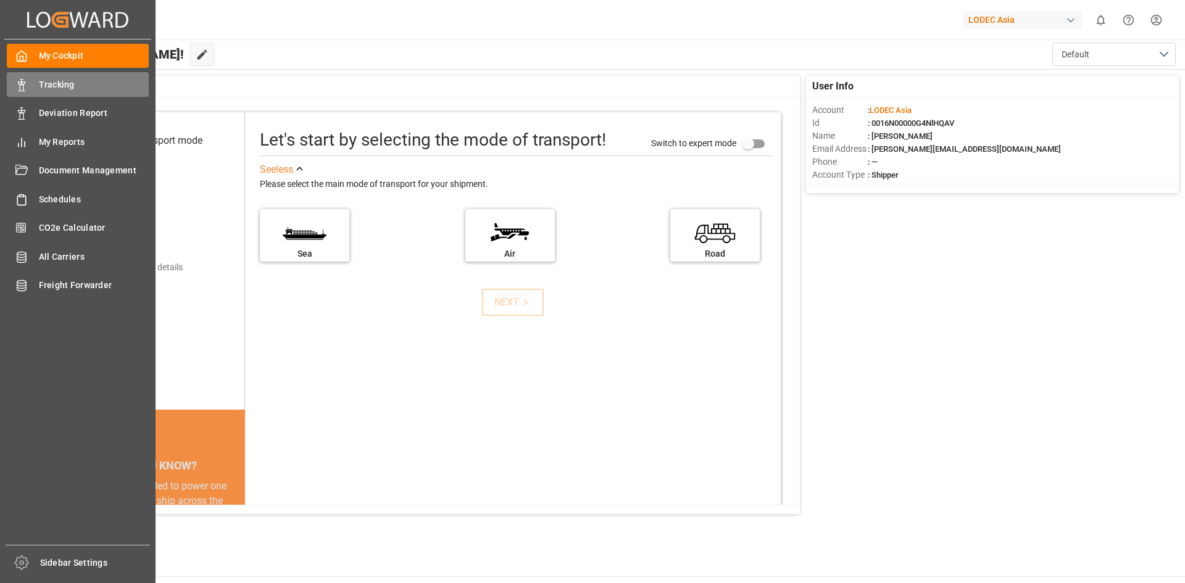
click at [70, 94] on div "Tracking Tracking" at bounding box center [78, 84] width 142 height 24
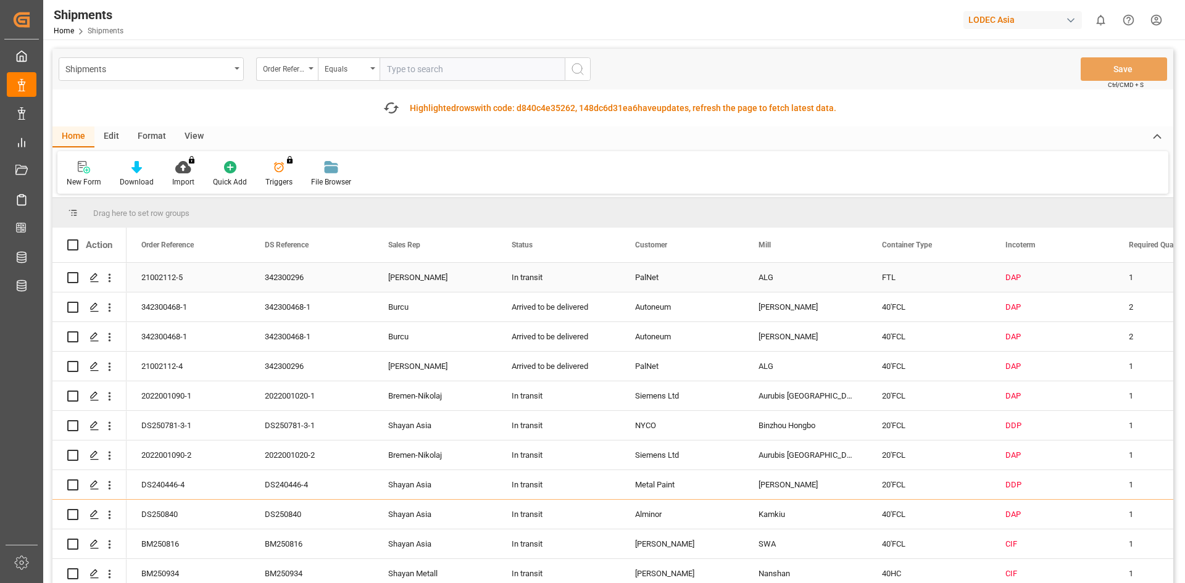
click at [888, 275] on div "FTL" at bounding box center [928, 277] width 123 height 29
click at [96, 278] on icon "Press SPACE to select this row." at bounding box center [94, 278] width 10 height 10
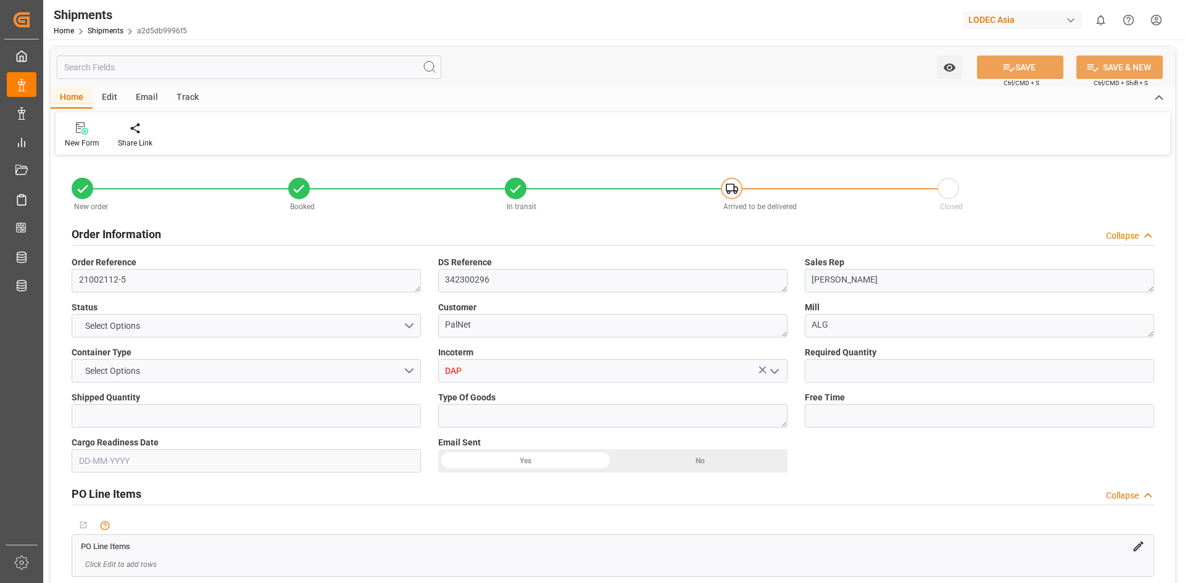
type input "1"
type input "9933119"
type input "CNYTN"
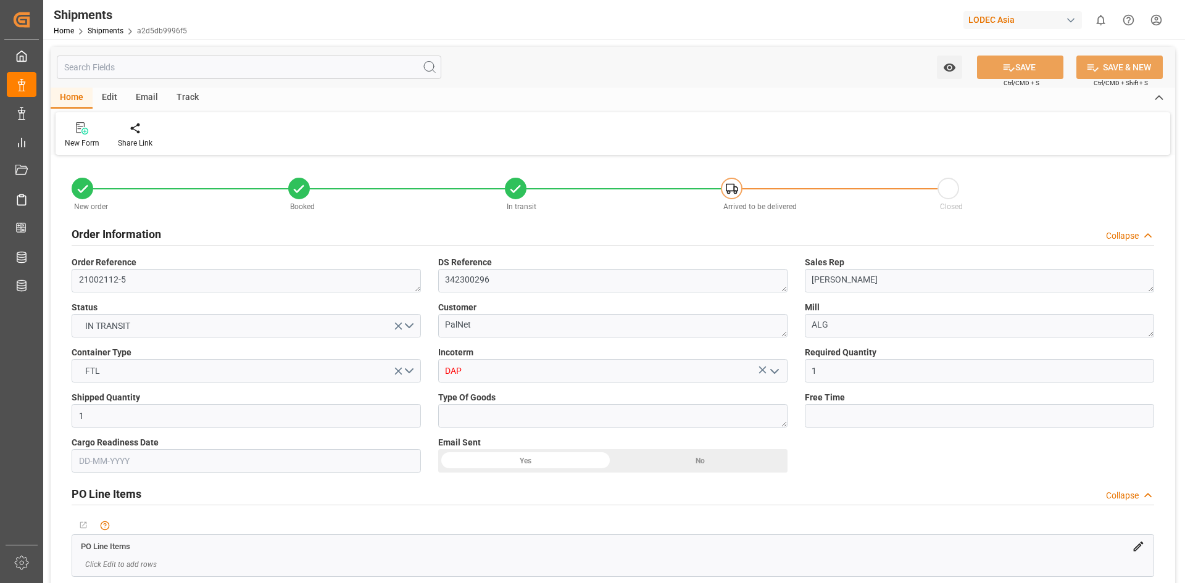
type input "28-07-2025 00:00"
type input "31-07-2025 00:00"
type input "13-09-2025 00:00"
click at [412, 370] on button "FTL" at bounding box center [246, 370] width 349 height 23
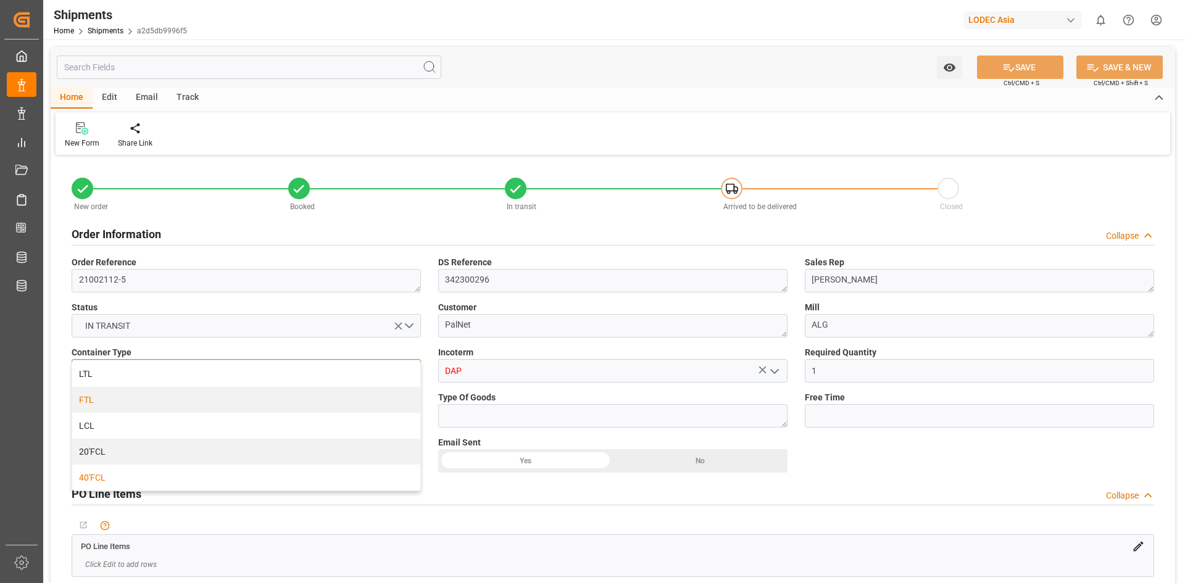
click at [316, 472] on div "40'FCL" at bounding box center [246, 478] width 348 height 26
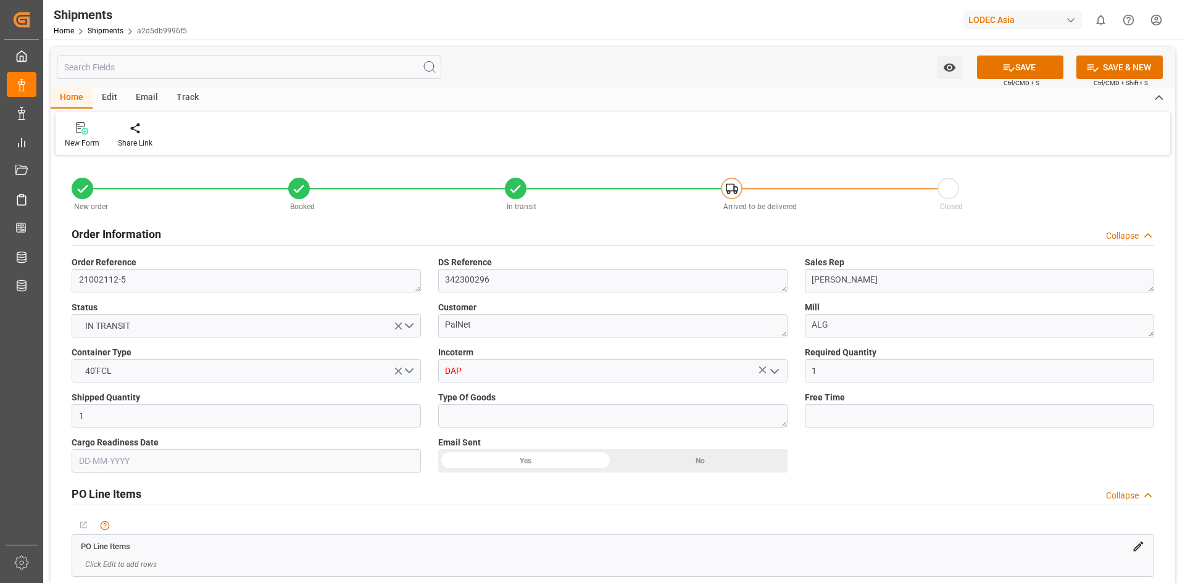
click at [444, 514] on div "No child Object linked PO Line Items Click Edit to add rows" at bounding box center [613, 547] width 1100 height 70
click at [1007, 65] on icon at bounding box center [1009, 67] width 11 height 7
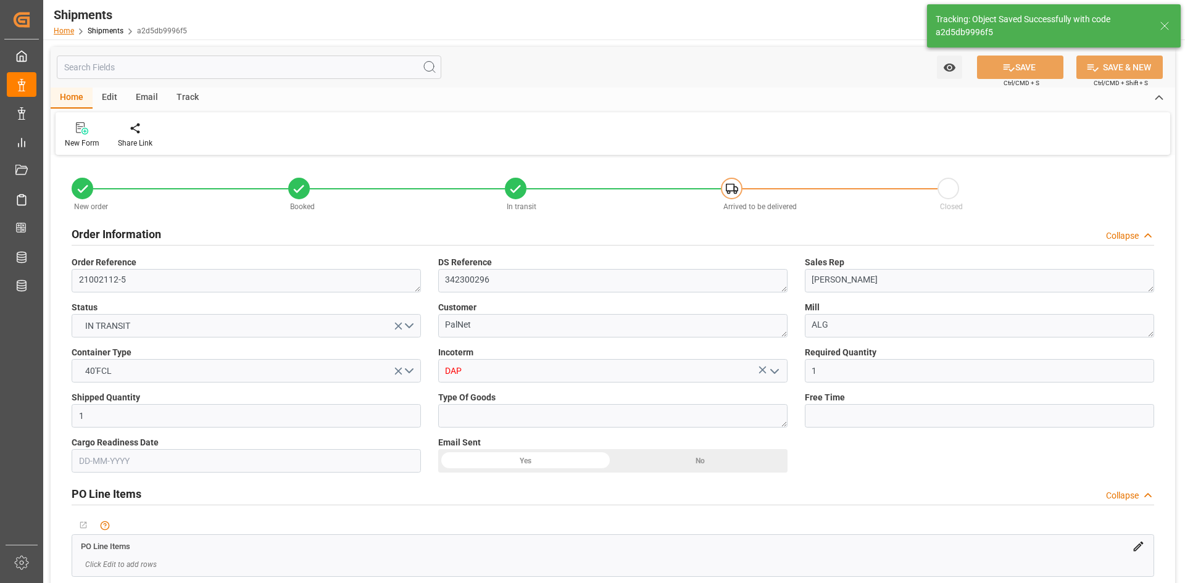
click at [65, 27] on link "Home" at bounding box center [64, 31] width 20 height 9
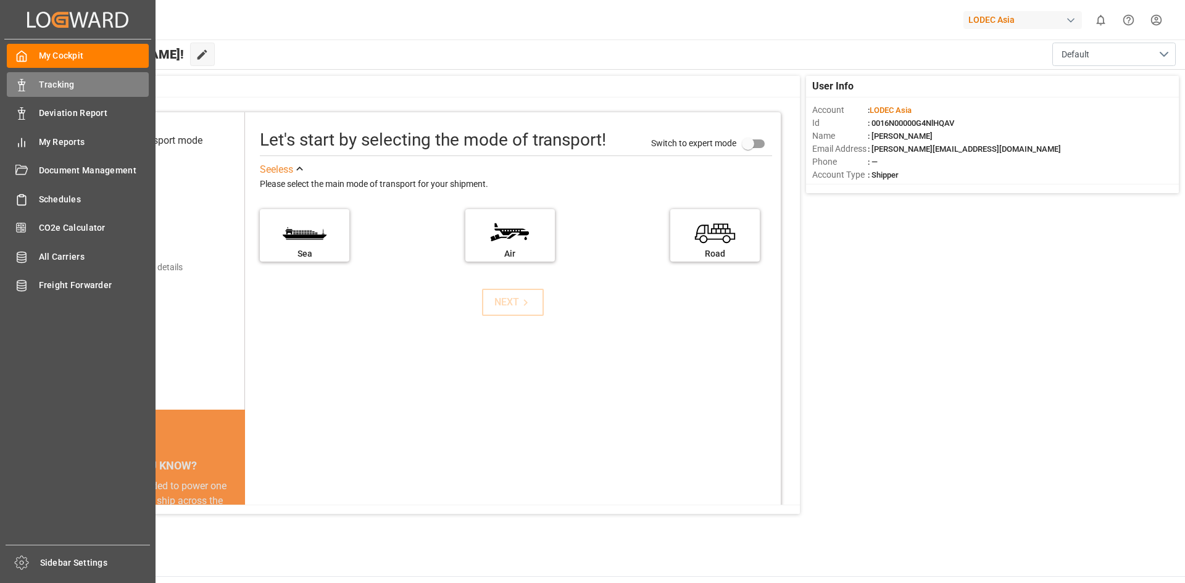
click at [63, 78] on span "Tracking" at bounding box center [94, 84] width 110 height 13
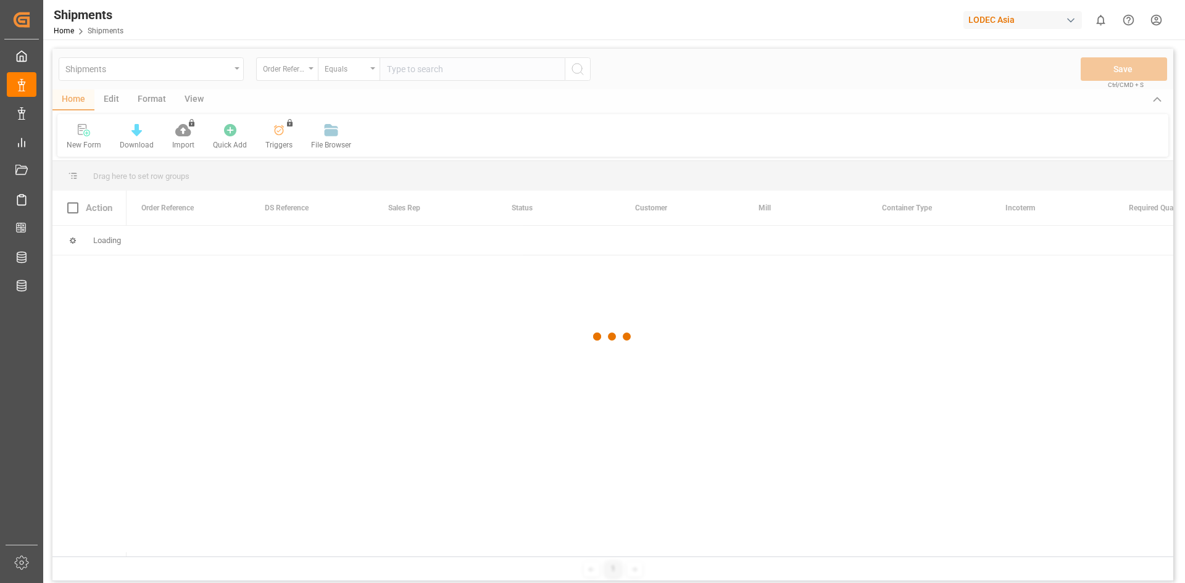
click at [83, 142] on div at bounding box center [612, 337] width 1121 height 576
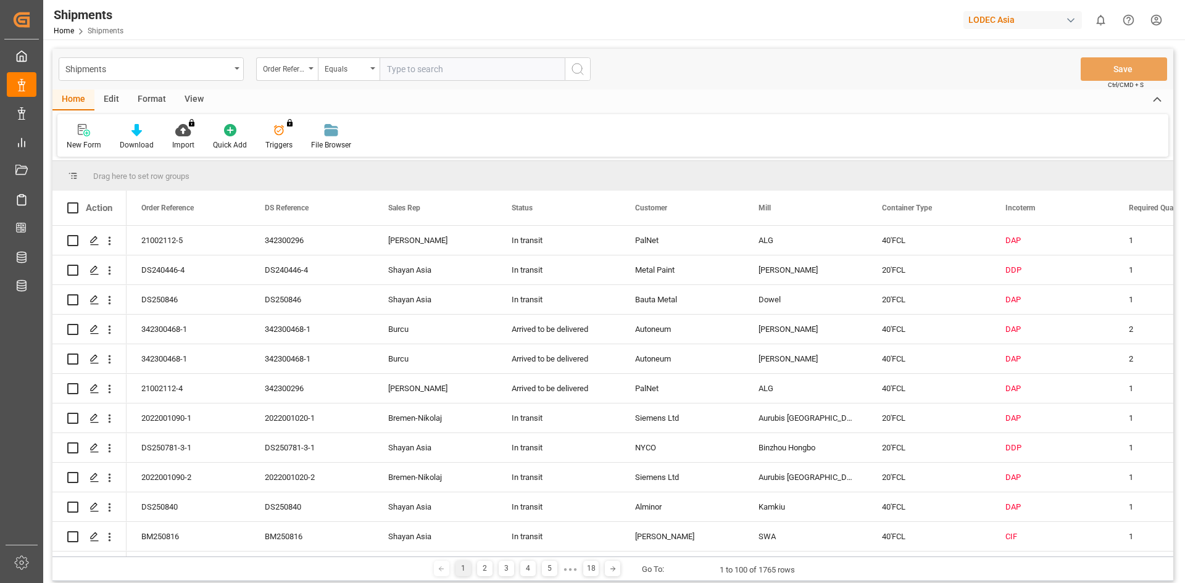
click at [83, 142] on div "New Form" at bounding box center [84, 144] width 35 height 11
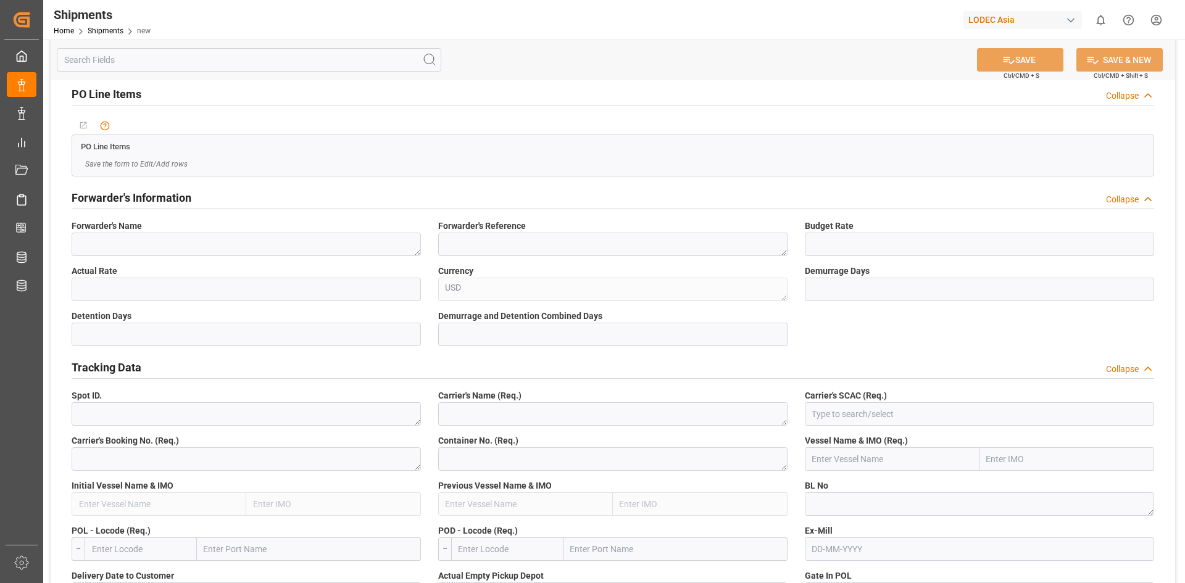
scroll to position [494, 0]
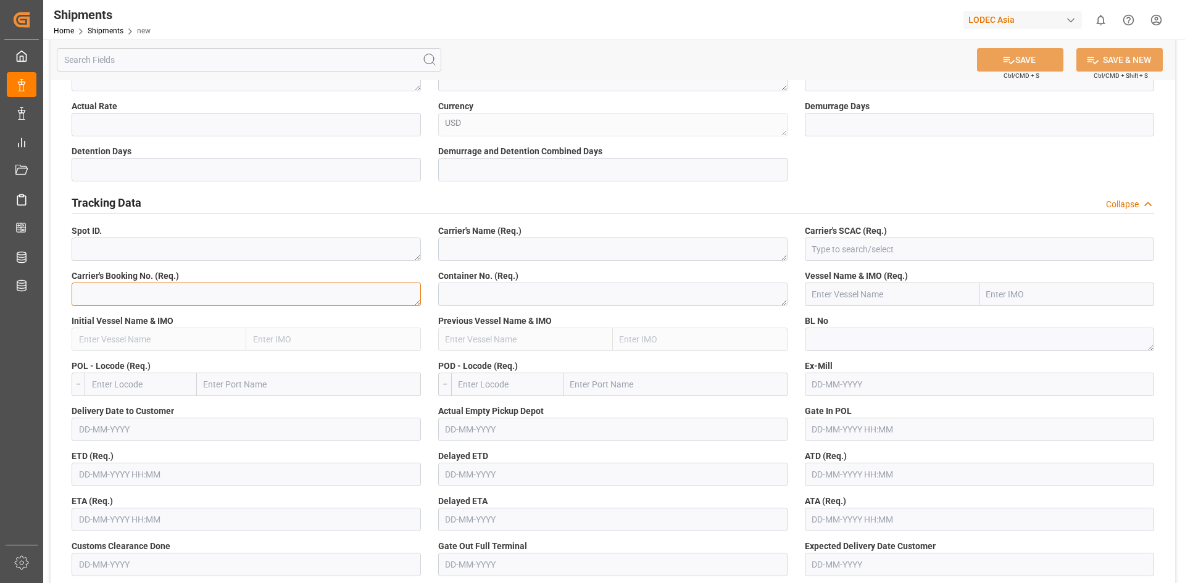
click at [175, 291] on textarea at bounding box center [246, 294] width 349 height 23
paste textarea "SZPFN4458702"
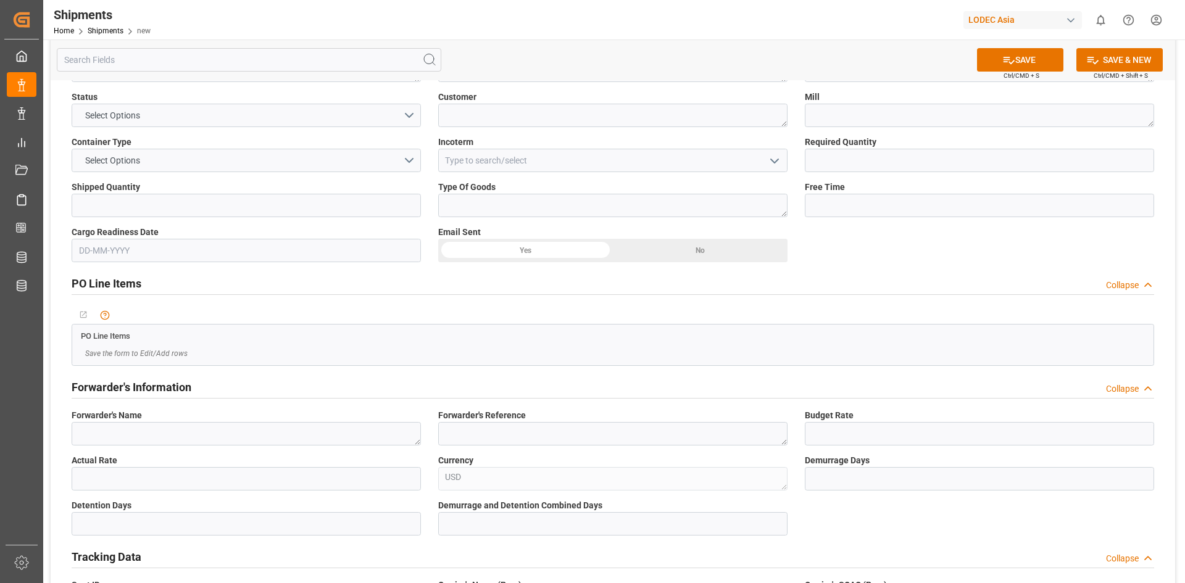
scroll to position [0, 0]
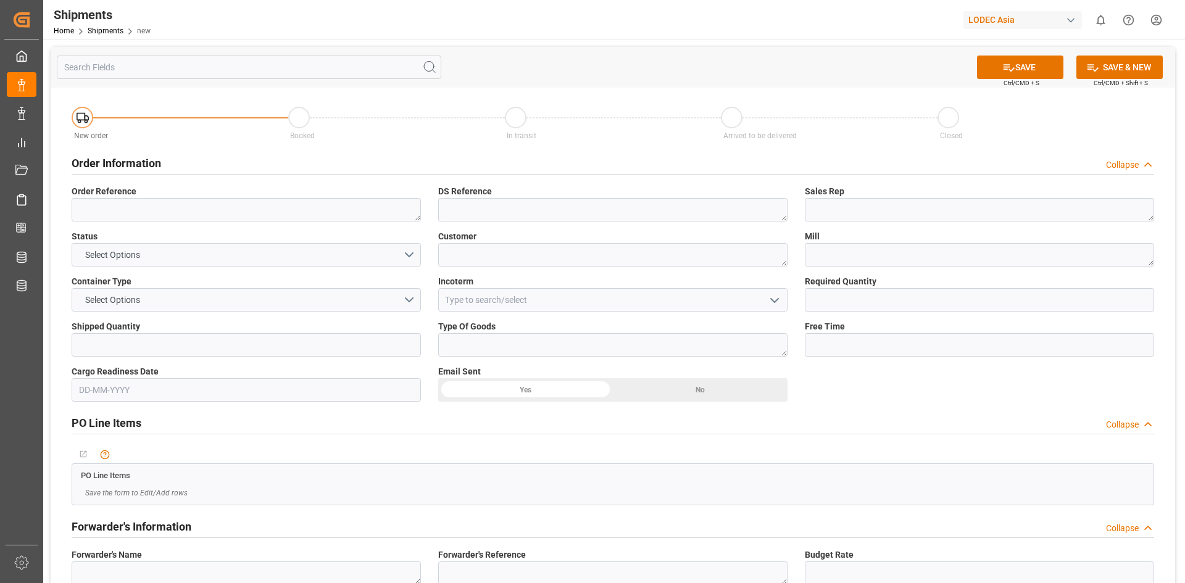
type textarea "SZPFN4458702"
click at [120, 206] on textarea at bounding box center [246, 209] width 349 height 23
paste textarea "21002112-4"
drag, startPoint x: 149, startPoint y: 210, endPoint x: 122, endPoint y: 207, distance: 27.3
click at [122, 207] on textarea "21002112-4" at bounding box center [246, 209] width 349 height 23
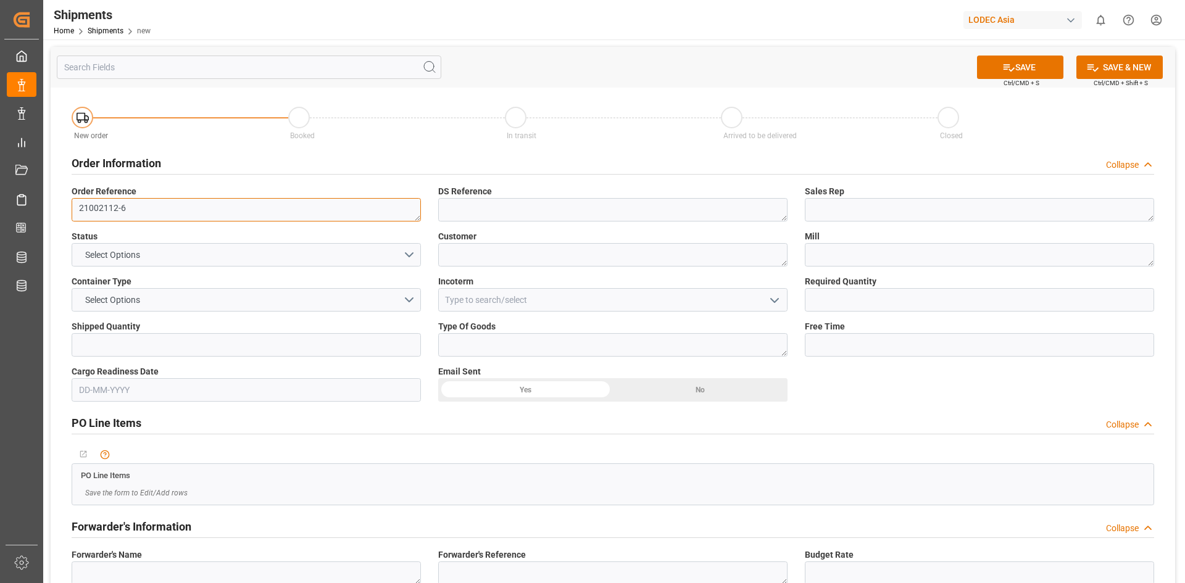
type textarea "21002112-6"
click at [464, 197] on span "DS Reference" at bounding box center [465, 191] width 54 height 13
click at [476, 208] on textarea at bounding box center [612, 209] width 349 height 23
paste textarea "342300296"
type textarea "342300296"
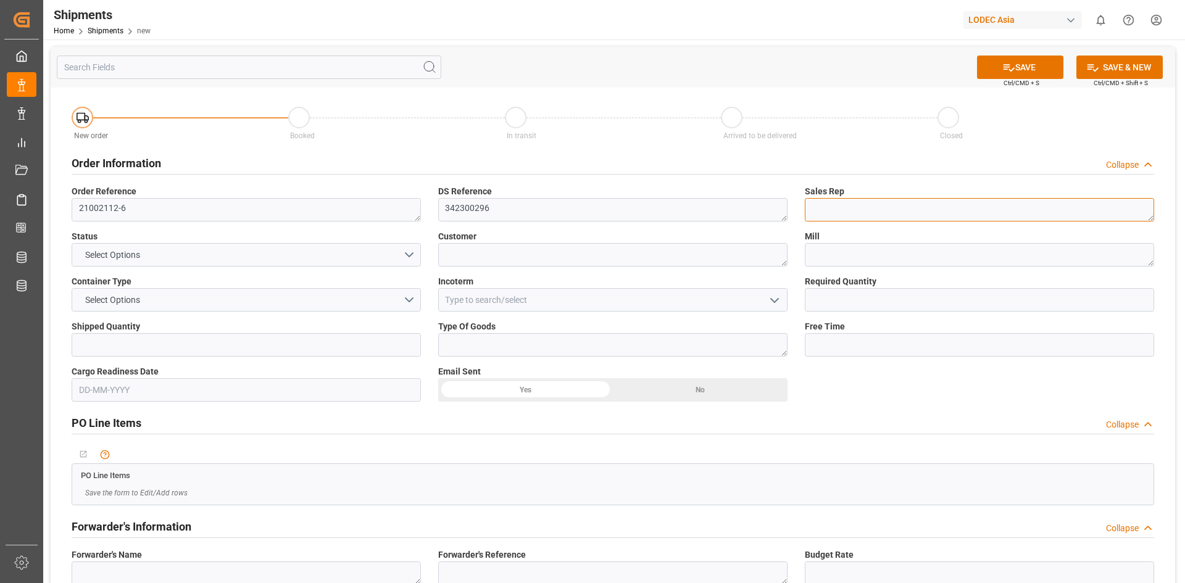
click at [834, 203] on textarea at bounding box center [979, 209] width 349 height 23
click at [824, 209] on textarea "VAnessa" at bounding box center [979, 209] width 349 height 23
type textarea "Vanessa"
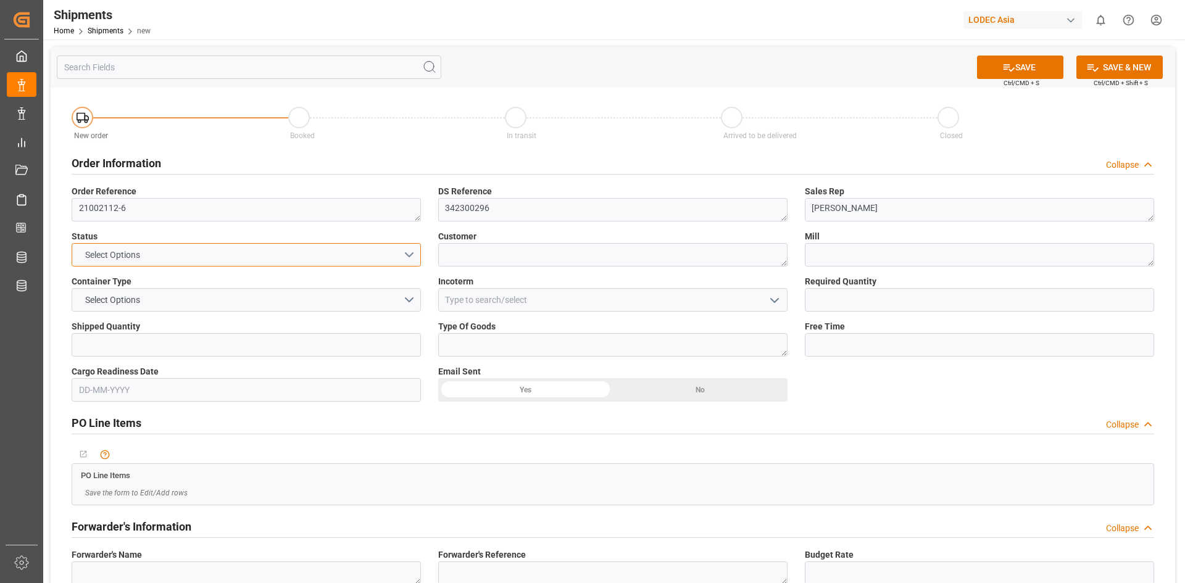
click at [408, 255] on button "Select Options" at bounding box center [246, 254] width 349 height 23
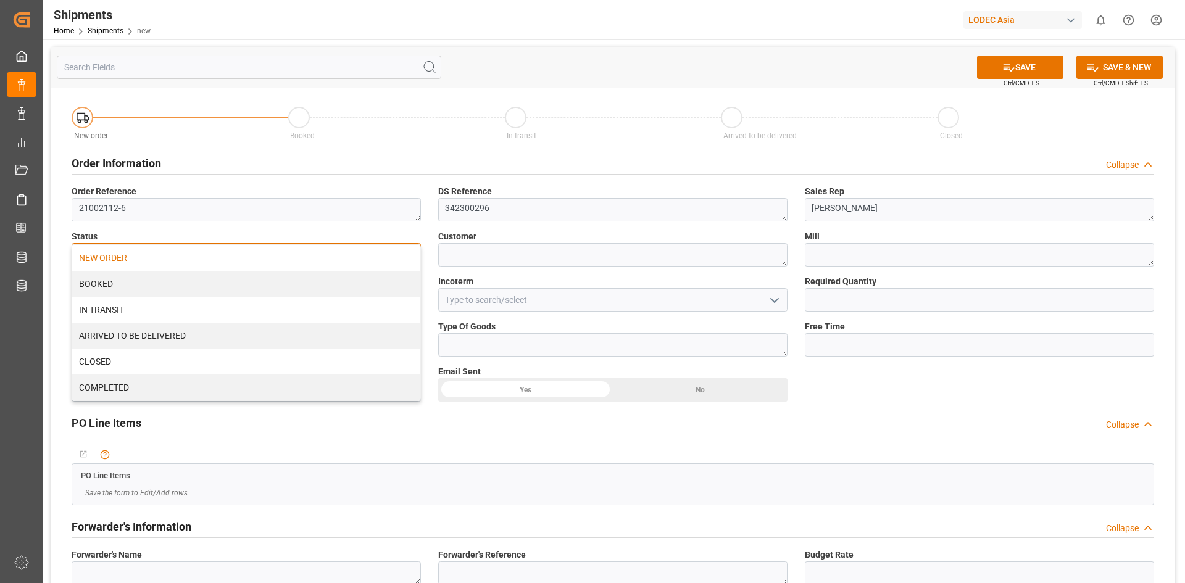
click at [328, 262] on div "NEW ORDER" at bounding box center [246, 258] width 348 height 26
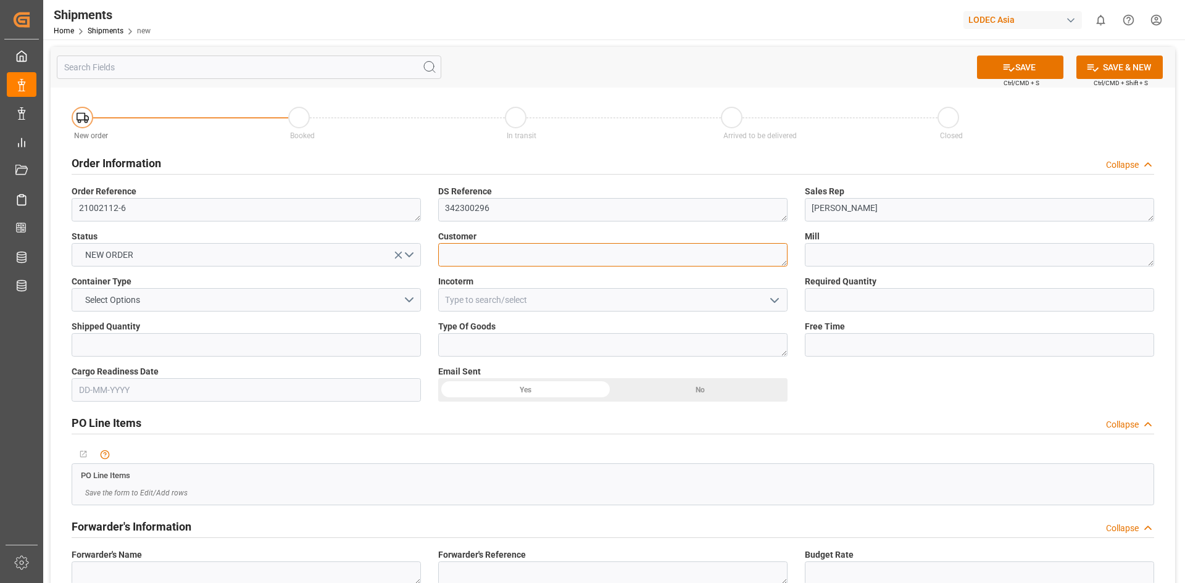
click at [570, 252] on textarea at bounding box center [612, 254] width 349 height 23
type textarea "PalNet"
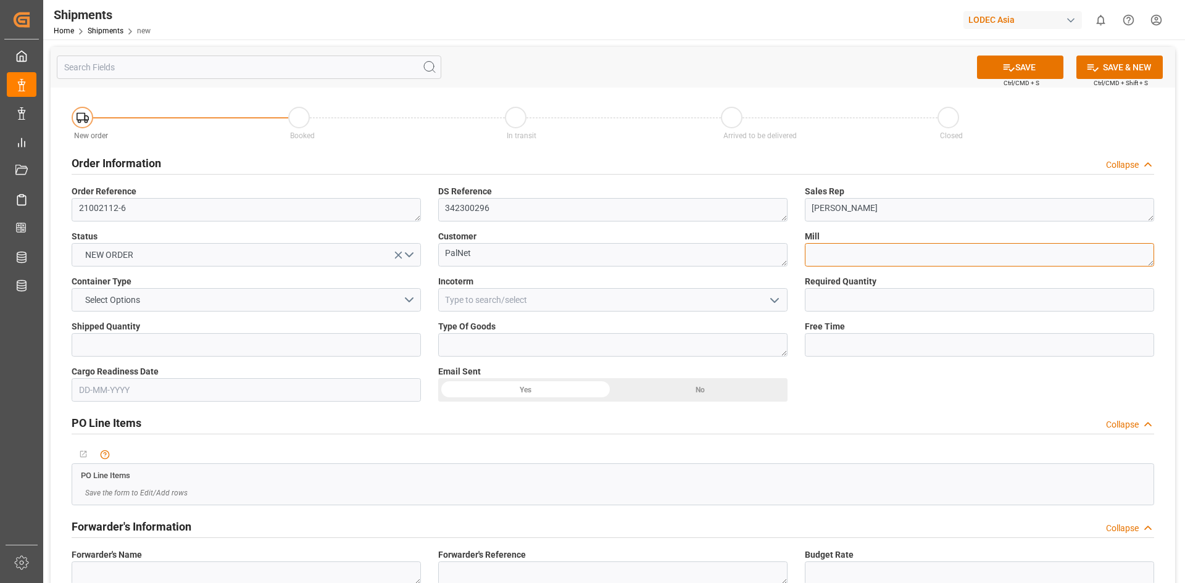
click at [865, 259] on textarea at bounding box center [979, 254] width 349 height 23
type textarea "ALG"
click at [411, 297] on button "Select Options" at bounding box center [246, 299] width 349 height 23
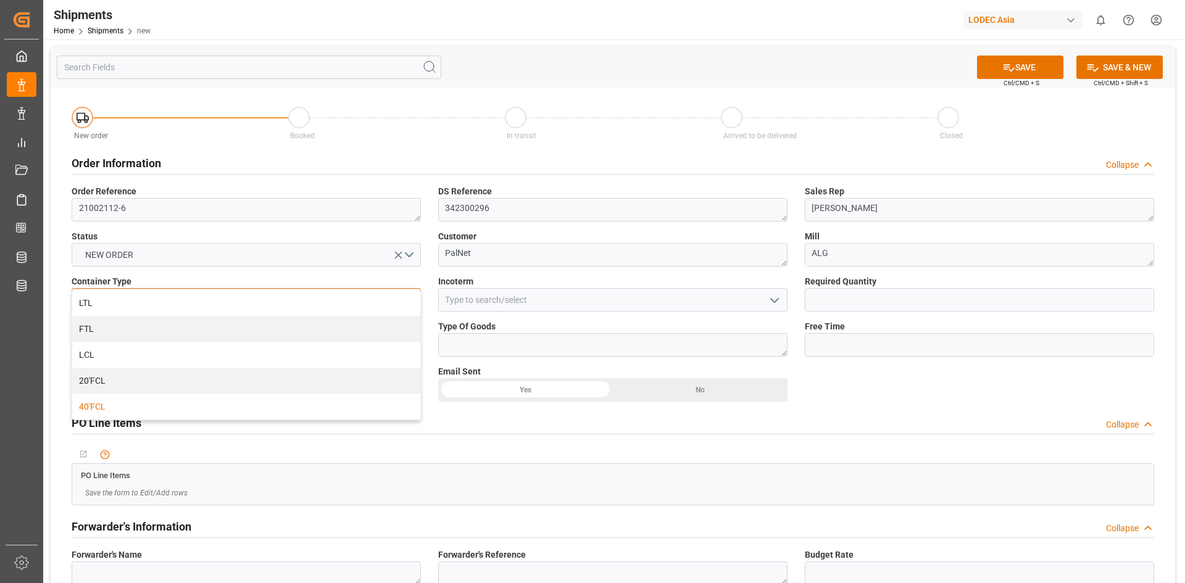
click at [270, 402] on div "40'FCL" at bounding box center [246, 407] width 348 height 26
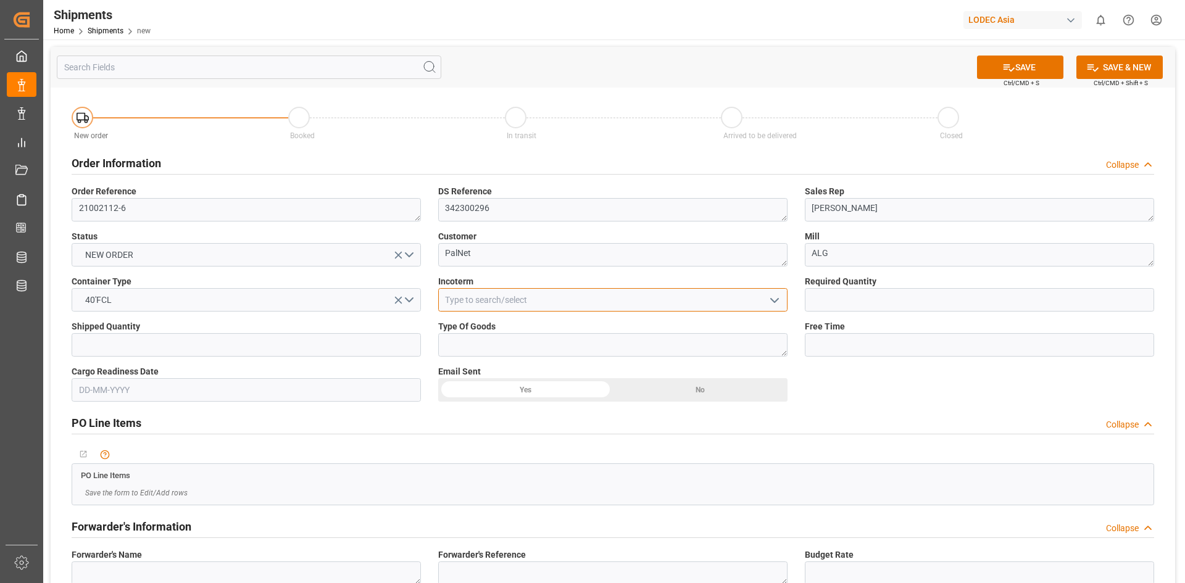
click at [521, 299] on input at bounding box center [612, 299] width 349 height 23
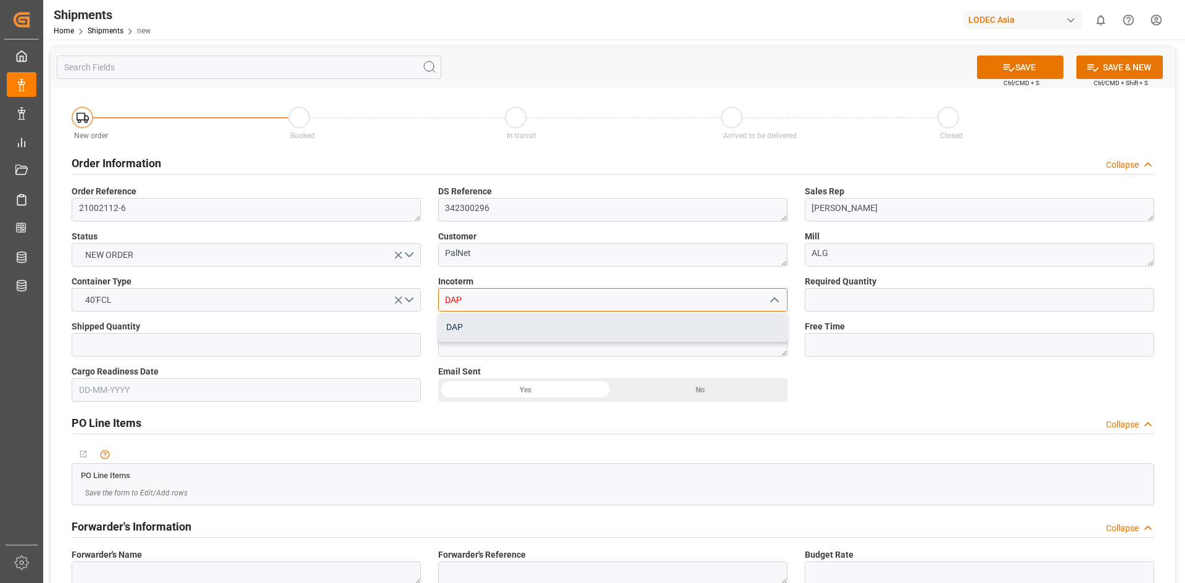
click at [547, 331] on div "DAP" at bounding box center [613, 328] width 348 height 28
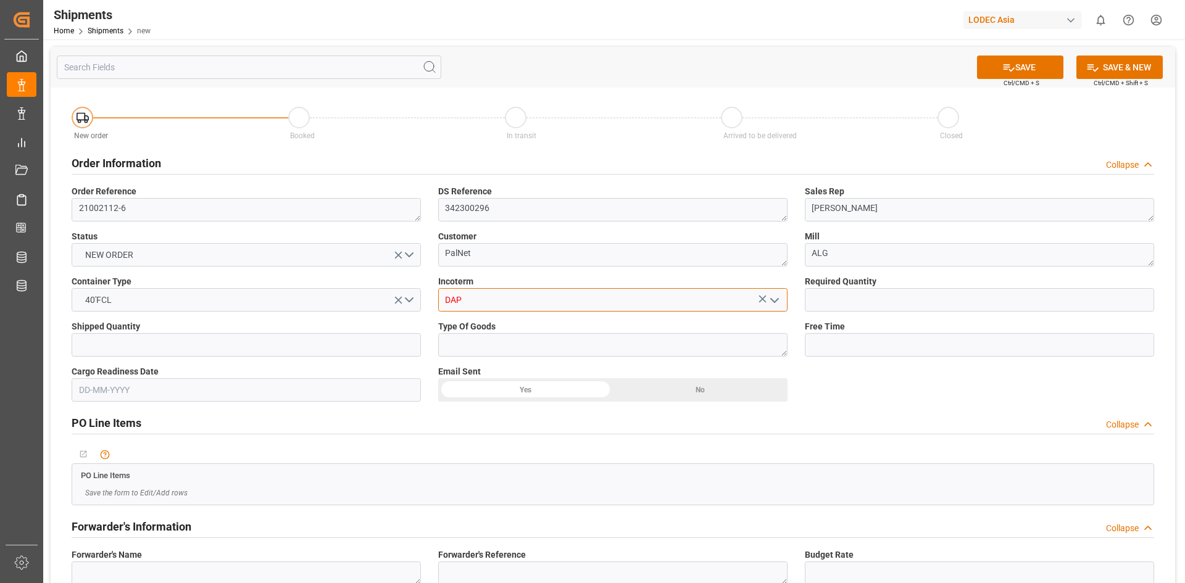
type input "DAP"
click at [867, 307] on input "text" at bounding box center [979, 299] width 349 height 23
type input "1"
click at [166, 349] on input "text" at bounding box center [246, 344] width 349 height 23
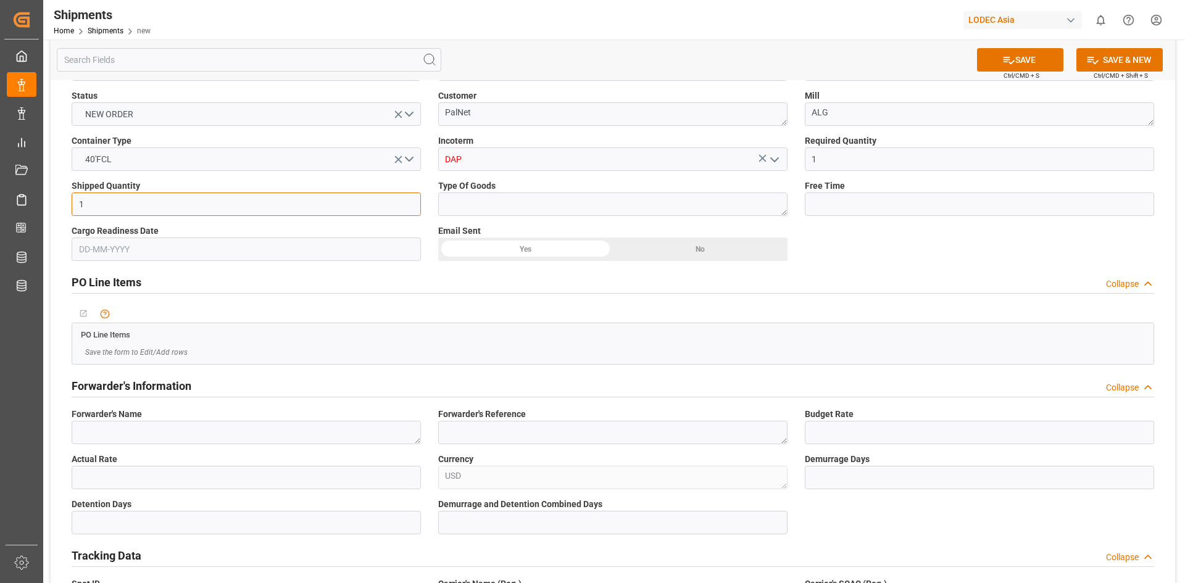
scroll to position [165, 0]
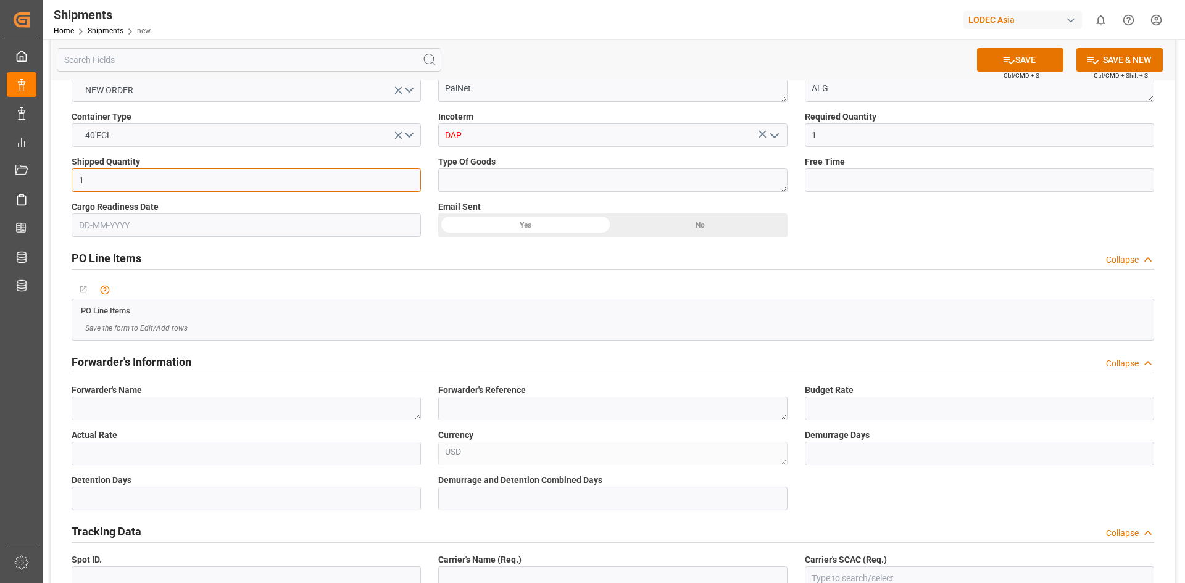
type input "1"
click at [230, 409] on textarea at bounding box center [246, 408] width 349 height 23
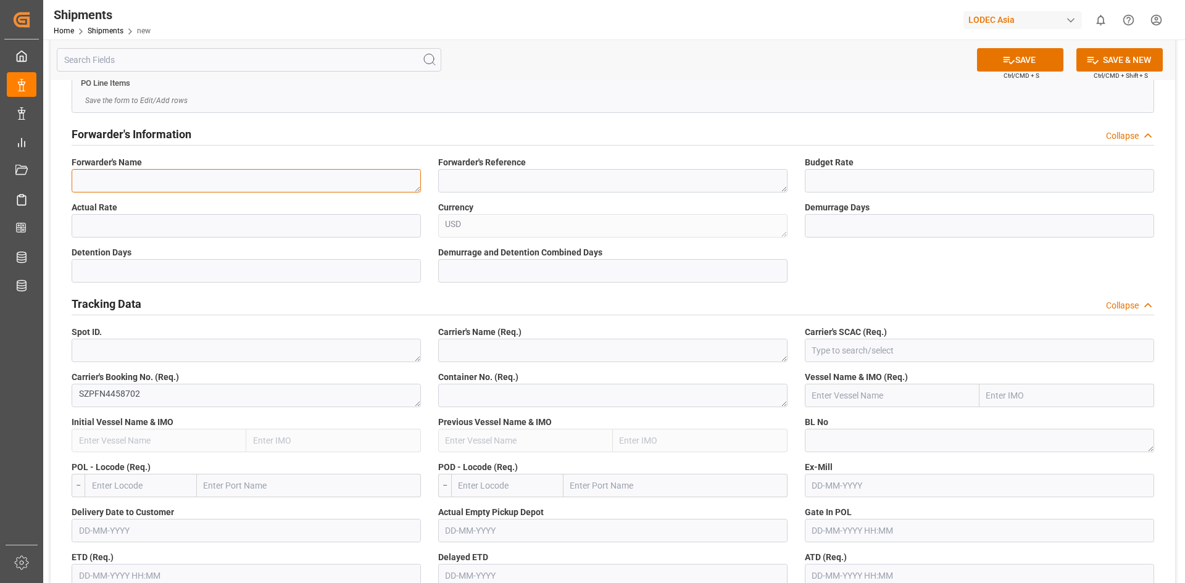
scroll to position [494, 0]
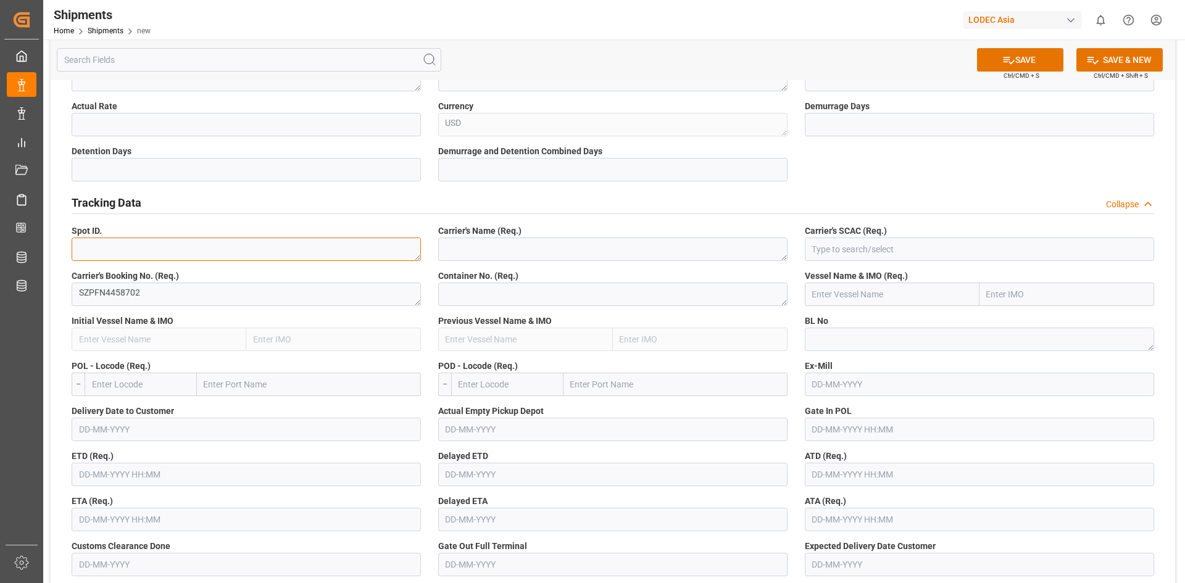
click at [202, 255] on textarea at bounding box center [246, 249] width 349 height 23
click at [195, 291] on textarea "SZPFN4458702" at bounding box center [246, 294] width 349 height 23
click at [481, 263] on div "Carrier's Name (Req.)" at bounding box center [613, 242] width 367 height 45
click at [483, 251] on textarea at bounding box center [612, 249] width 349 height 23
click at [463, 246] on textarea at bounding box center [612, 249] width 349 height 23
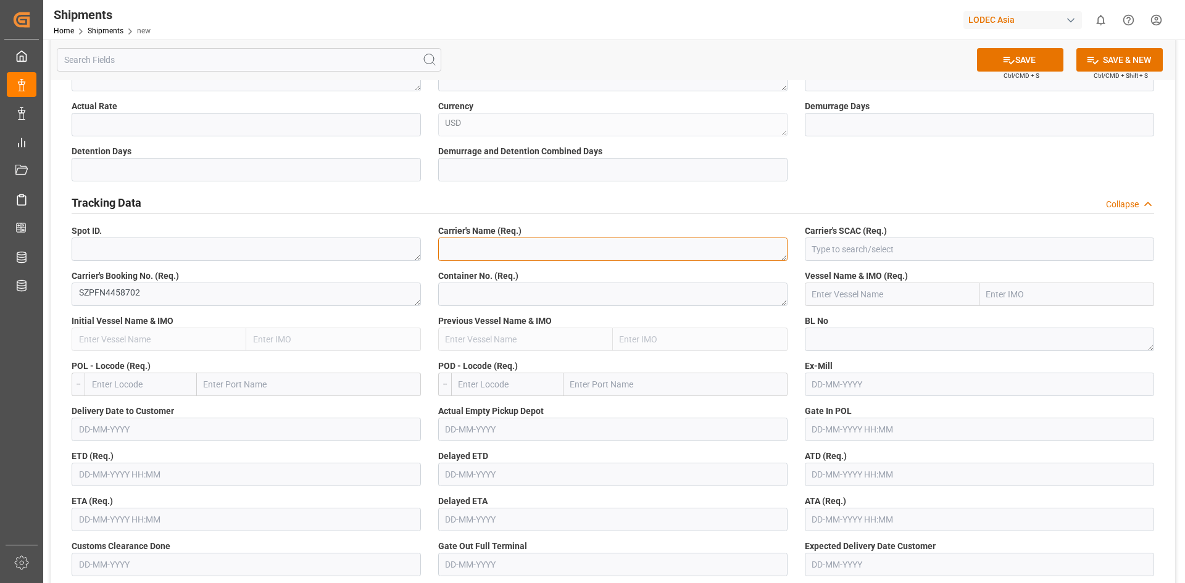
paste textarea "One"
type textarea "One"
click at [849, 249] on input at bounding box center [979, 249] width 349 height 23
paste input "ONEY"
type input "ONEY"
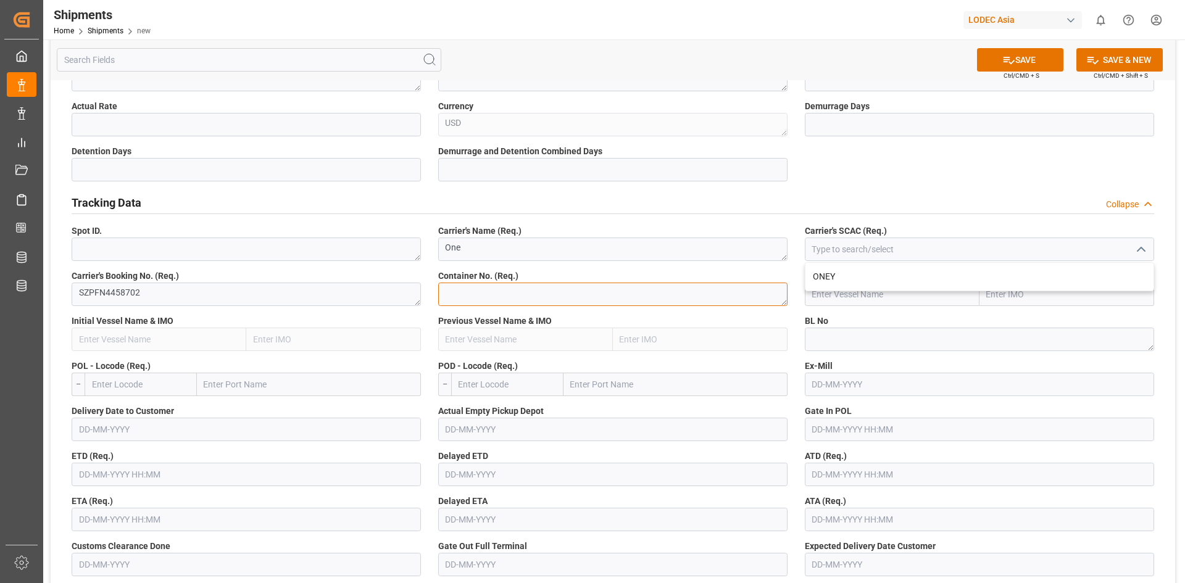
click at [543, 301] on textarea at bounding box center [612, 294] width 349 height 23
click at [465, 287] on textarea at bounding box center [612, 294] width 349 height 23
paste textarea "ONEU6946521"
type textarea "ONEU6946521"
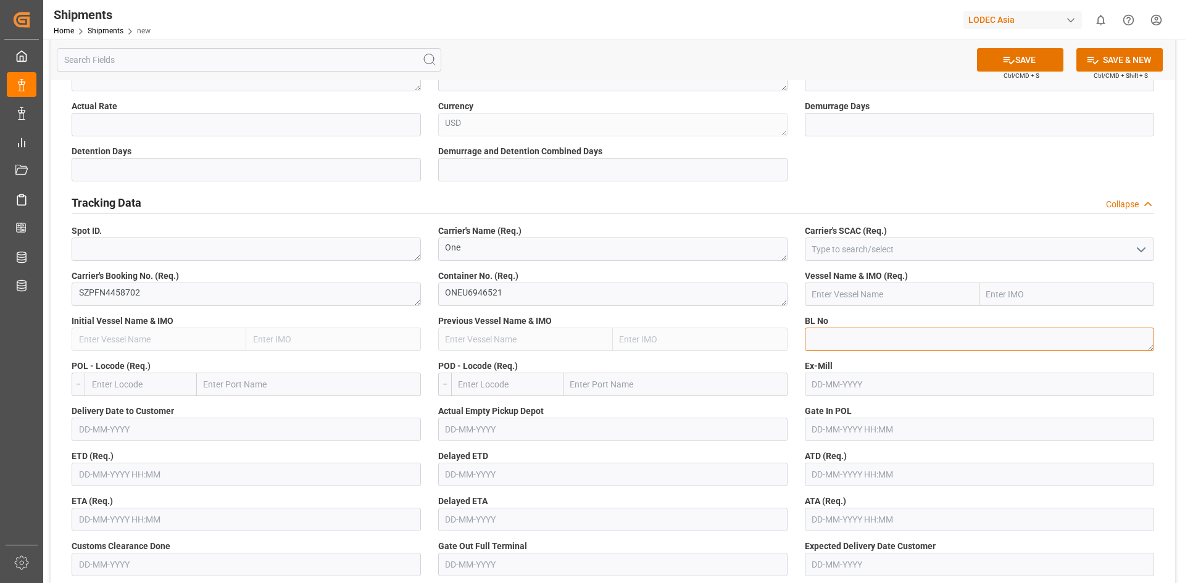
click at [844, 330] on textarea at bounding box center [979, 339] width 349 height 23
paste textarea "ONEYSZPFN4458702"
type textarea "ONEYSZPFN4458702"
click at [885, 352] on div "BL No ONEYSZPFN4458702" at bounding box center [979, 332] width 367 height 45
click at [355, 361] on label "POL - Locode (Req.)" at bounding box center [246, 366] width 349 height 13
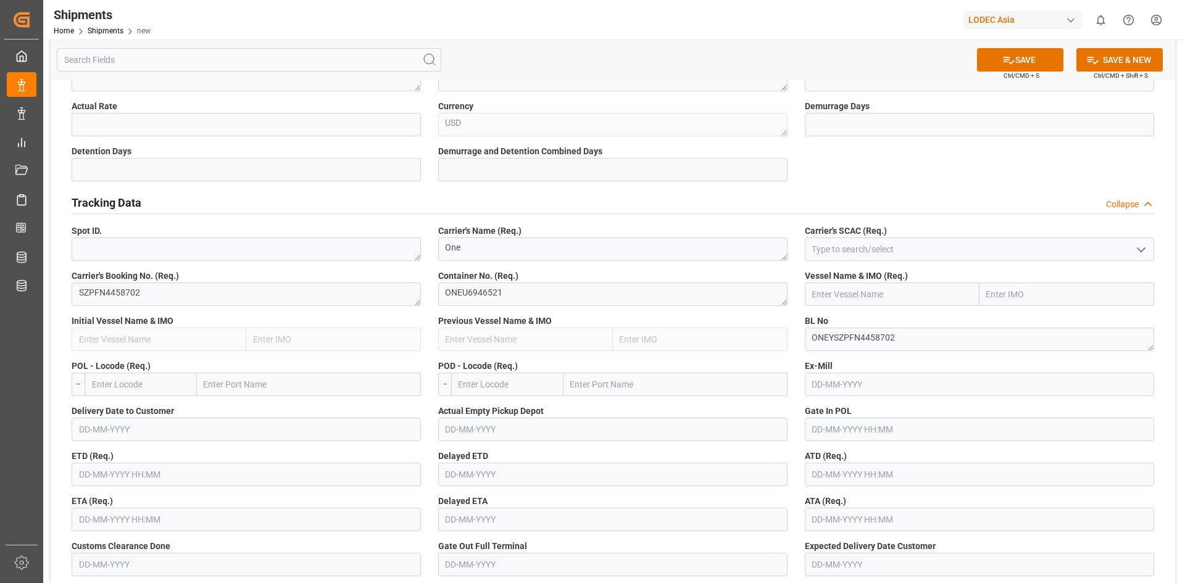
click at [118, 385] on input "text" at bounding box center [141, 384] width 112 height 23
click at [140, 385] on input "text" at bounding box center [141, 384] width 112 height 23
paste input "CNYTN"
type input "CNYTN"
click at [505, 378] on input "text" at bounding box center [507, 384] width 112 height 23
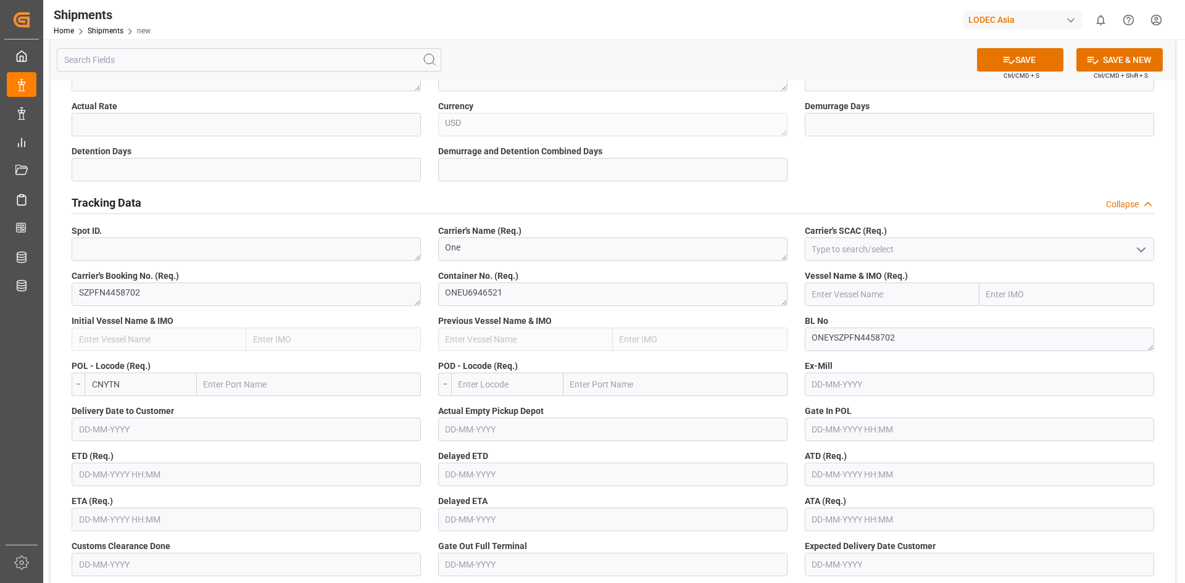
paste input "NLRTM"
type input "NLRTM"
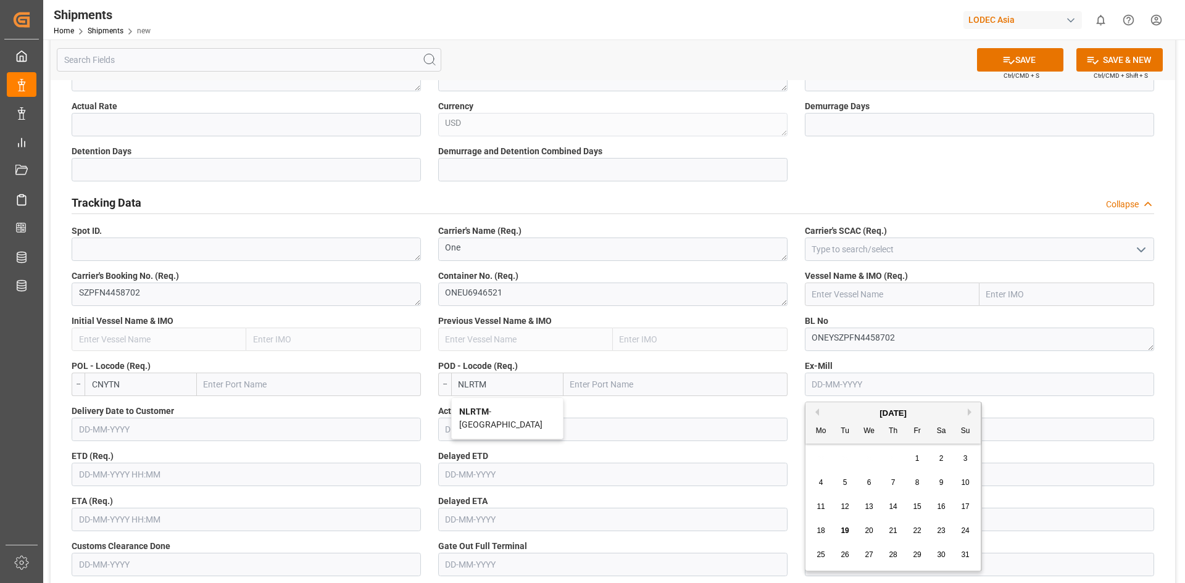
click at [847, 386] on input "text" at bounding box center [979, 384] width 349 height 23
click at [154, 426] on input "text" at bounding box center [246, 429] width 349 height 23
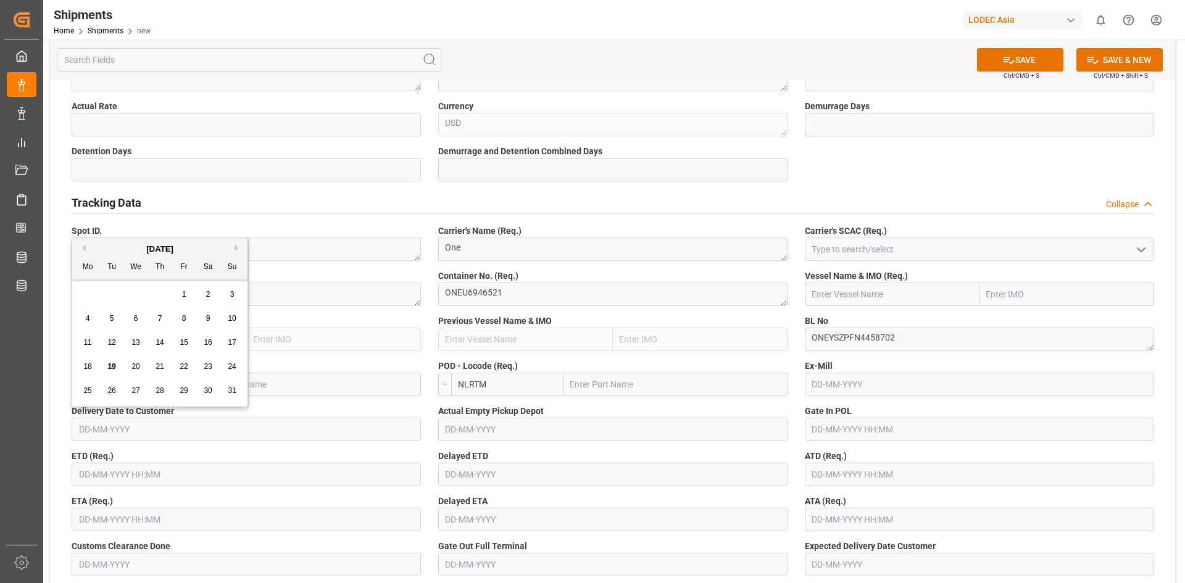
click at [152, 476] on input "text" at bounding box center [246, 474] width 349 height 23
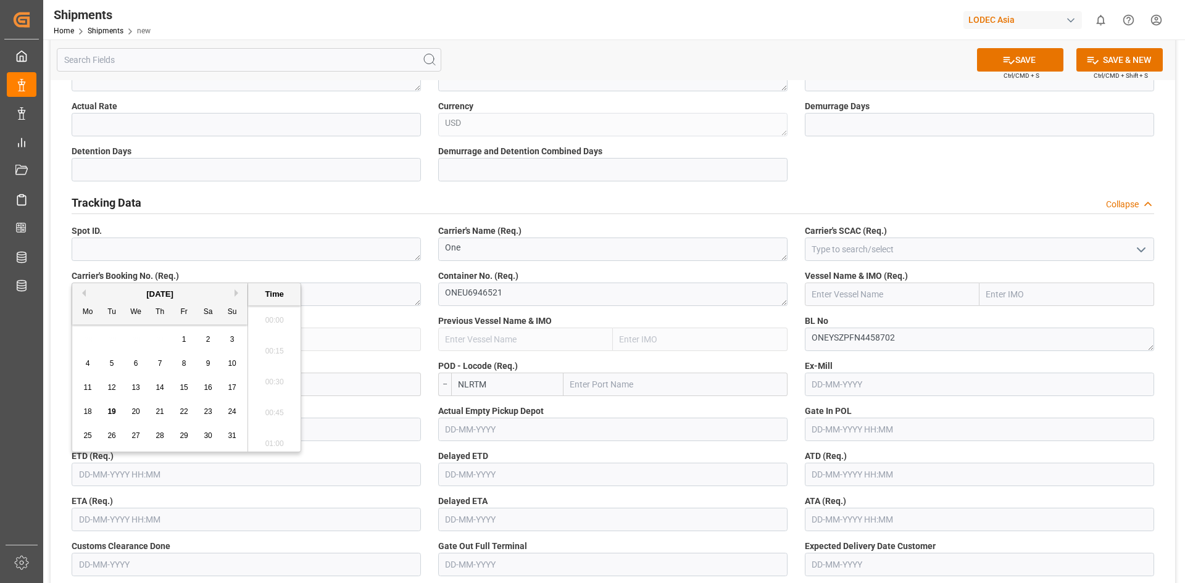
scroll to position [1362, 0]
type input "15-08-2025 00:00"
click at [464, 460] on span "Delayed ETD" at bounding box center [463, 456] width 50 height 13
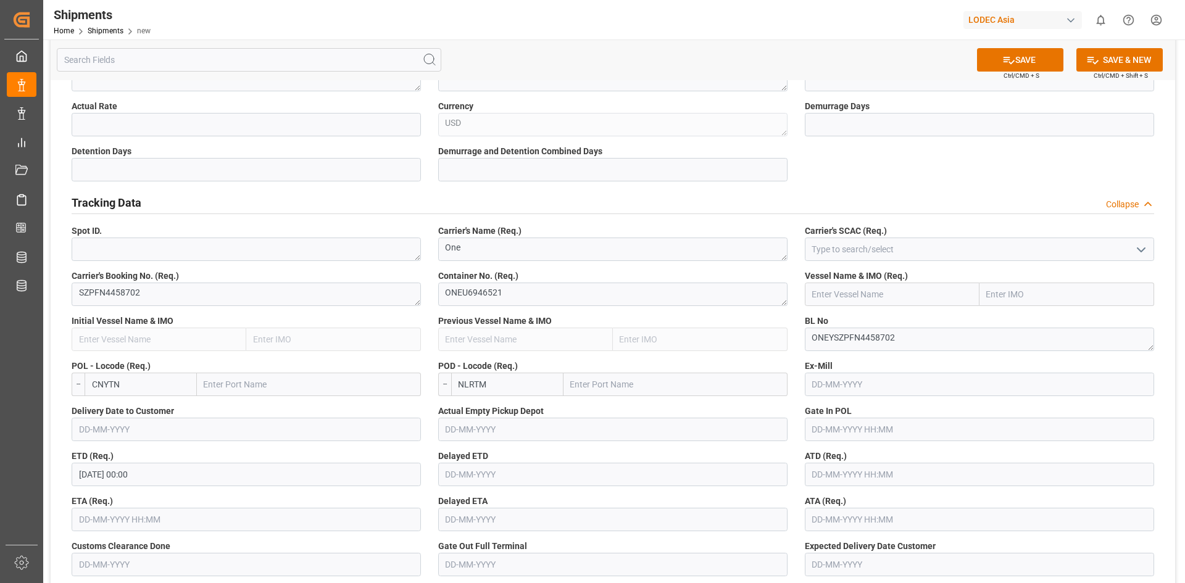
click at [252, 519] on input "text" at bounding box center [246, 519] width 349 height 23
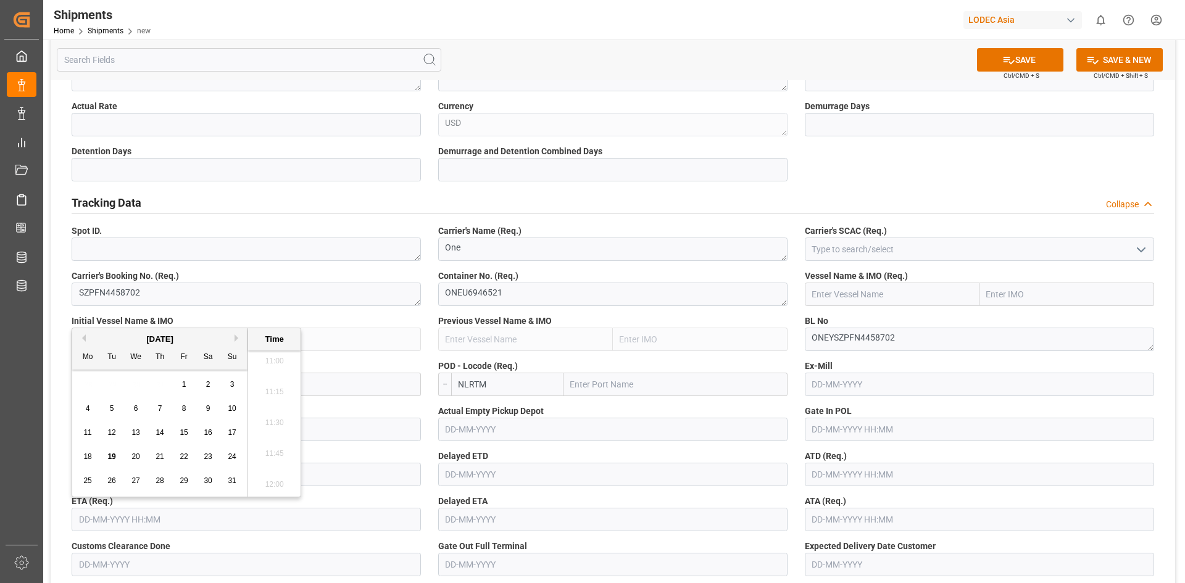
click at [126, 518] on input "text" at bounding box center [246, 519] width 349 height 23
click at [343, 510] on input "01.10.2025" at bounding box center [246, 519] width 349 height 23
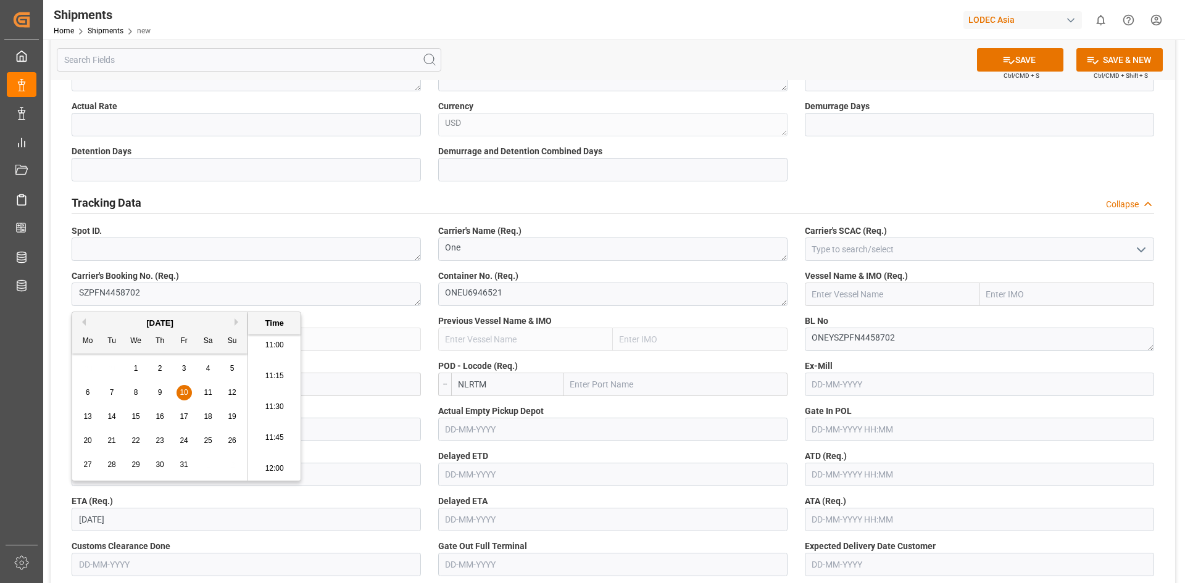
scroll to position [659, 0]
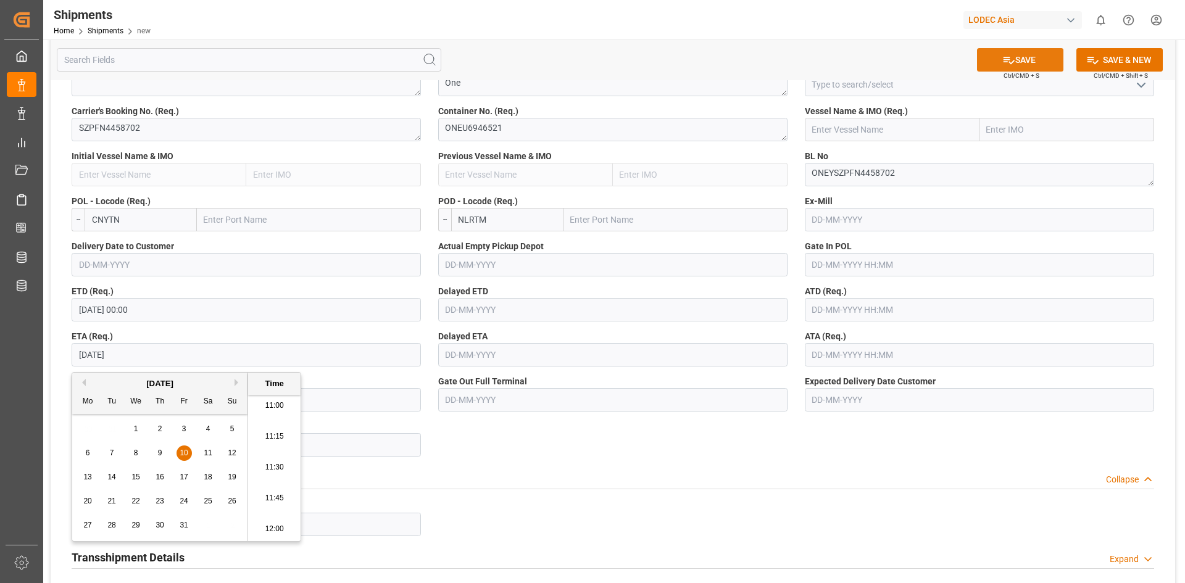
type input "10-01-2025 00:00"
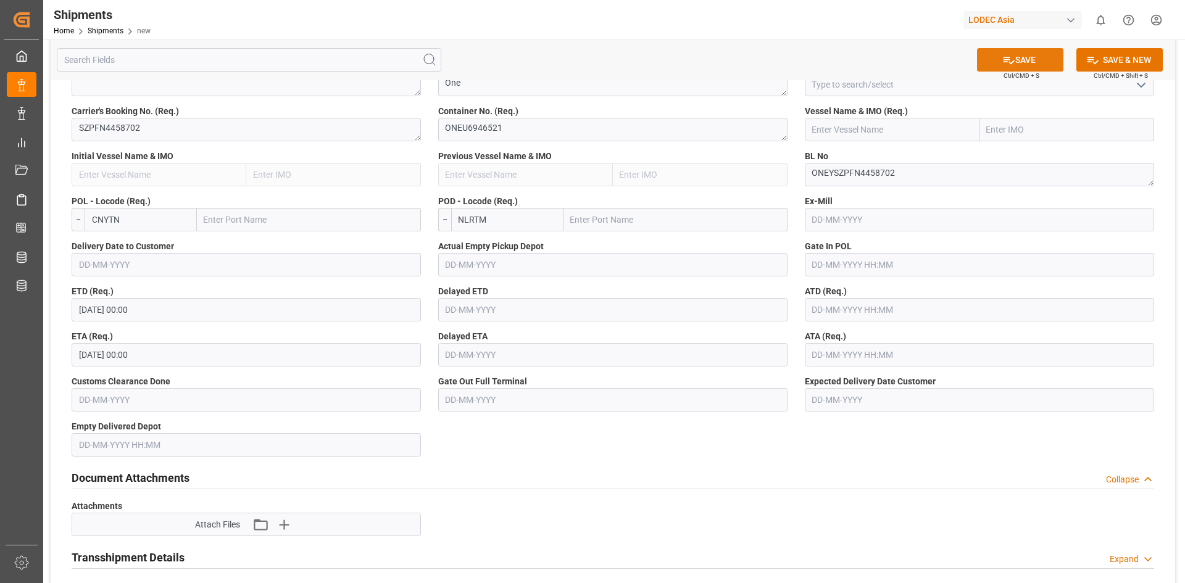
click at [1018, 56] on button "SAVE" at bounding box center [1020, 59] width 86 height 23
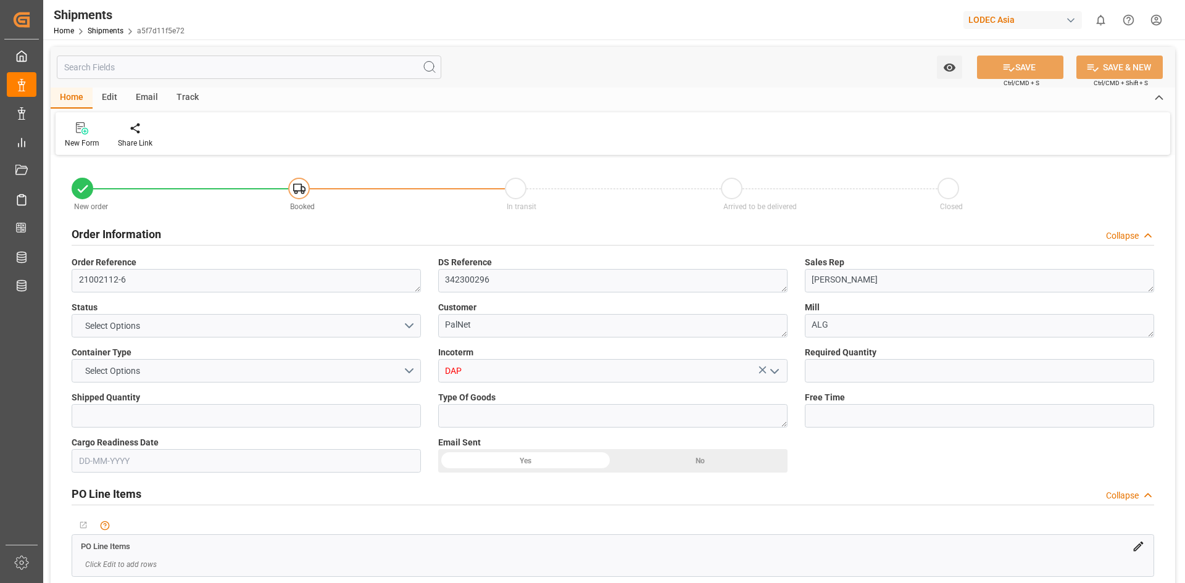
type input "1"
type input "[DATE] 00:00"
click at [69, 27] on link "Home" at bounding box center [64, 31] width 20 height 9
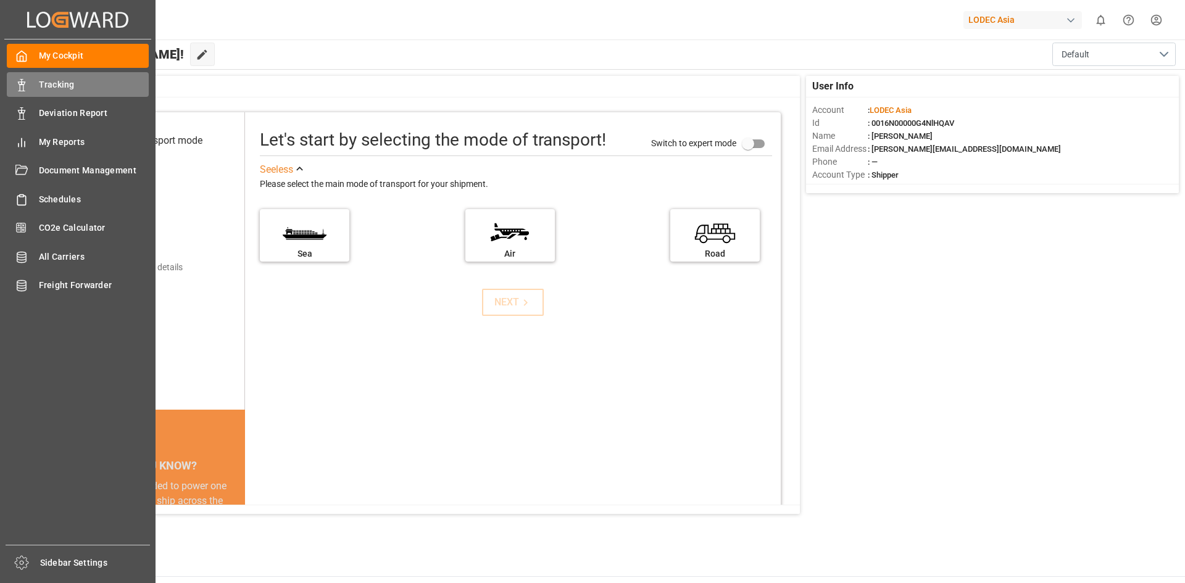
click at [20, 87] on icon at bounding box center [21, 85] width 12 height 12
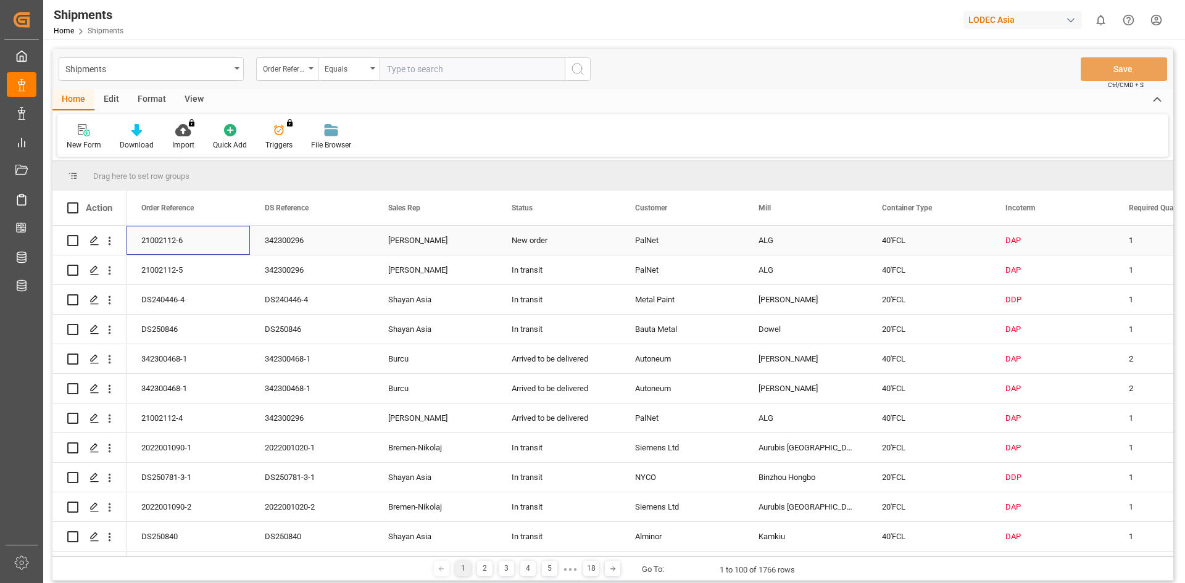
click at [177, 246] on div "21002112-6" at bounding box center [188, 240] width 123 height 29
click at [100, 246] on div "Press SPACE to select this row." at bounding box center [94, 241] width 19 height 23
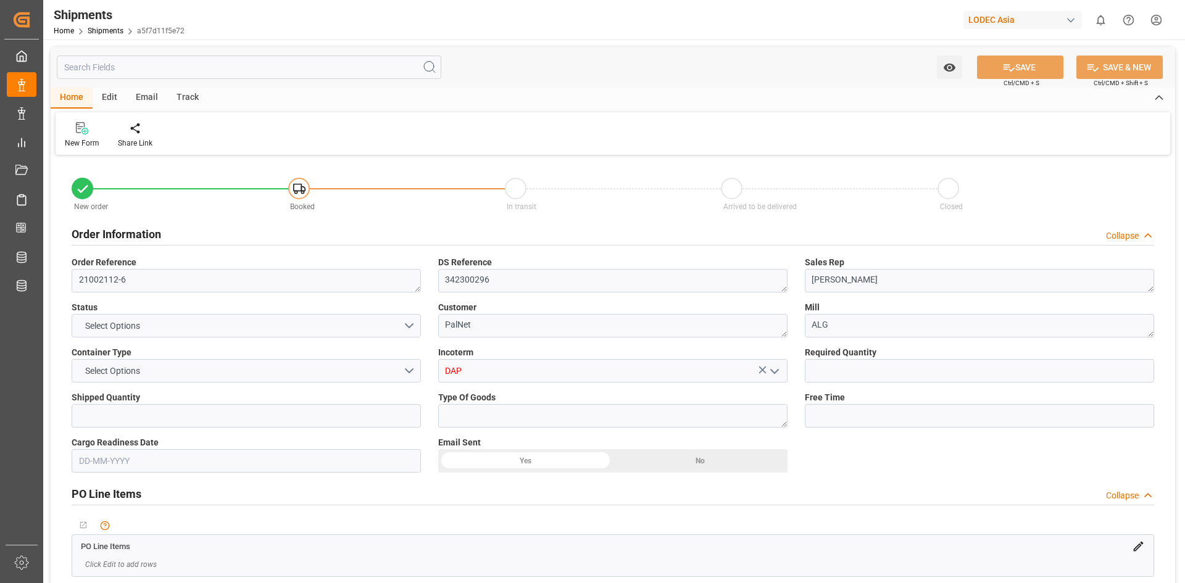
type input "1"
type input "[DATE] 00:00"
click at [189, 98] on div "Track" at bounding box center [187, 98] width 41 height 21
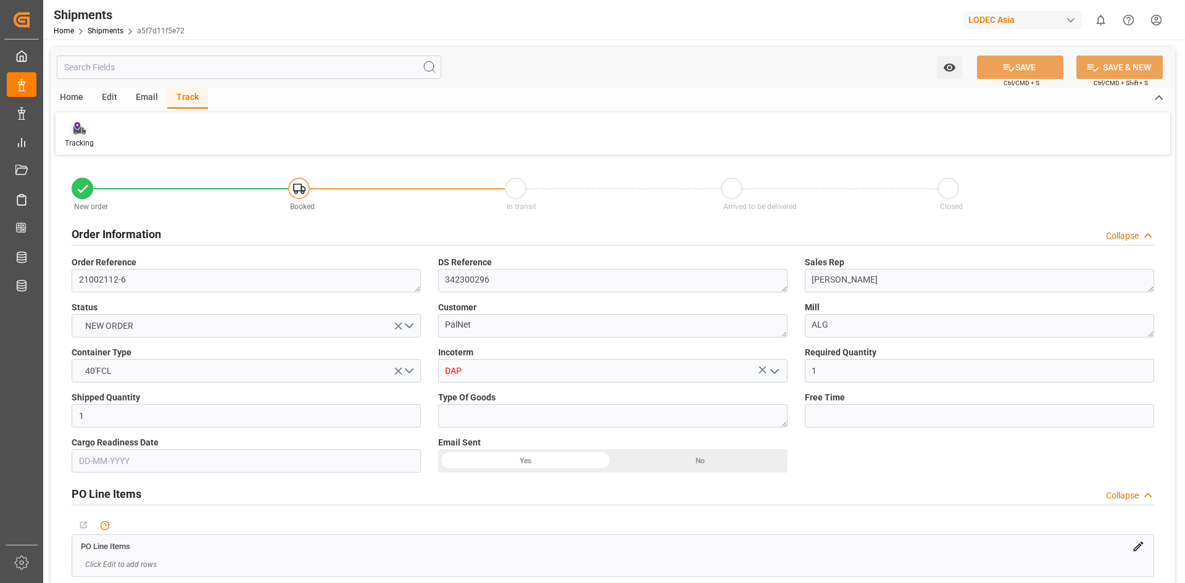
click at [82, 139] on div "Tracking" at bounding box center [79, 143] width 29 height 11
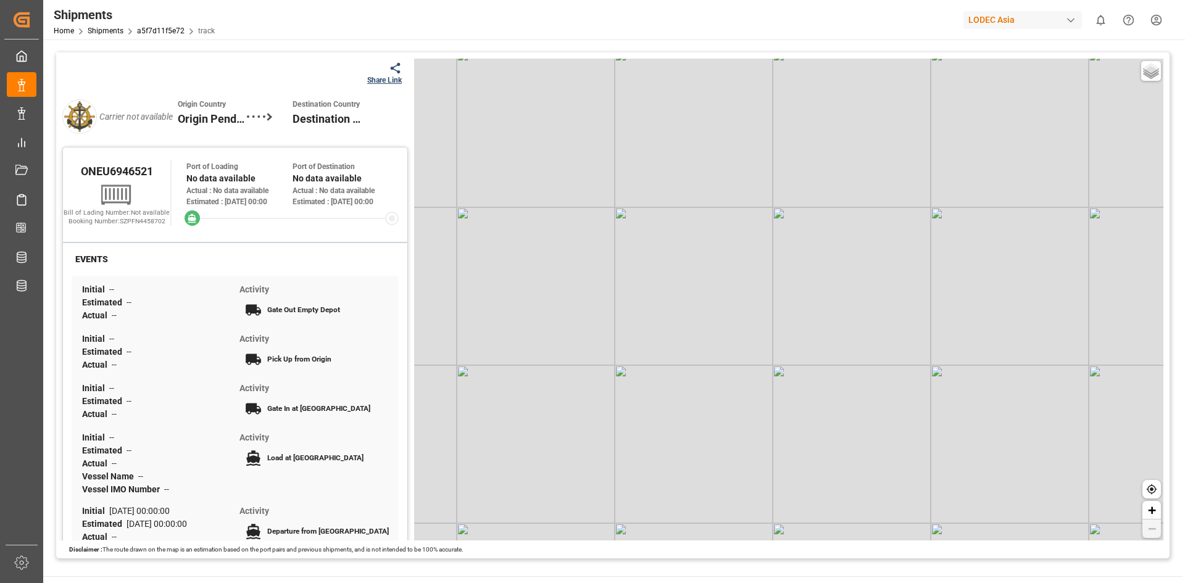
click at [381, 87] on div "Carrier not available Origin Country Origin Pending Destination Country Destina…" at bounding box center [235, 116] width 346 height 60
click at [378, 81] on div "Share Link" at bounding box center [384, 80] width 35 height 11
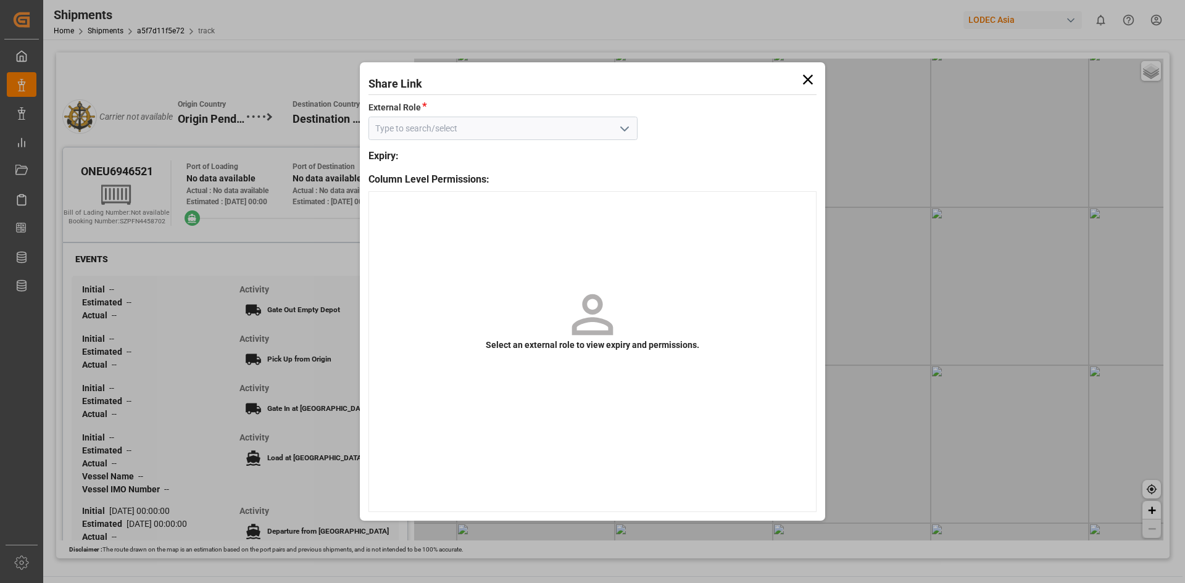
click at [621, 130] on icon "open menu" at bounding box center [624, 129] width 15 height 15
click at [511, 161] on div "Default tracking role" at bounding box center [503, 156] width 268 height 28
type input "Default tracking role"
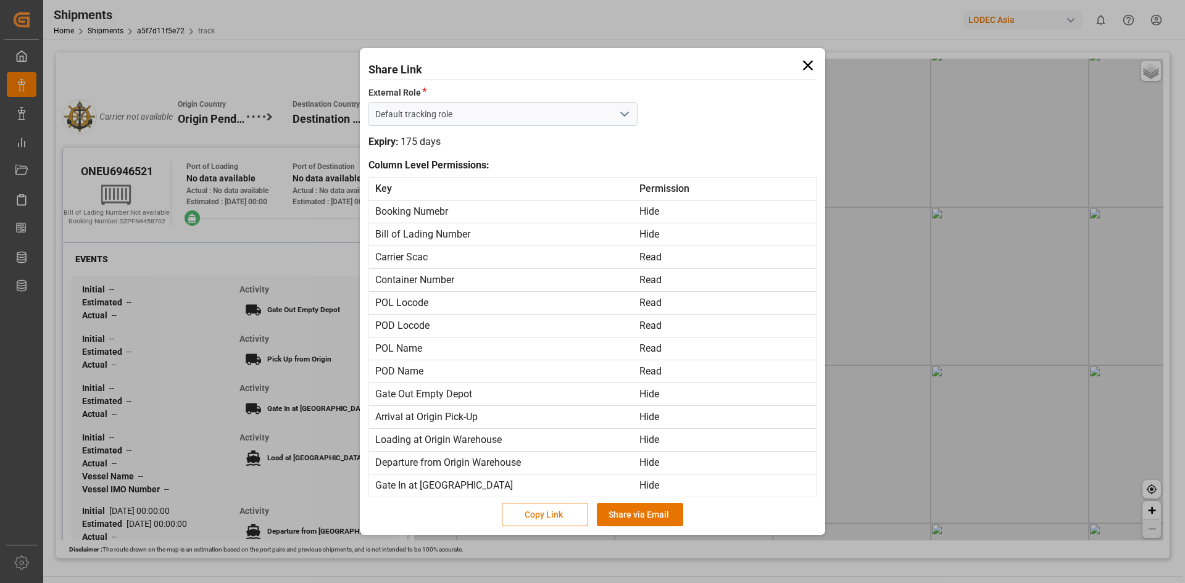
click at [574, 516] on button "Copy Link" at bounding box center [545, 514] width 86 height 23
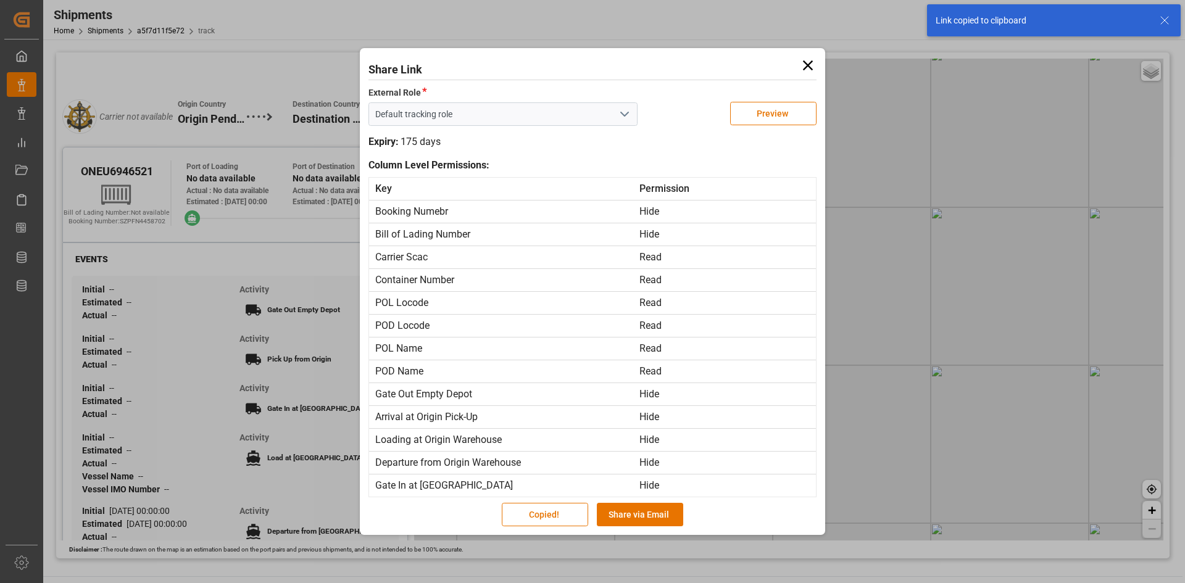
click at [806, 69] on icon at bounding box center [807, 65] width 17 height 17
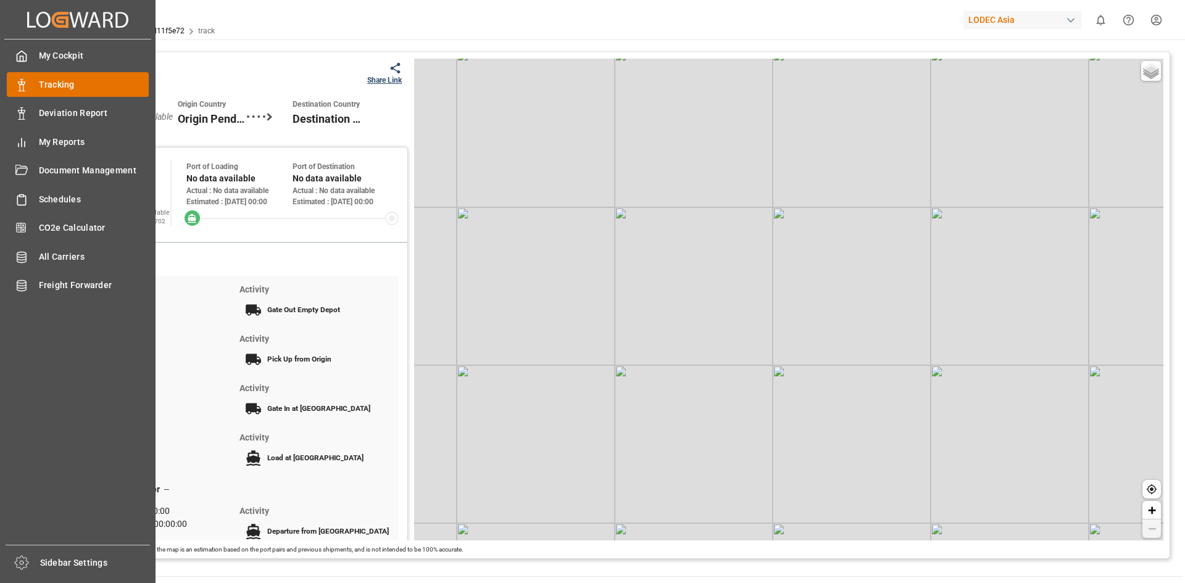
click at [49, 85] on span "Tracking" at bounding box center [94, 84] width 110 height 13
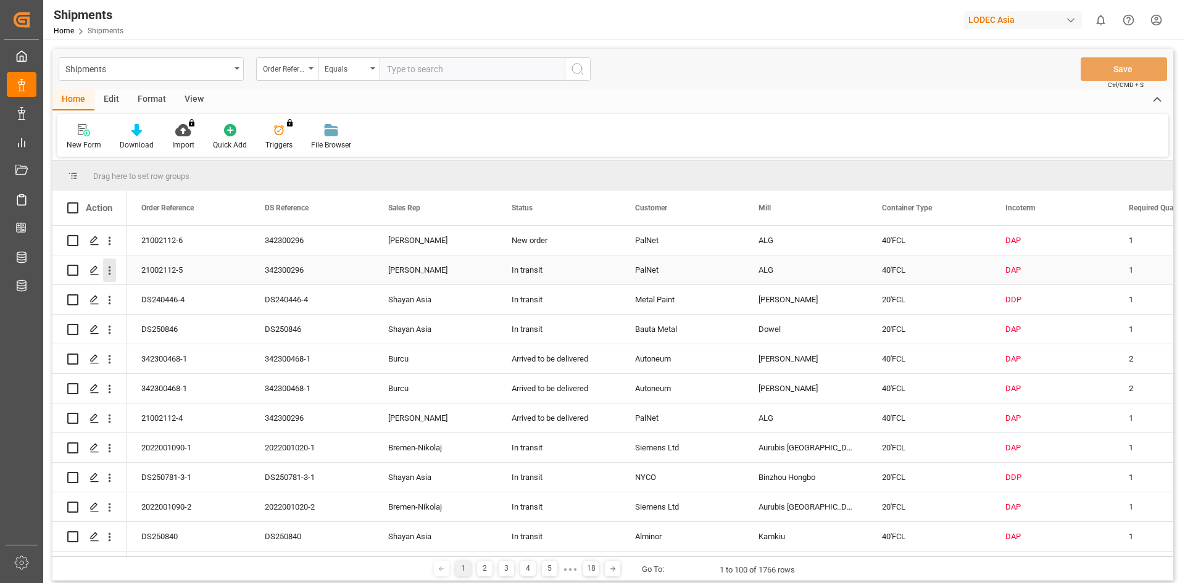
click at [112, 273] on icon "open menu" at bounding box center [109, 270] width 13 height 13
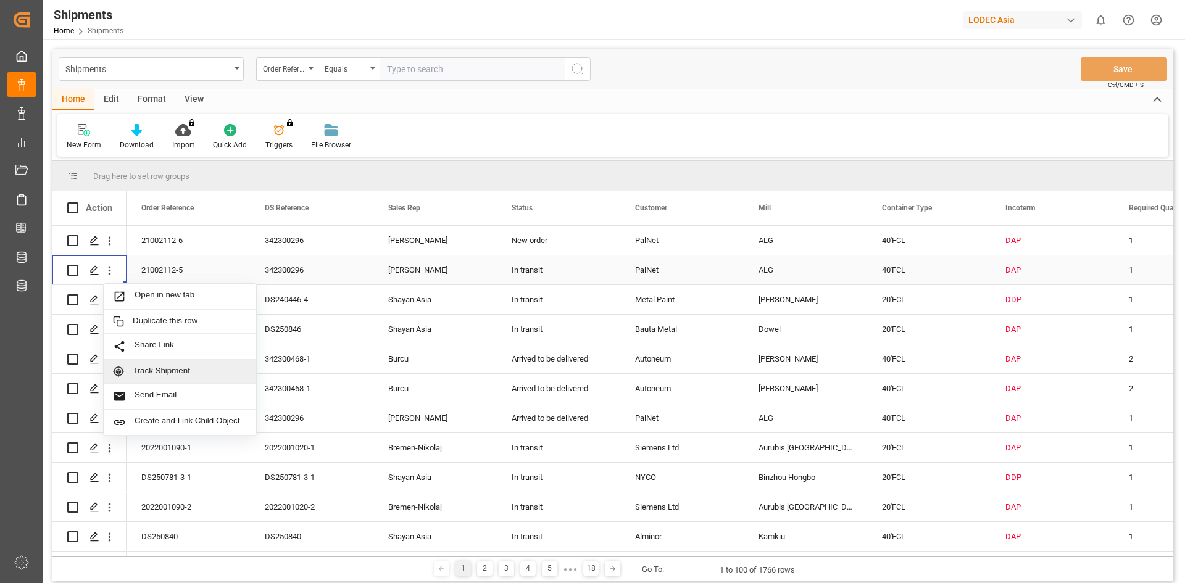
click at [152, 368] on span "Track Shipment" at bounding box center [190, 371] width 114 height 11
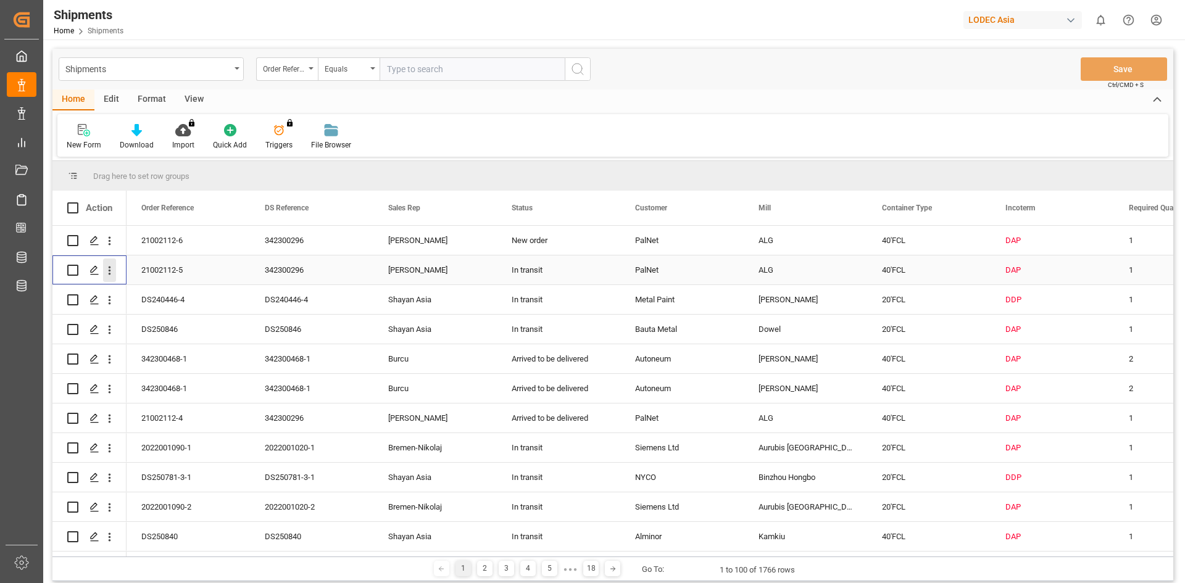
click at [110, 272] on icon "open menu" at bounding box center [109, 270] width 13 height 13
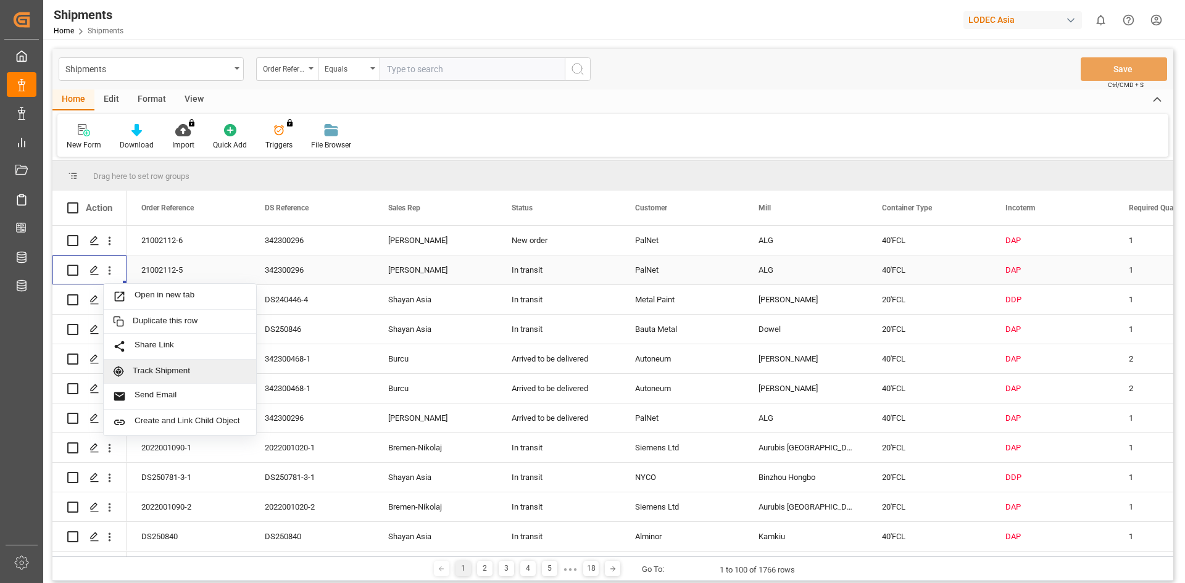
click at [159, 365] on div "Track Shipment" at bounding box center [180, 372] width 152 height 24
